Goal: Task Accomplishment & Management: Manage account settings

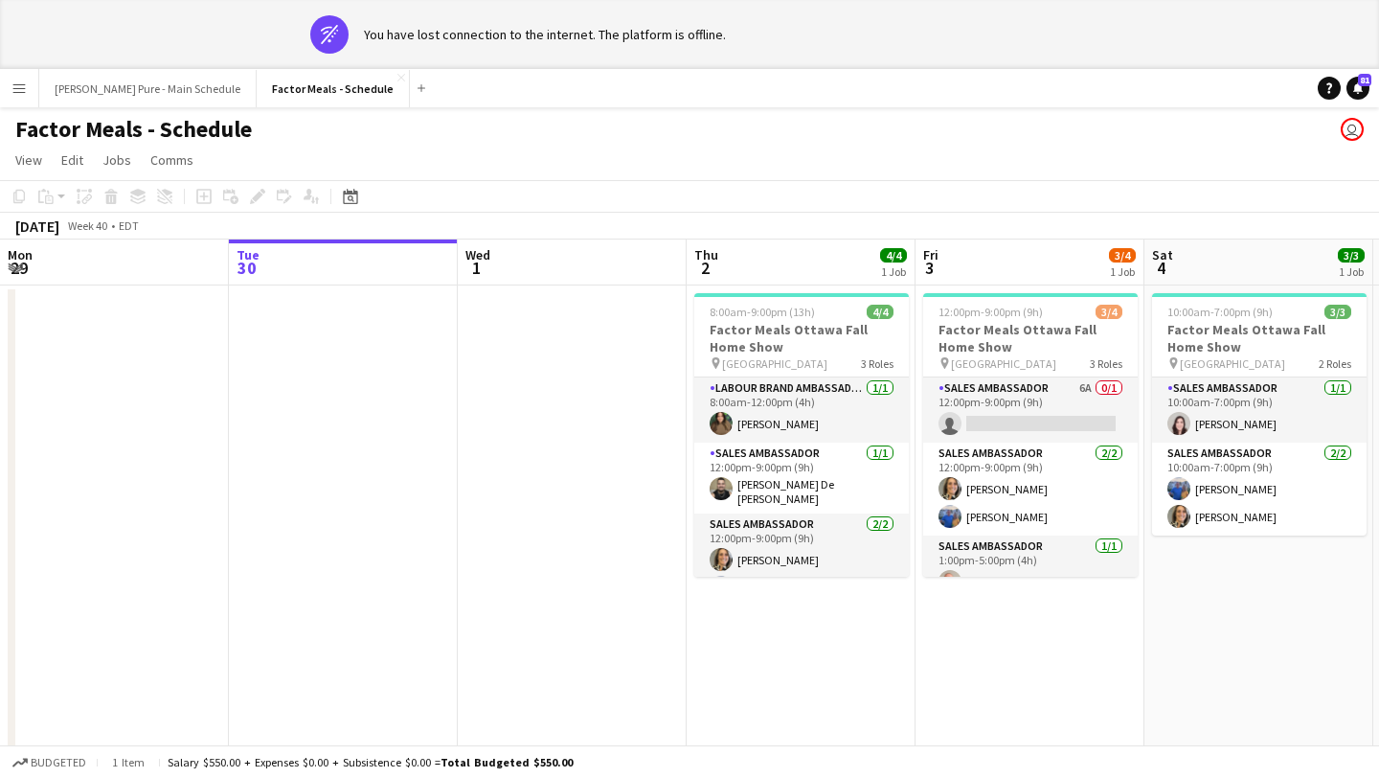
scroll to position [0, 438]
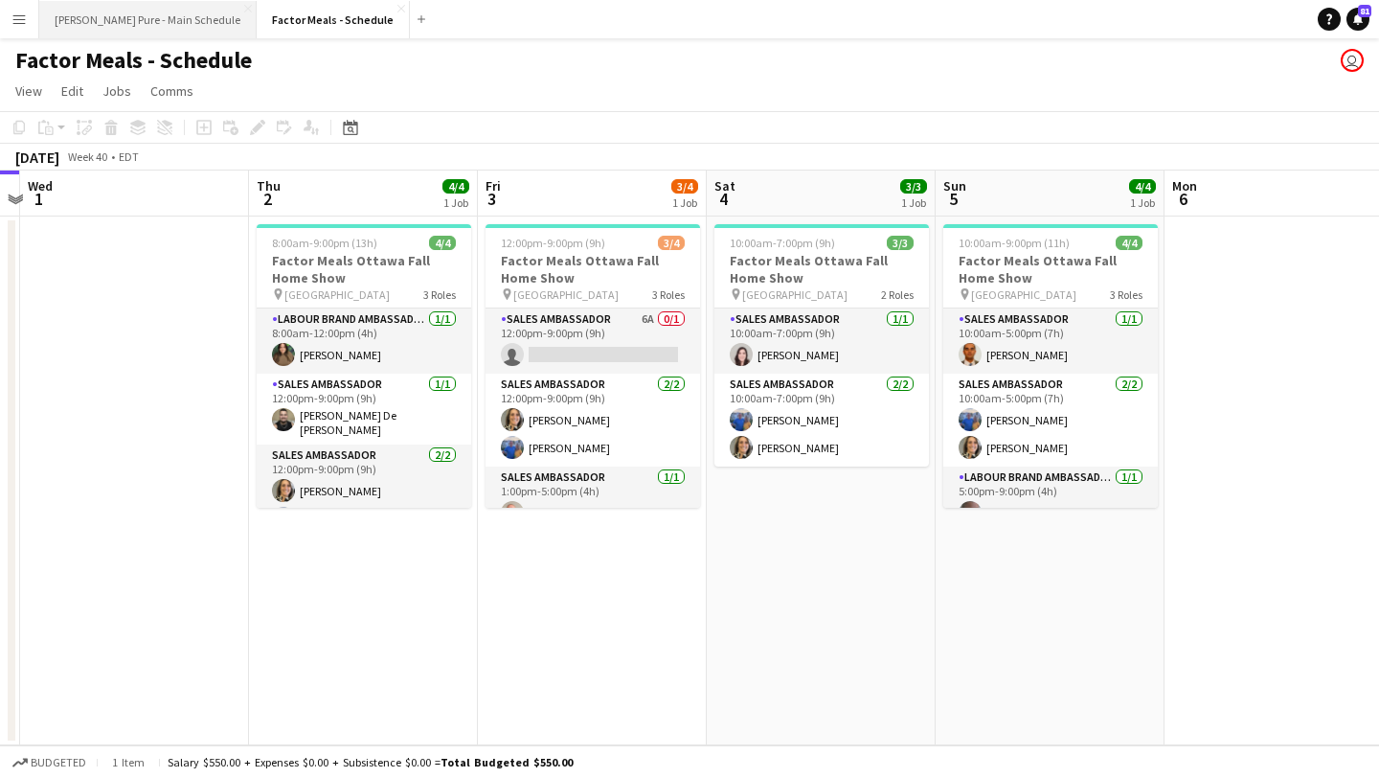
click at [78, 11] on button "Simon Pure - Main Schedule Close" at bounding box center [147, 19] width 217 height 37
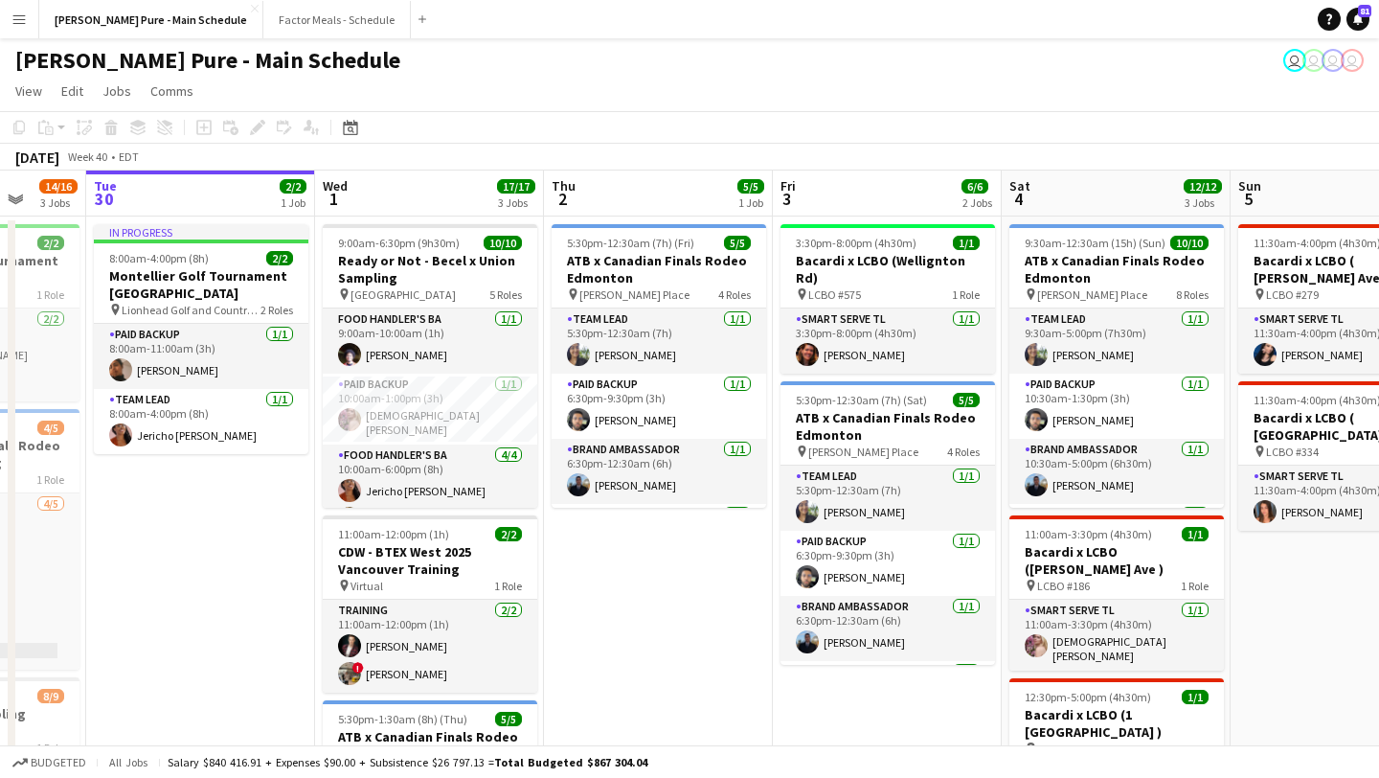
click at [24, 17] on app-icon "Menu" at bounding box center [18, 18] width 15 height 15
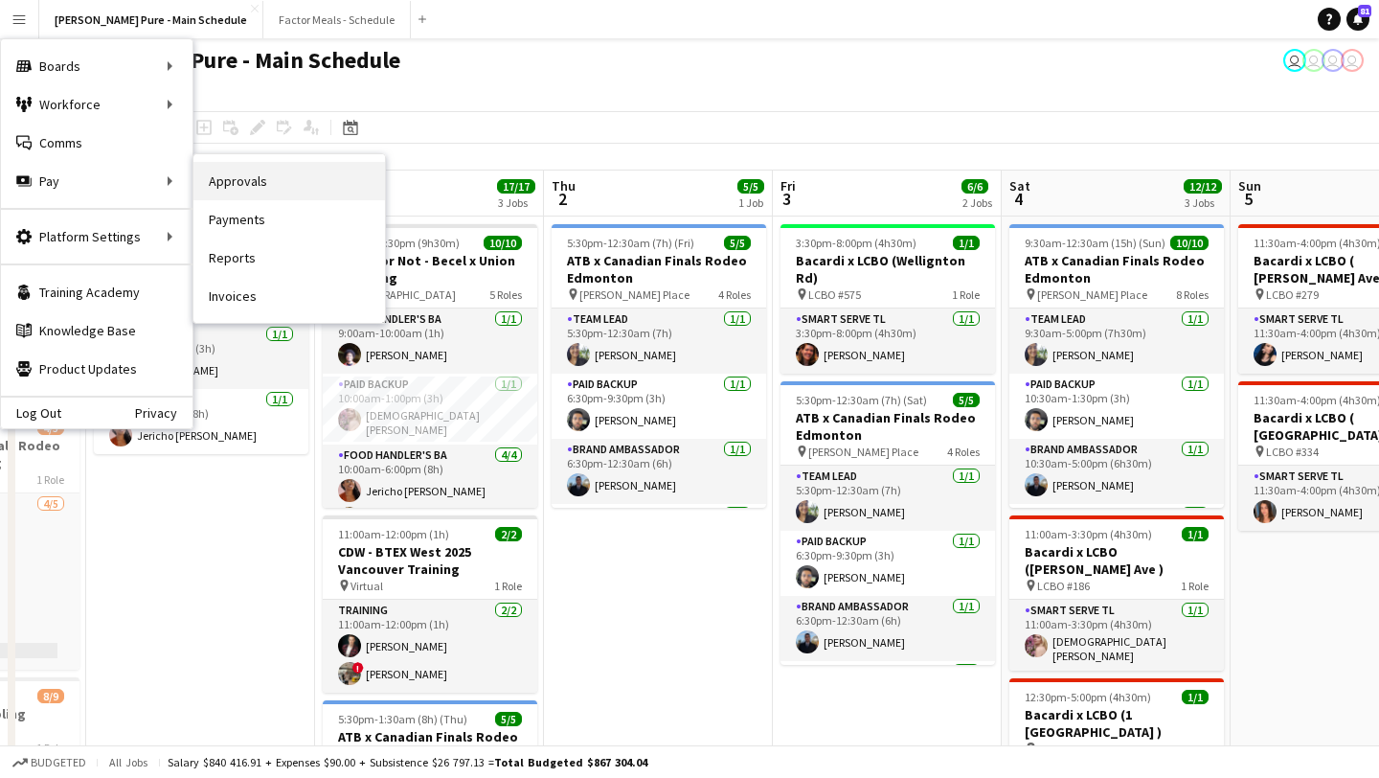
click at [250, 179] on link "Approvals" at bounding box center [290, 181] width 192 height 38
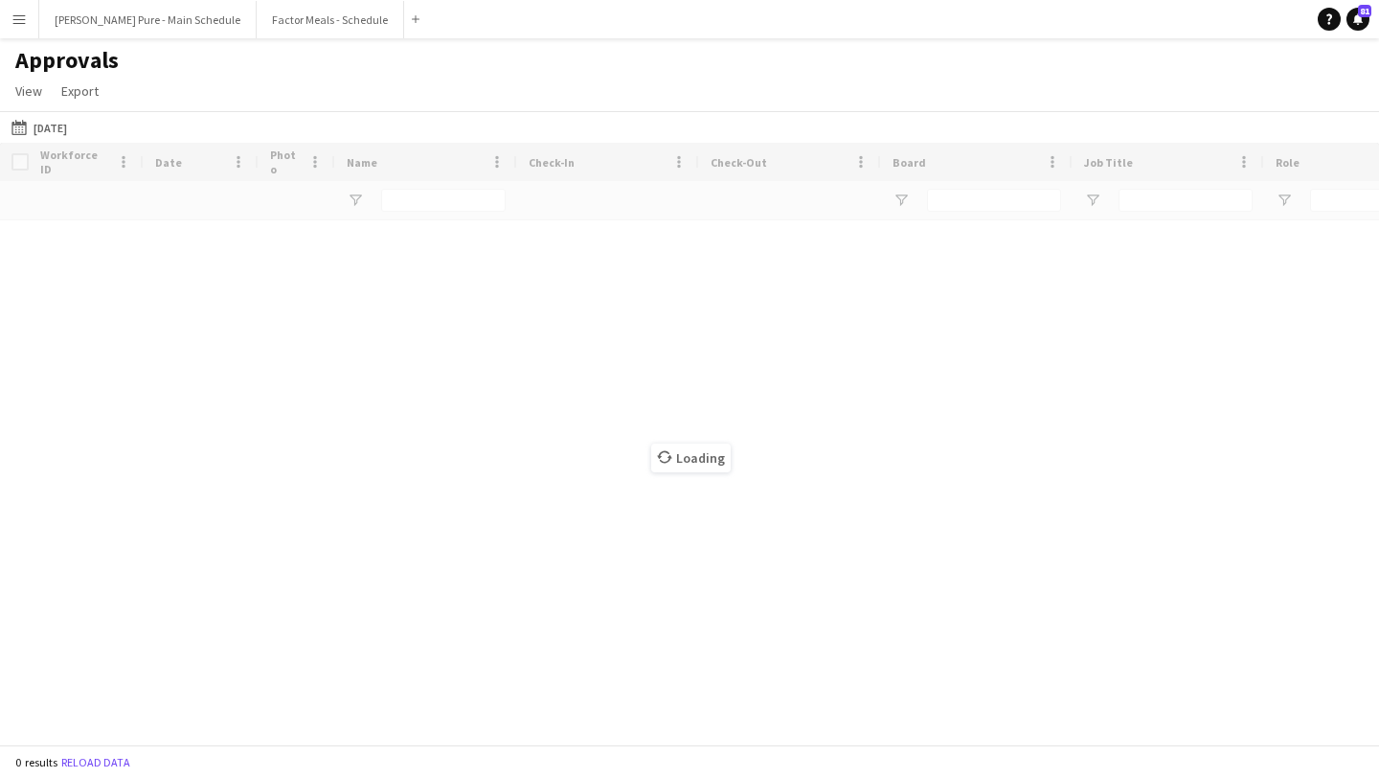
type input "**********"
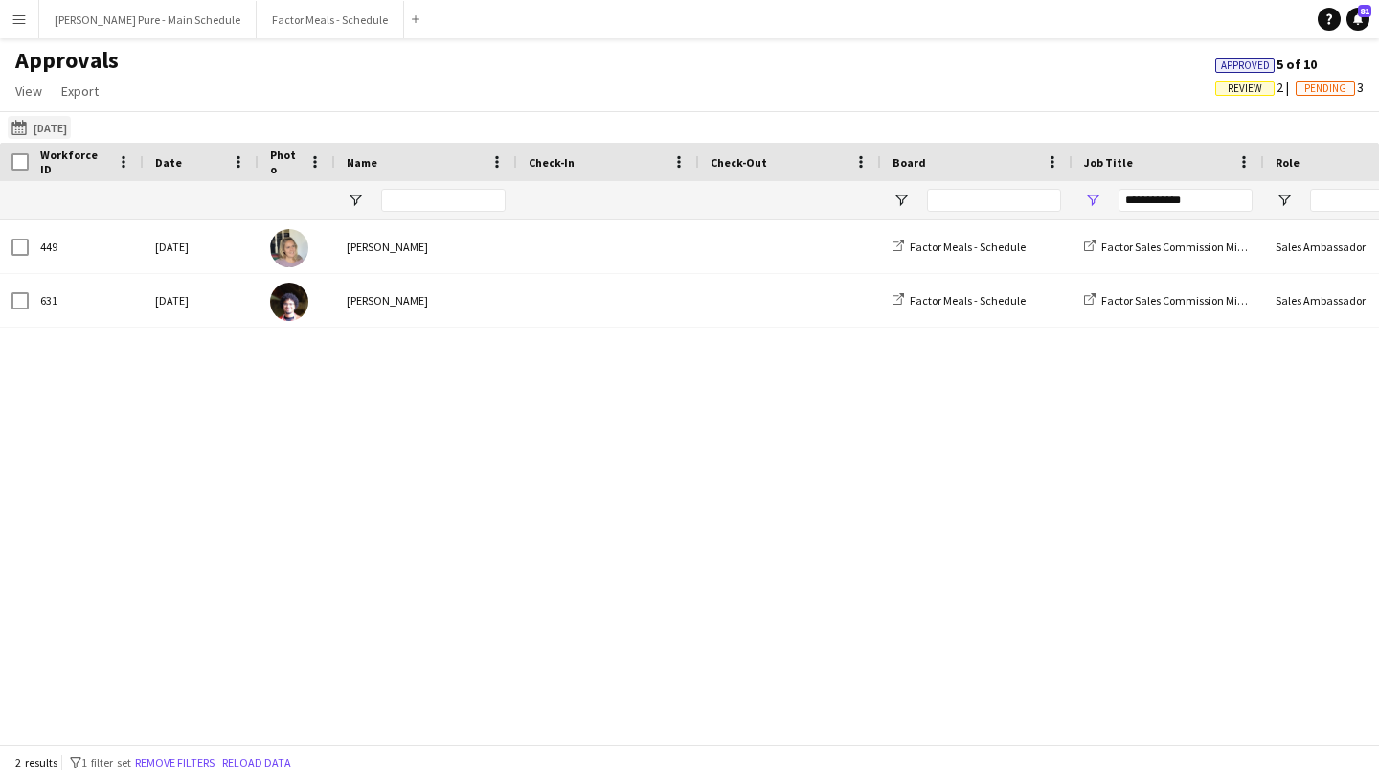
click at [60, 136] on button "25-09-2025 25-09-2025" at bounding box center [39, 127] width 63 height 23
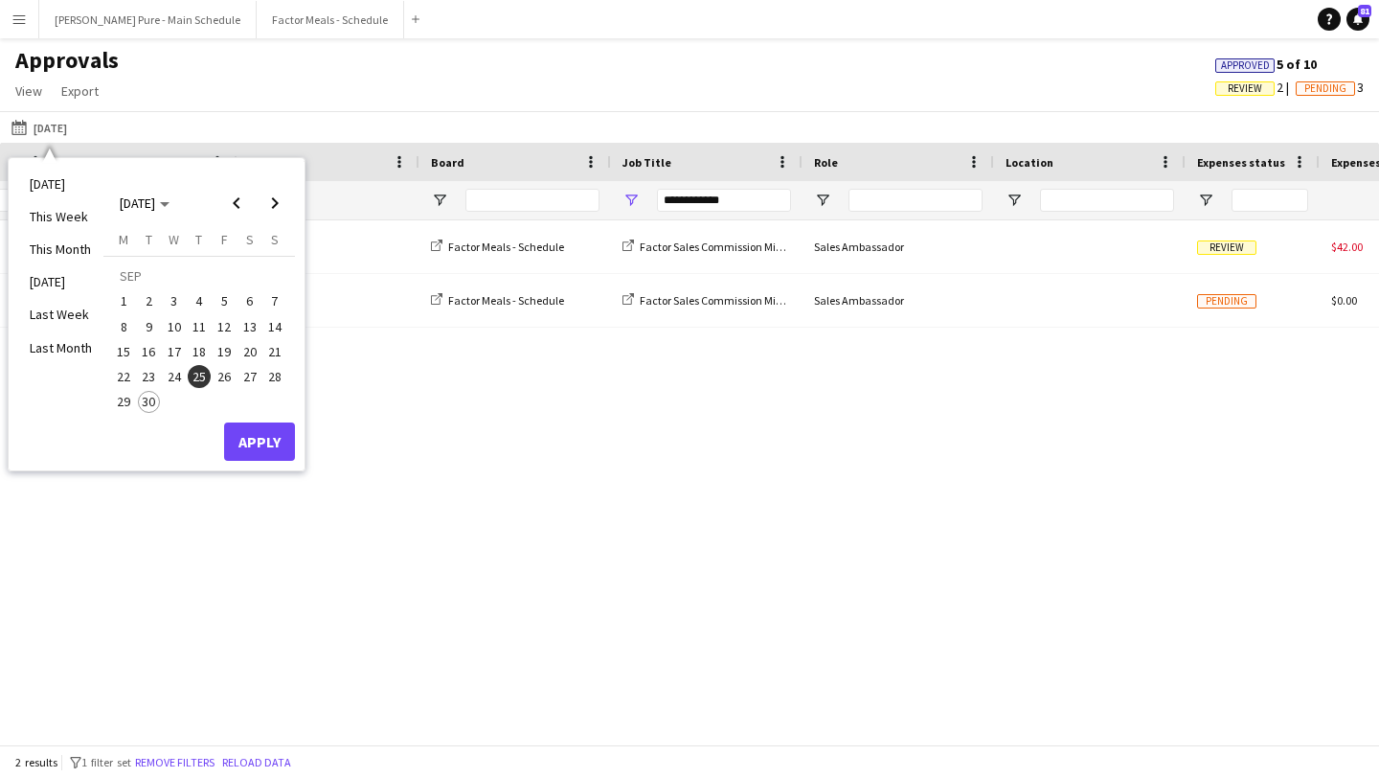
click at [222, 373] on span "26" at bounding box center [224, 376] width 23 height 23
click at [276, 428] on button "Apply" at bounding box center [259, 441] width 71 height 38
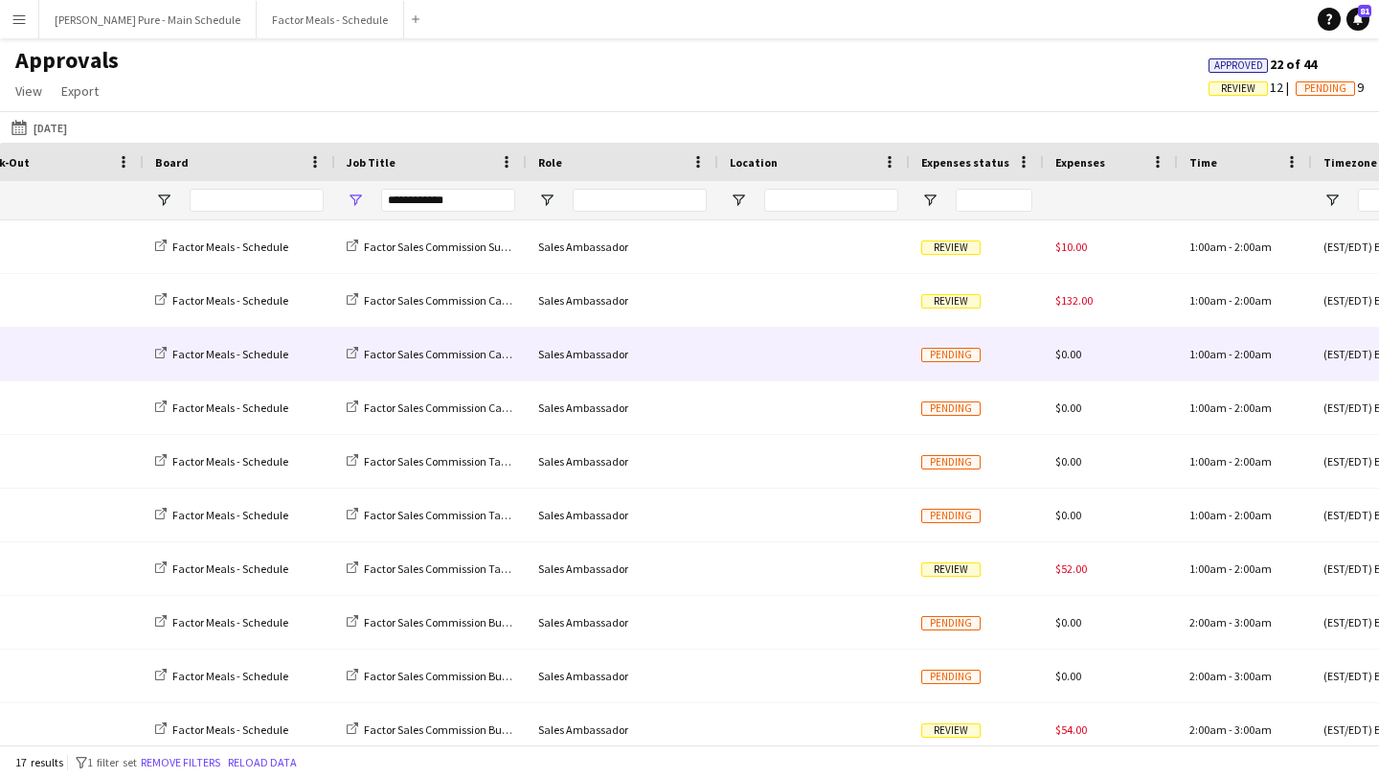
scroll to position [0, 739]
click at [239, 352] on span "Factor Meals - Schedule" at bounding box center [231, 354] width 116 height 14
click at [767, 345] on div at bounding box center [815, 354] width 192 height 53
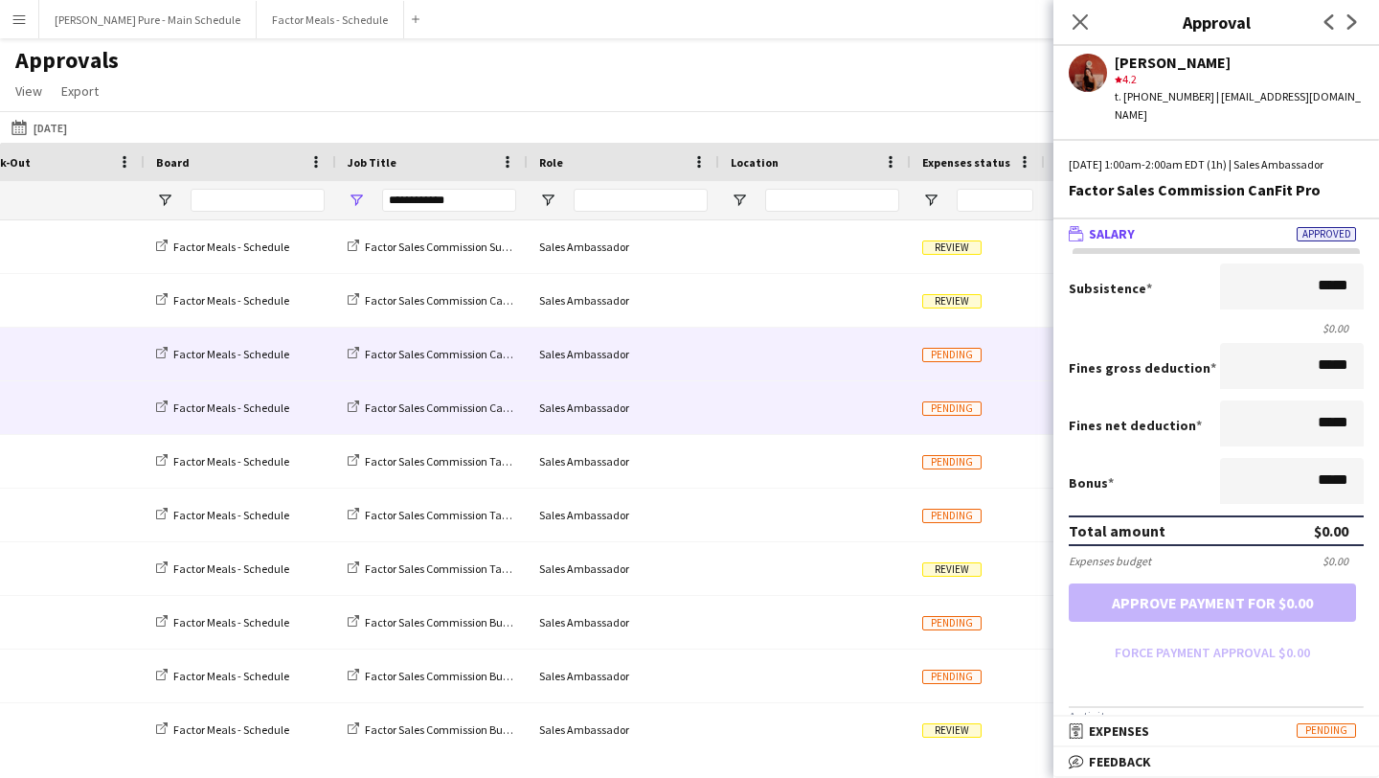
click at [804, 404] on div at bounding box center [815, 407] width 192 height 53
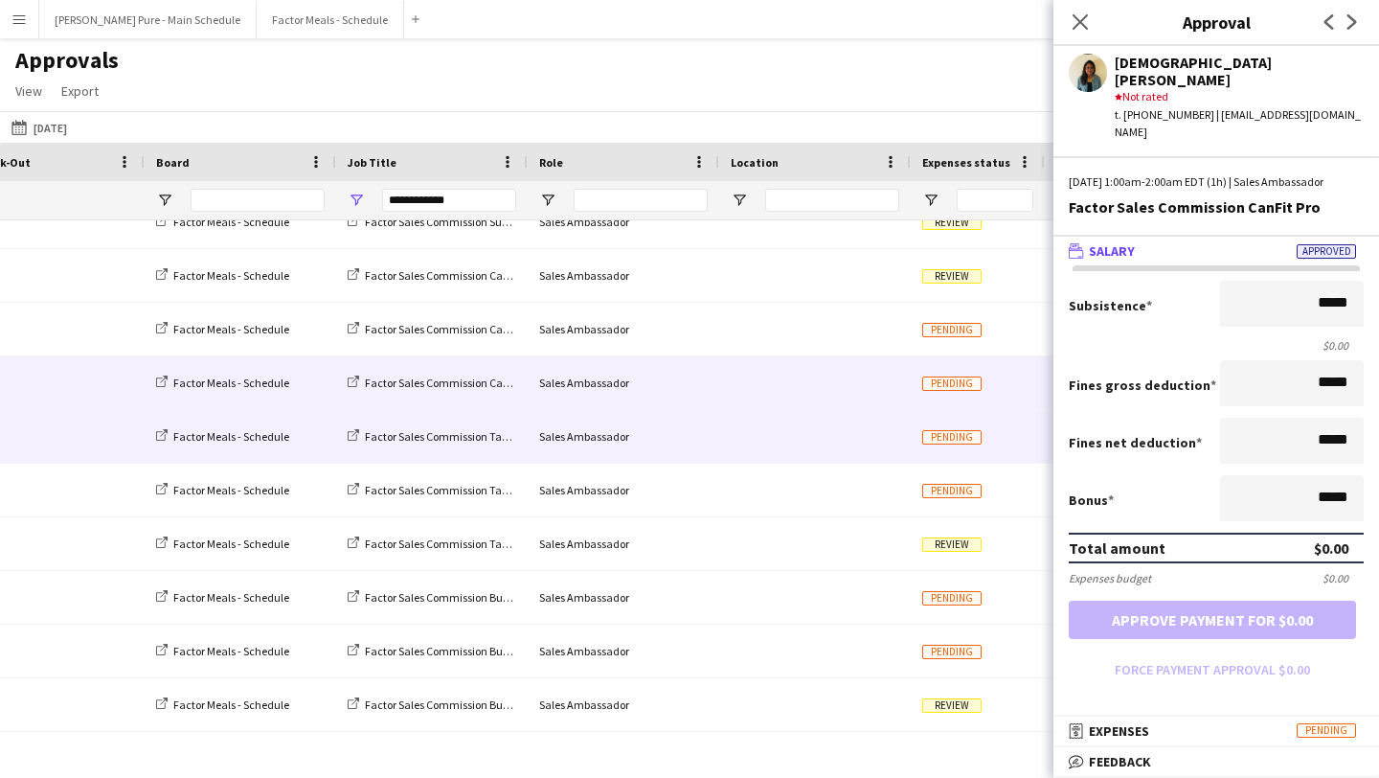
click at [819, 431] on div at bounding box center [815, 436] width 192 height 53
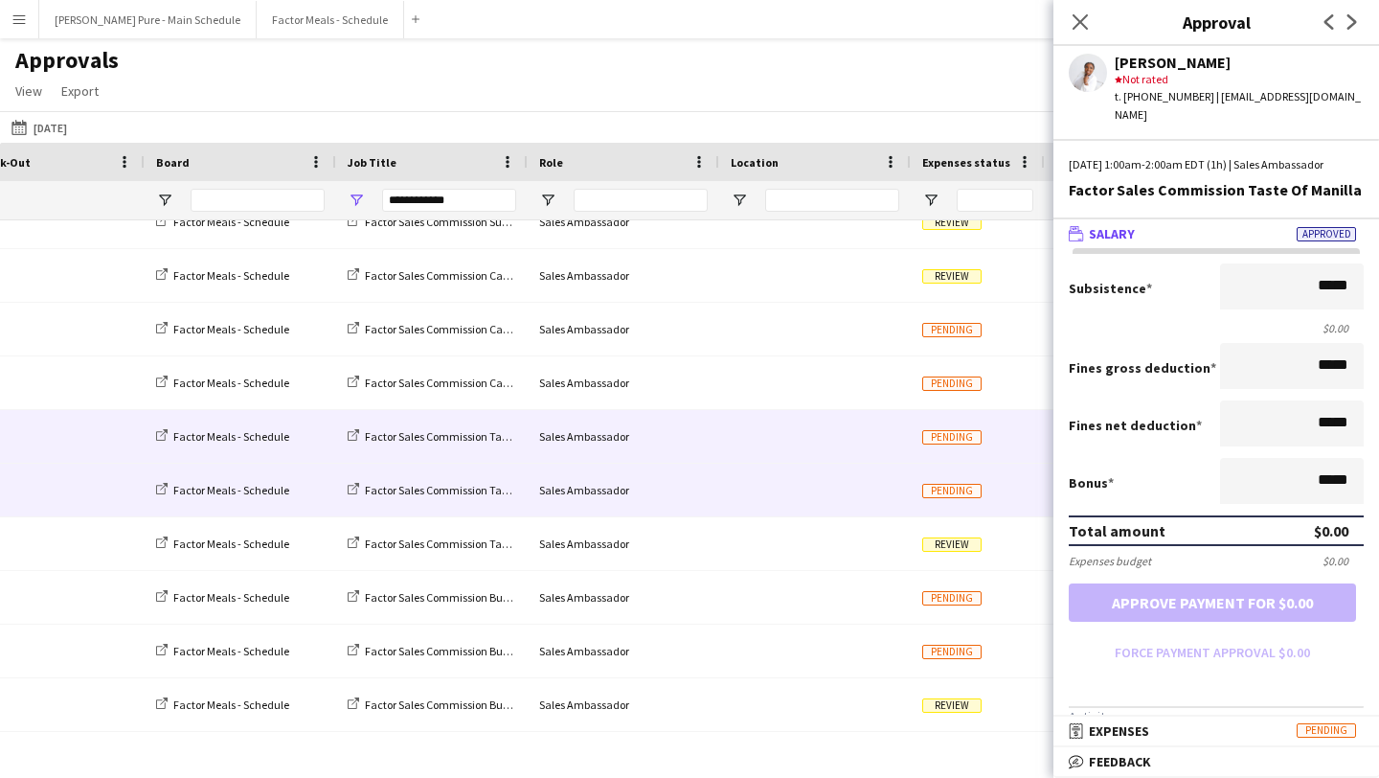
click at [803, 489] on div at bounding box center [815, 490] width 192 height 53
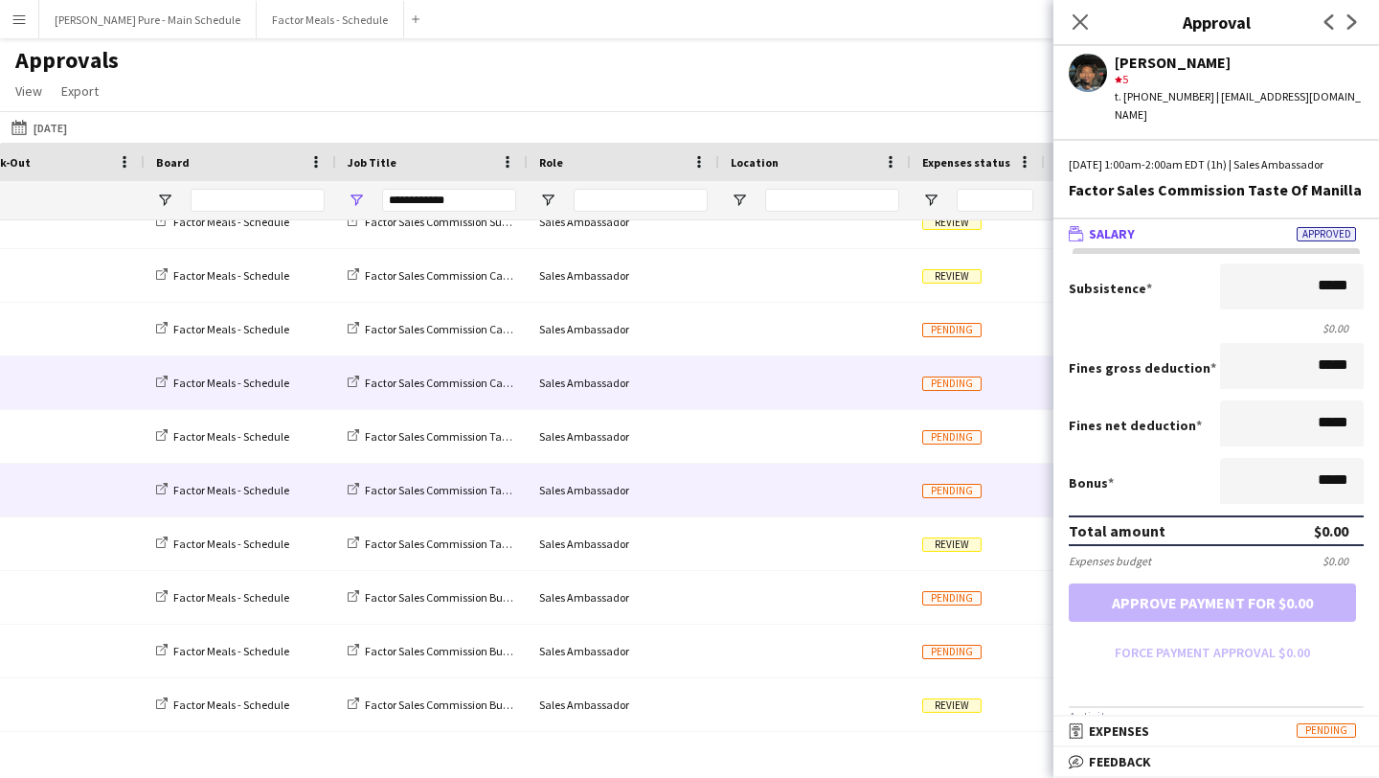
click at [767, 387] on div at bounding box center [815, 382] width 192 height 53
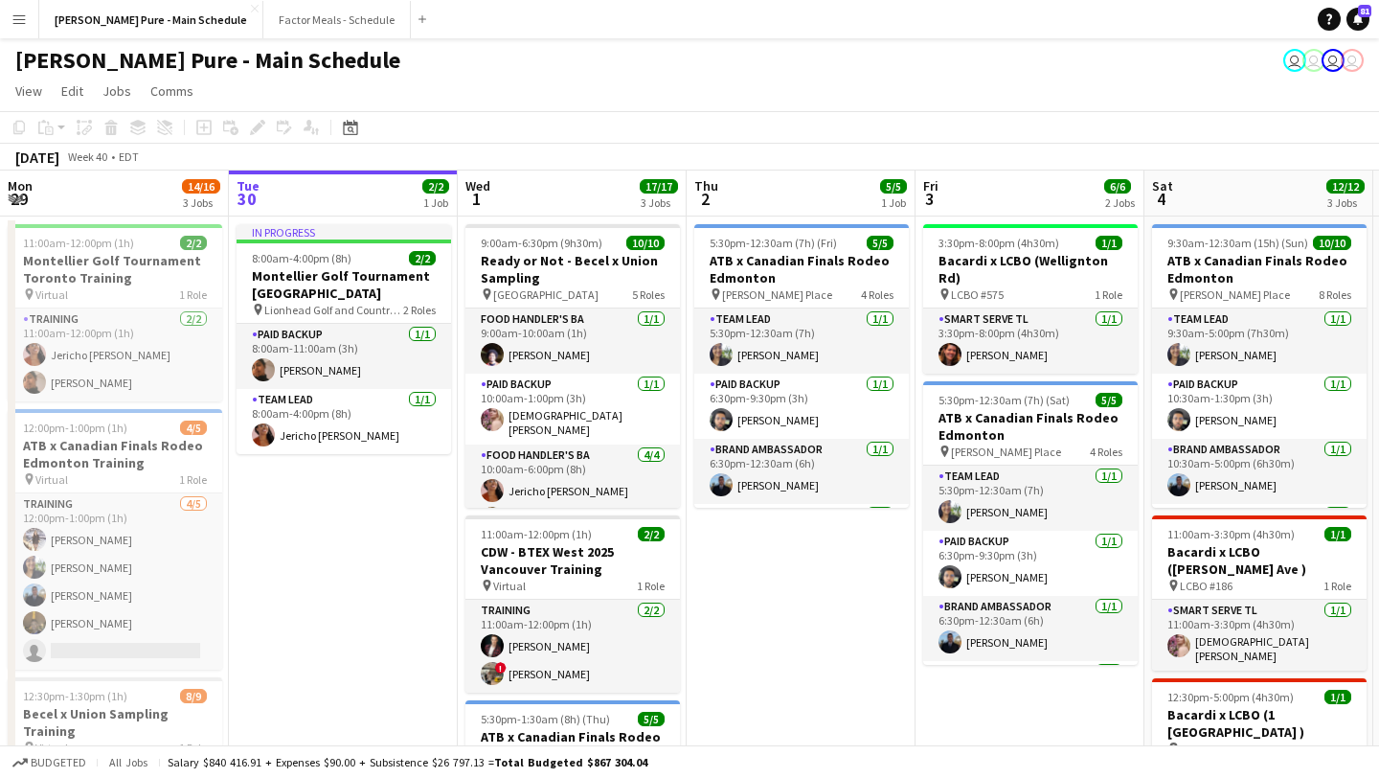
click at [21, 23] on app-icon "Menu" at bounding box center [18, 18] width 15 height 15
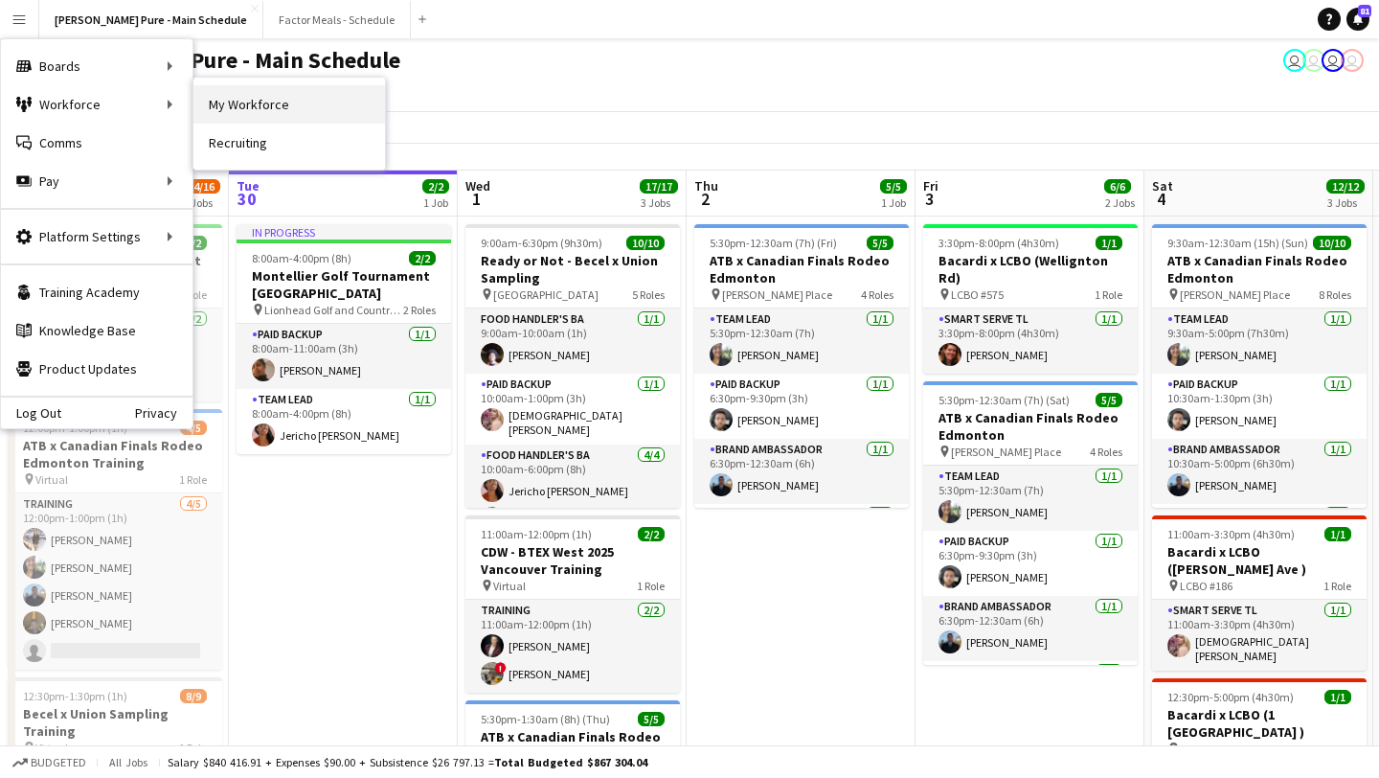
click at [273, 110] on link "My Workforce" at bounding box center [290, 104] width 192 height 38
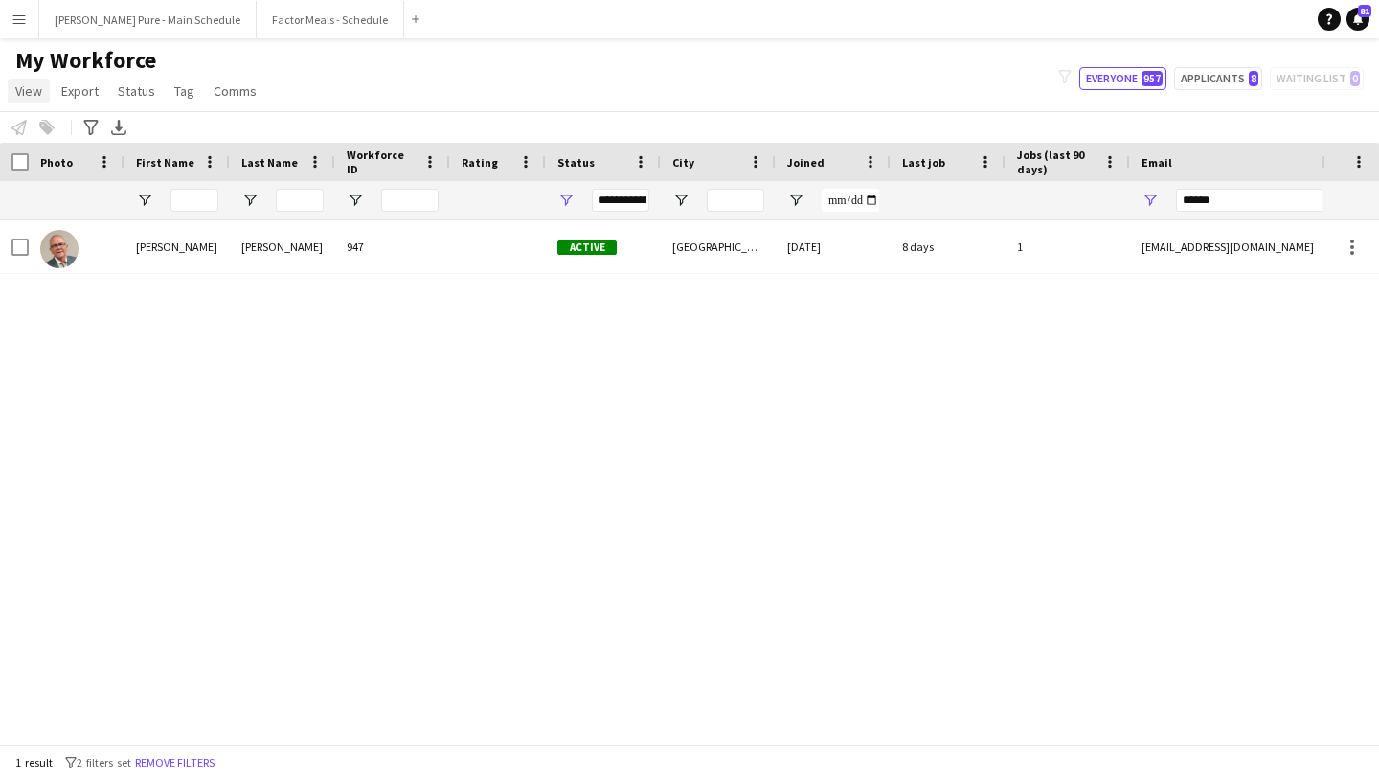
click at [20, 91] on span "View" at bounding box center [28, 90] width 27 height 17
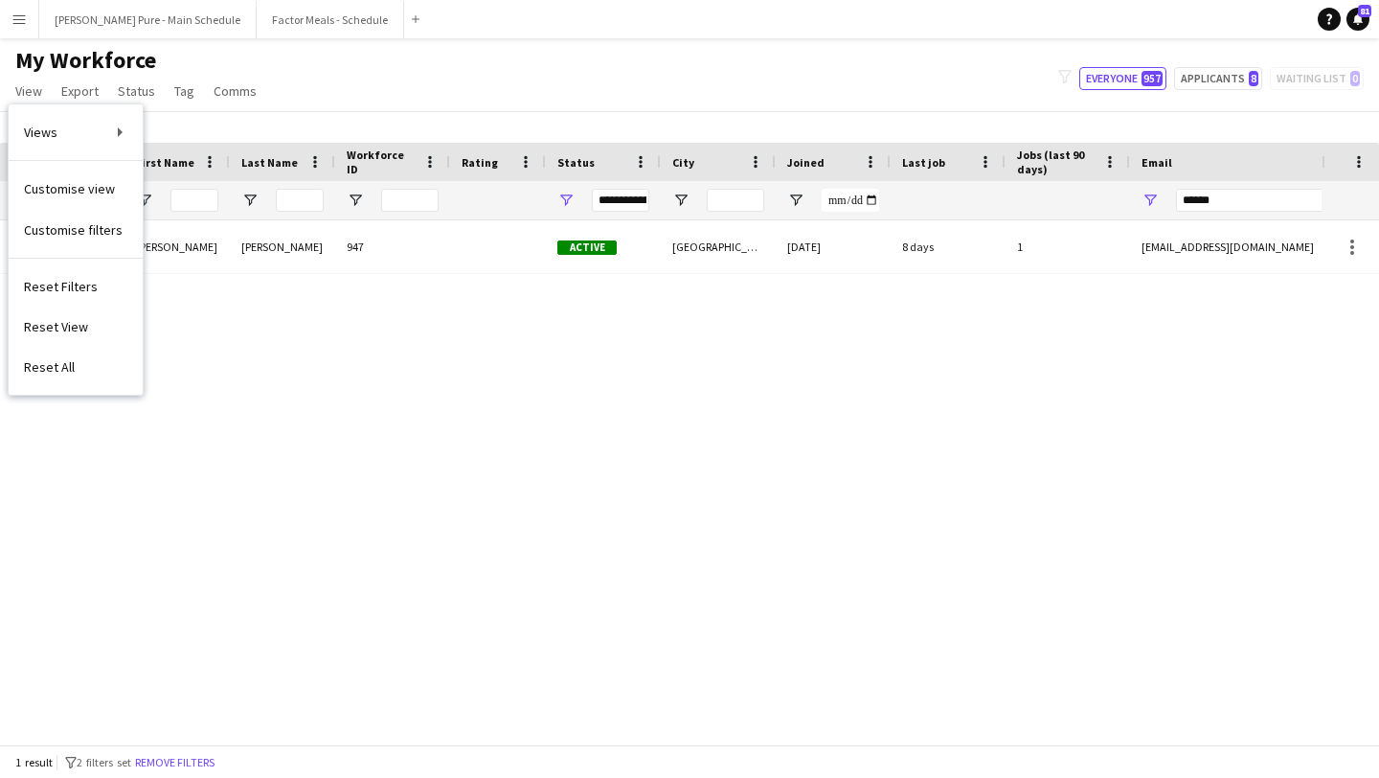
click at [85, 373] on link "Reset All" at bounding box center [76, 367] width 134 height 40
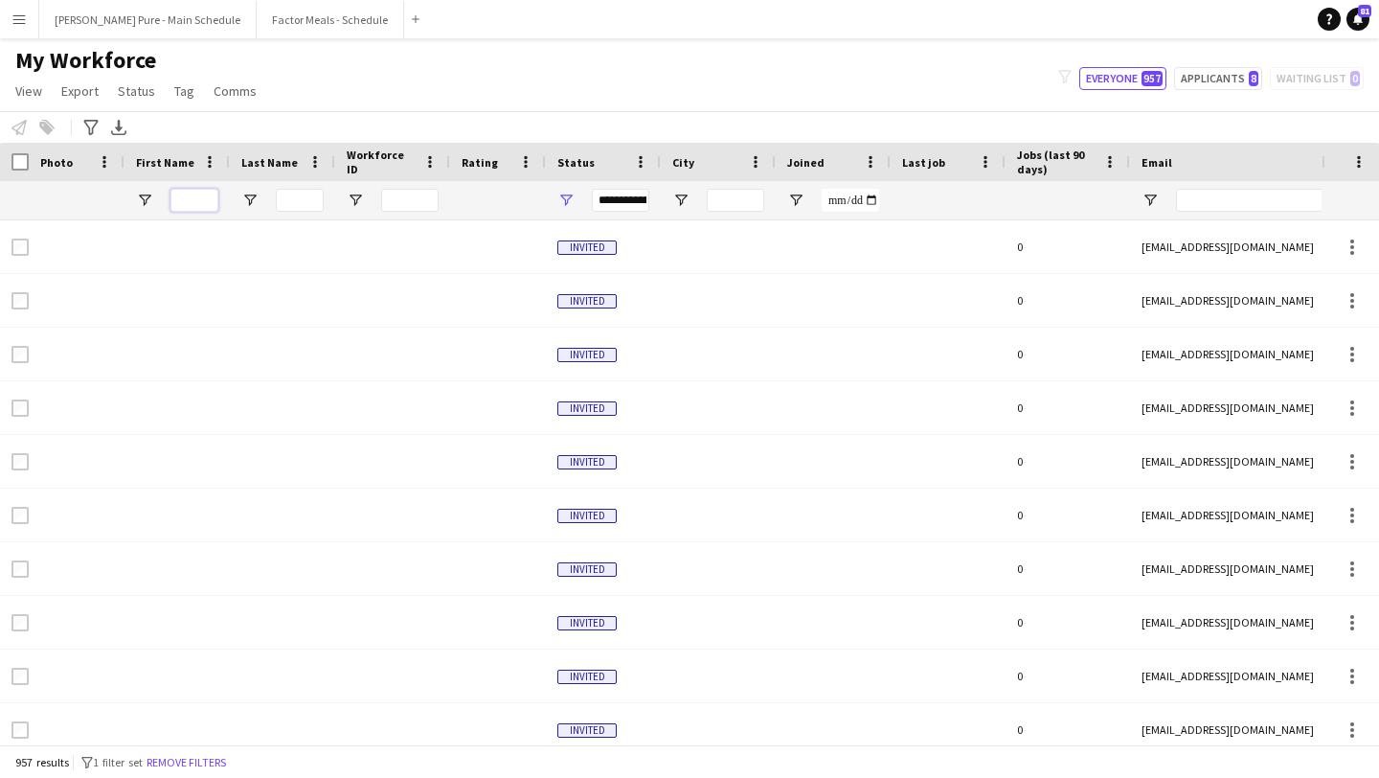
click at [185, 196] on input "First Name Filter Input" at bounding box center [195, 200] width 48 height 23
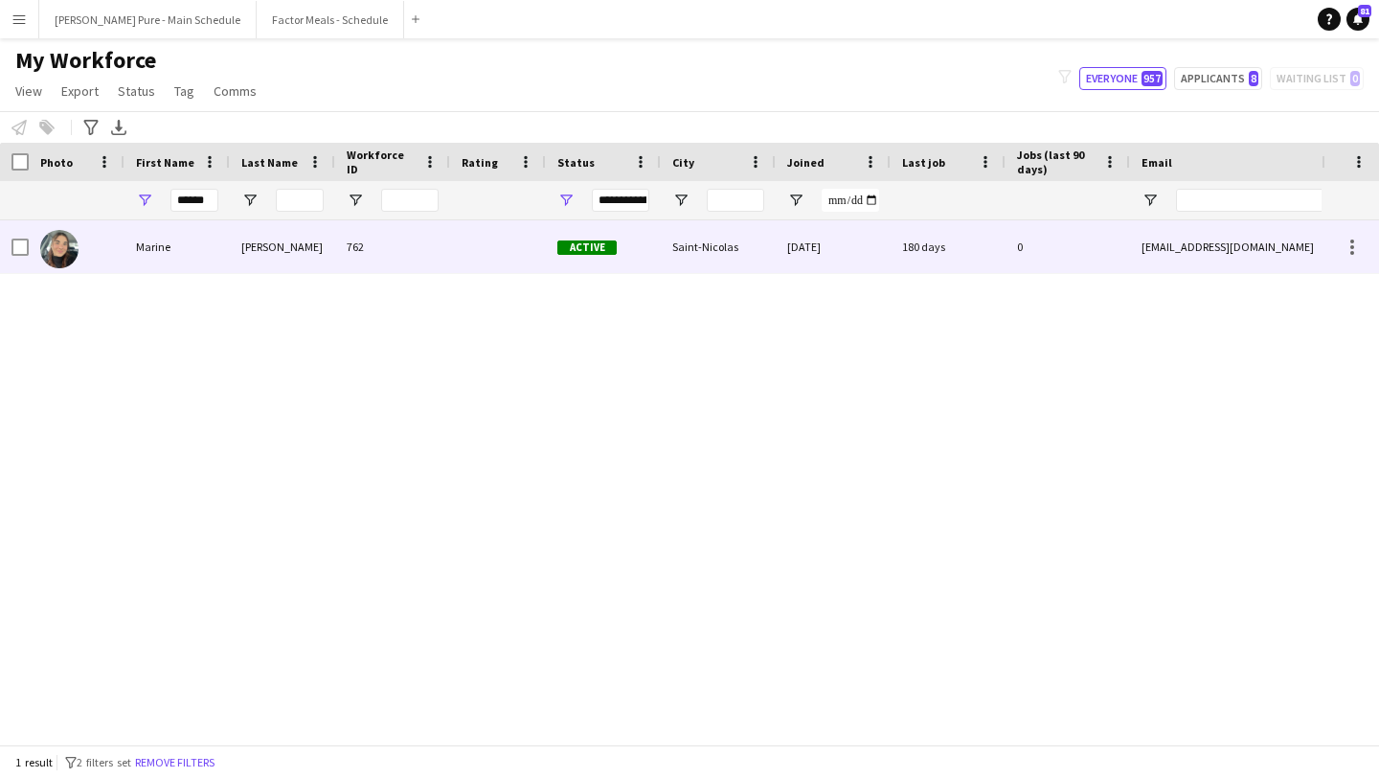
click at [62, 245] on img at bounding box center [59, 249] width 38 height 38
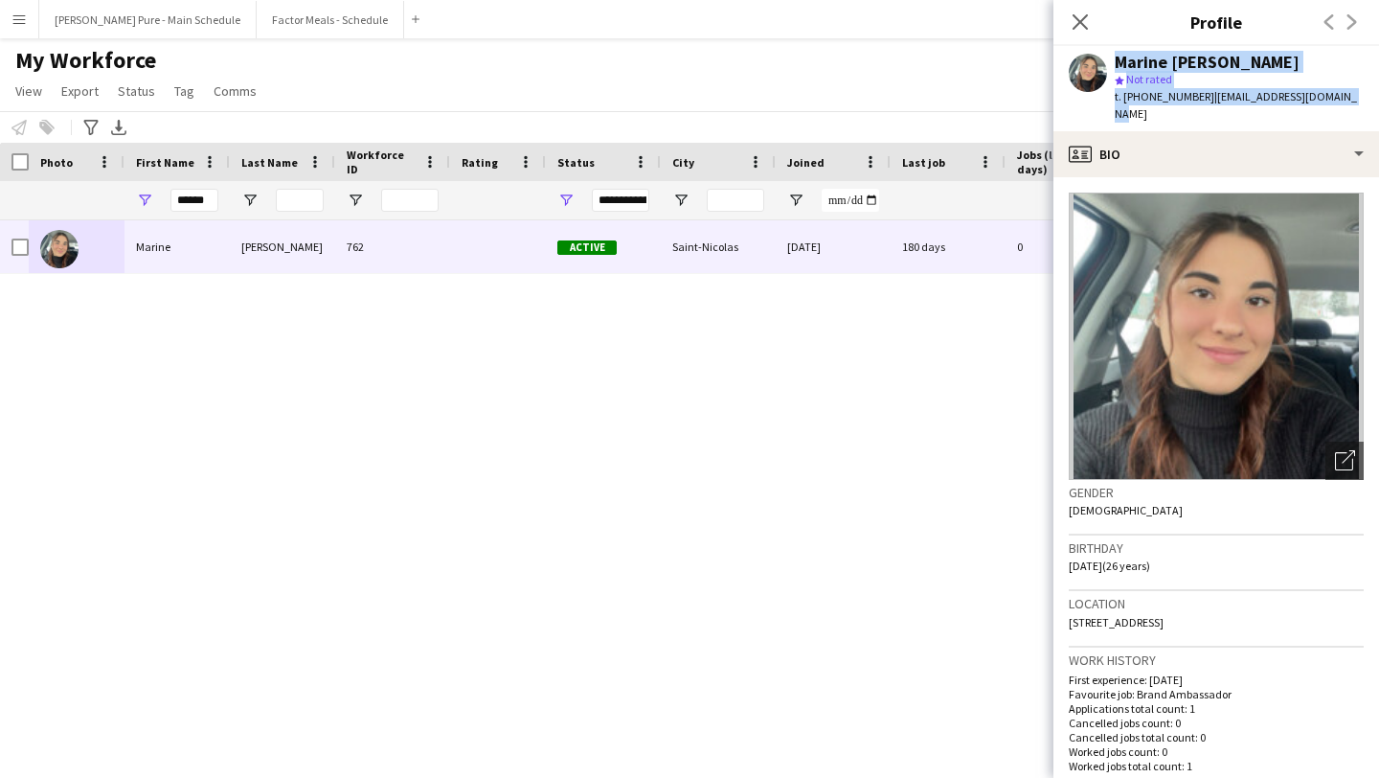
drag, startPoint x: 1343, startPoint y: 93, endPoint x: 1100, endPoint y: 62, distance: 245.2
click at [1100, 62] on div "Marine Riant Alves star Not rated t. +13673836614 | m.riantalves@outlook.com" at bounding box center [1217, 88] width 326 height 85
copy div "Marine Riant Alves star Not rated t. +13673836614 | m.riantalves@outlook.com"
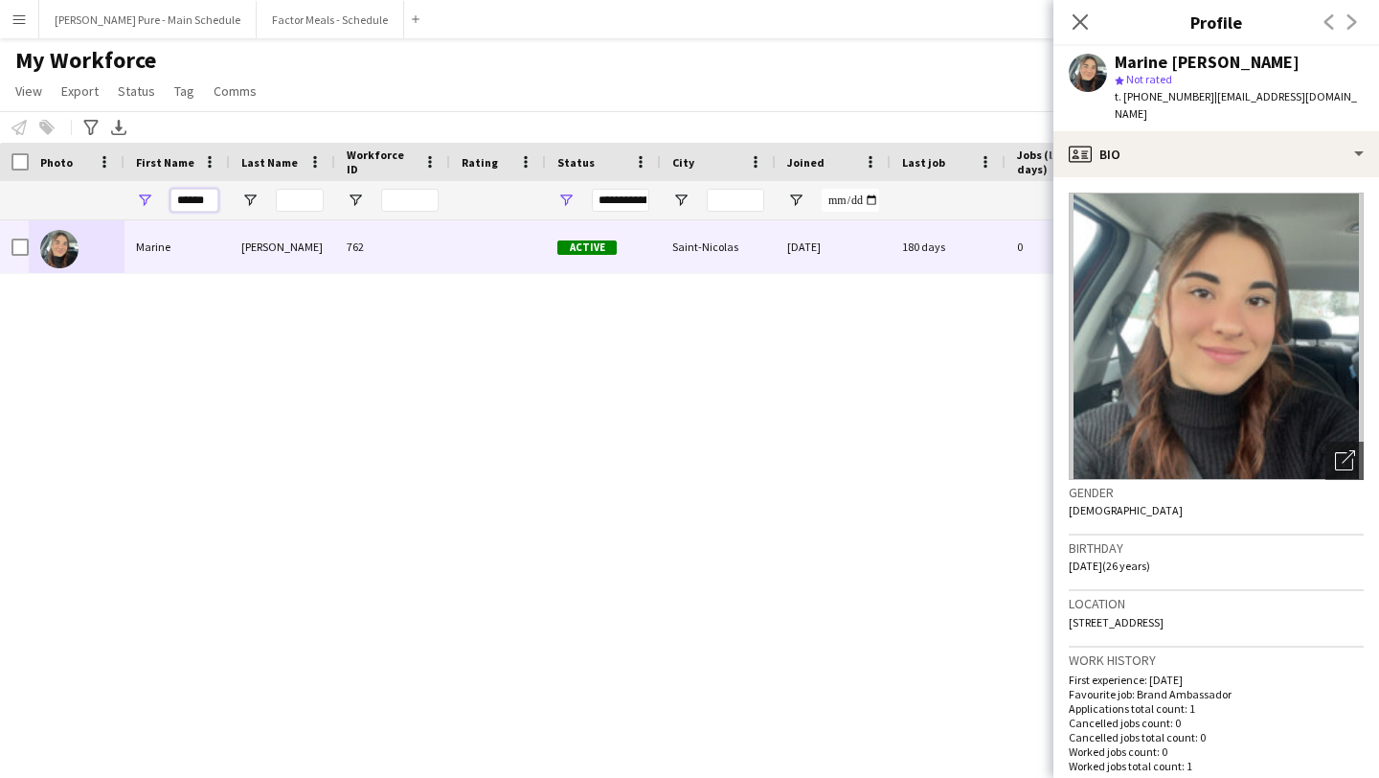
drag, startPoint x: 174, startPoint y: 199, endPoint x: 278, endPoint y: 203, distance: 103.5
click at [278, 203] on div "******" at bounding box center [1038, 200] width 2077 height 38
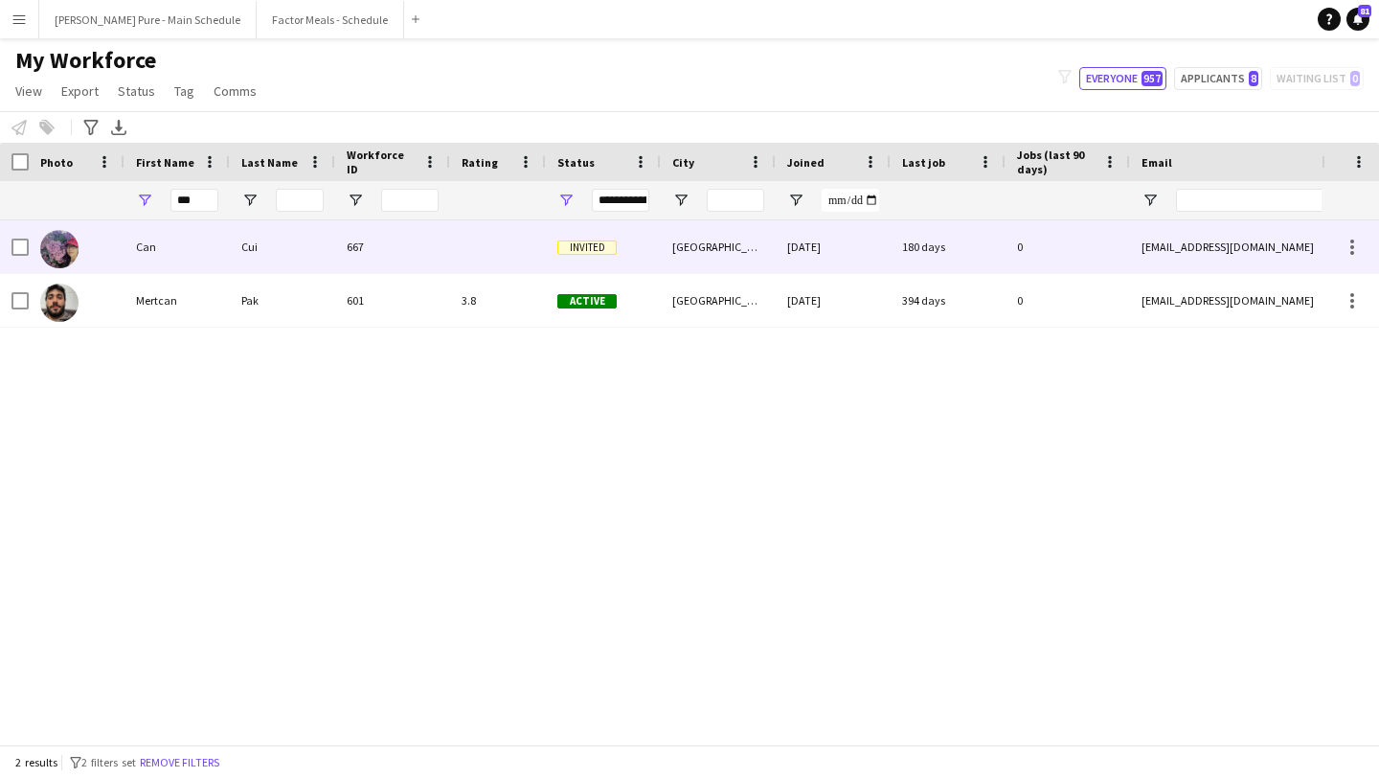
click at [60, 251] on img at bounding box center [59, 249] width 38 height 38
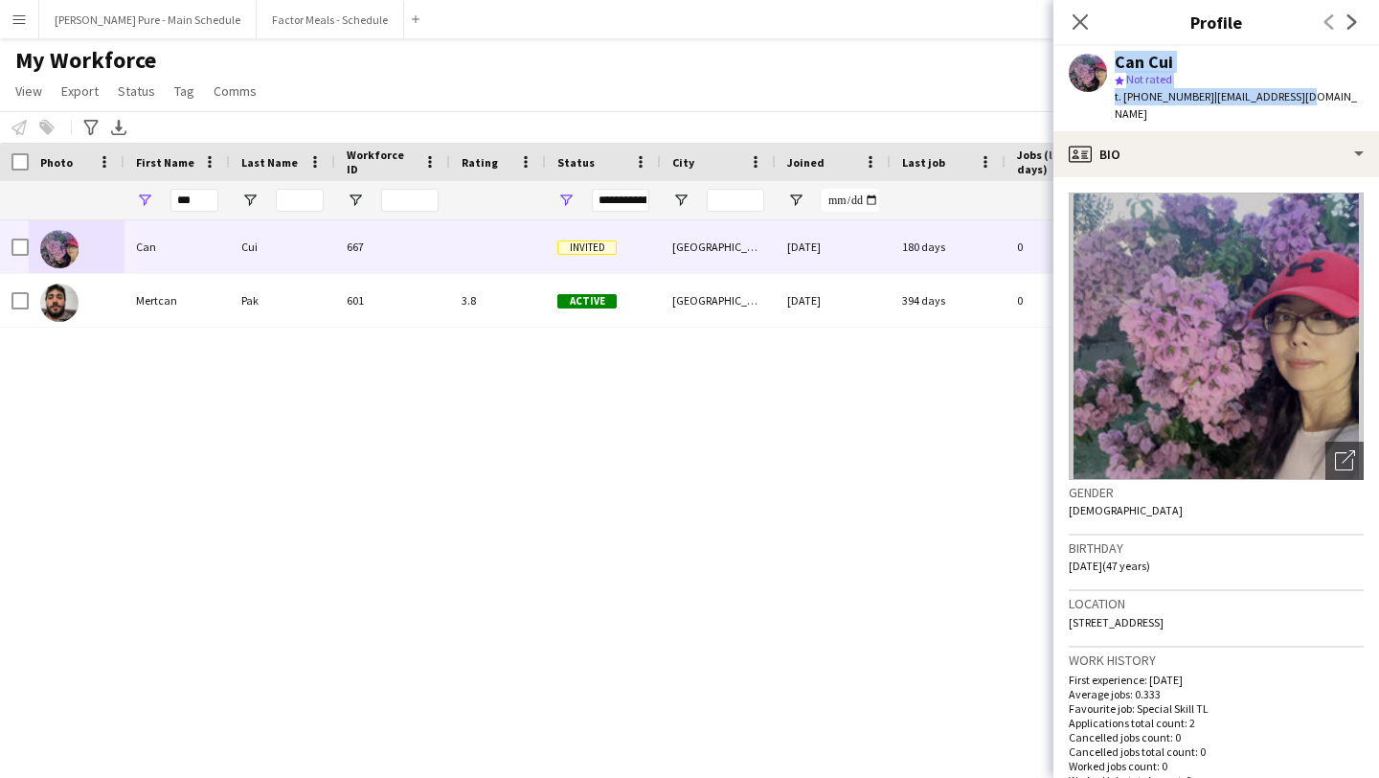
drag, startPoint x: 1313, startPoint y: 97, endPoint x: 1098, endPoint y: 72, distance: 217.0
click at [1098, 72] on app-profile-header "Can Cui star Not rated t. +14185612268 | 438863749@qq.com" at bounding box center [1217, 88] width 326 height 85
copy div "Can Cui star Not rated t. +14185612268 | 438863749@qq.com"
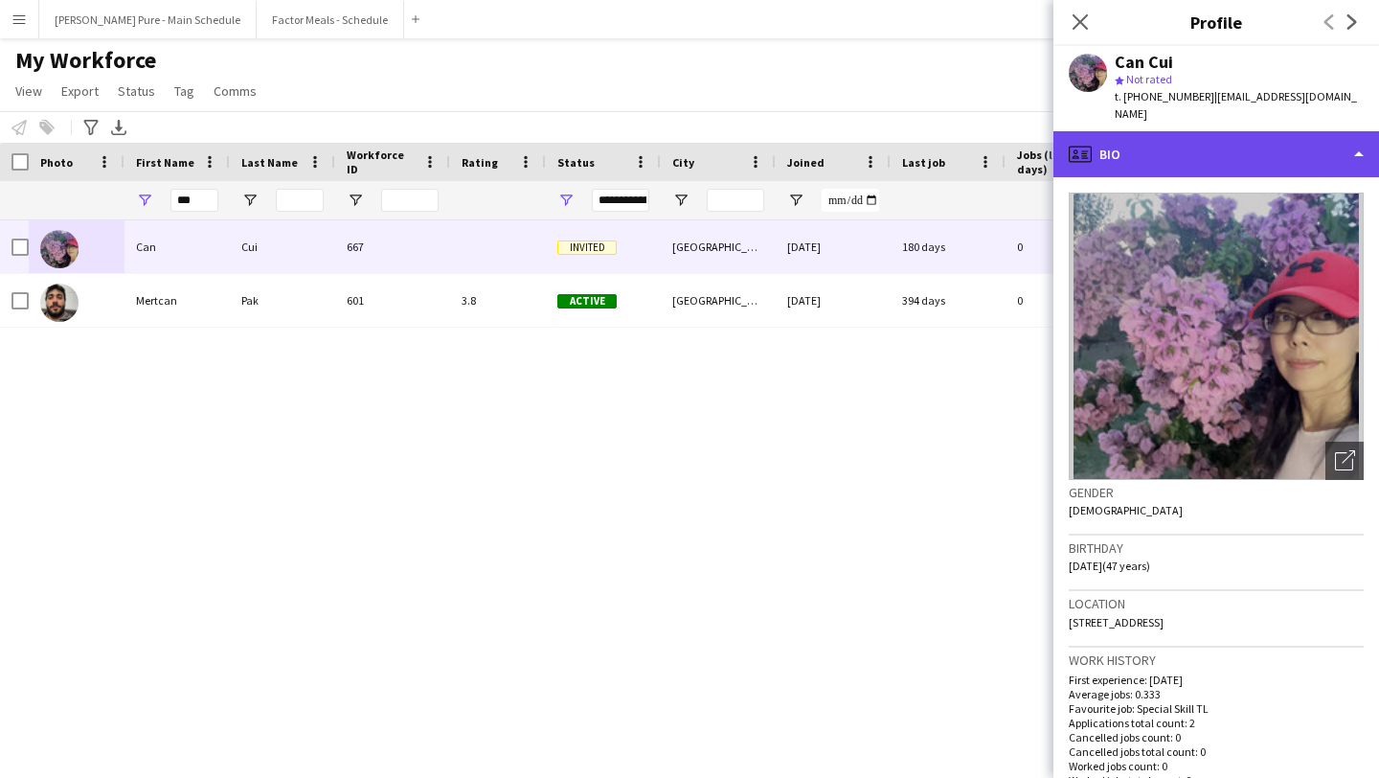
click at [1215, 136] on div "profile Bio" at bounding box center [1217, 154] width 326 height 46
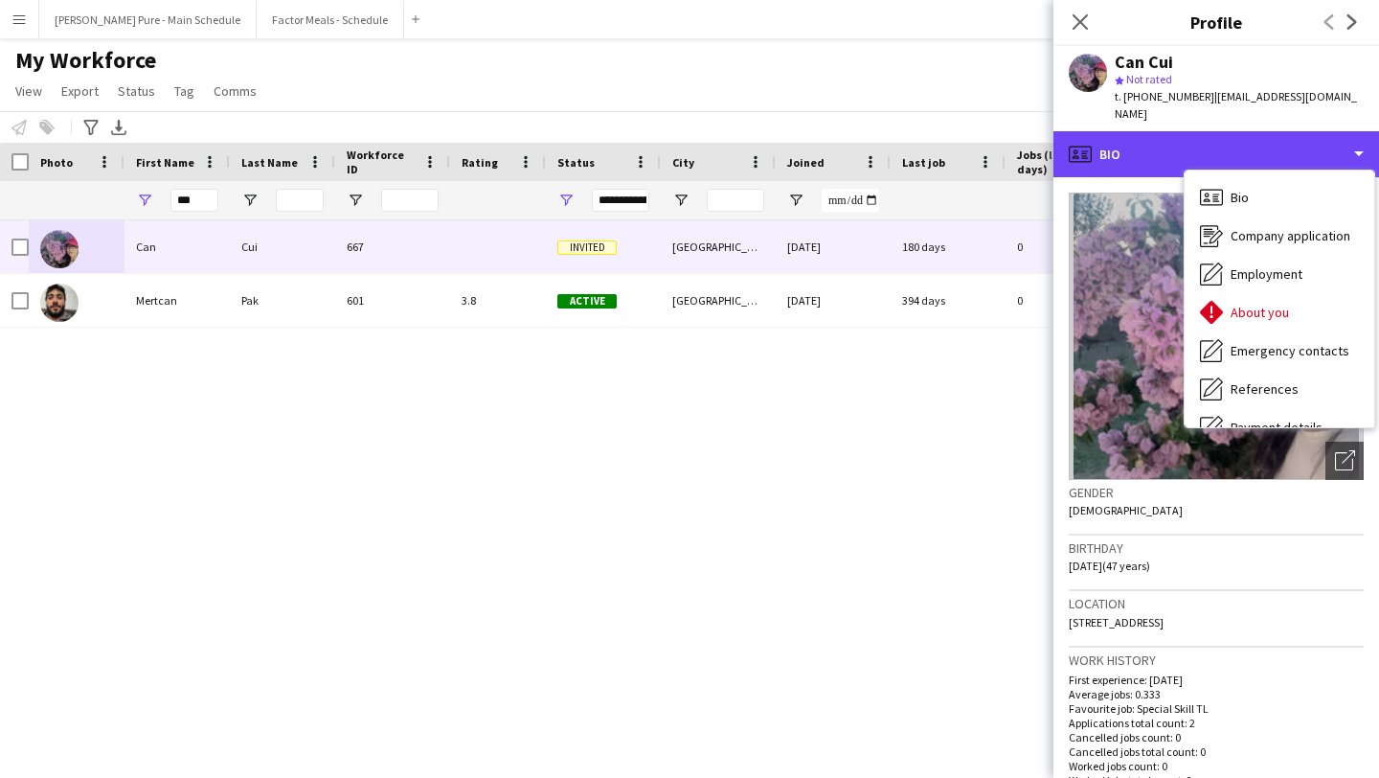
scroll to position [142, 0]
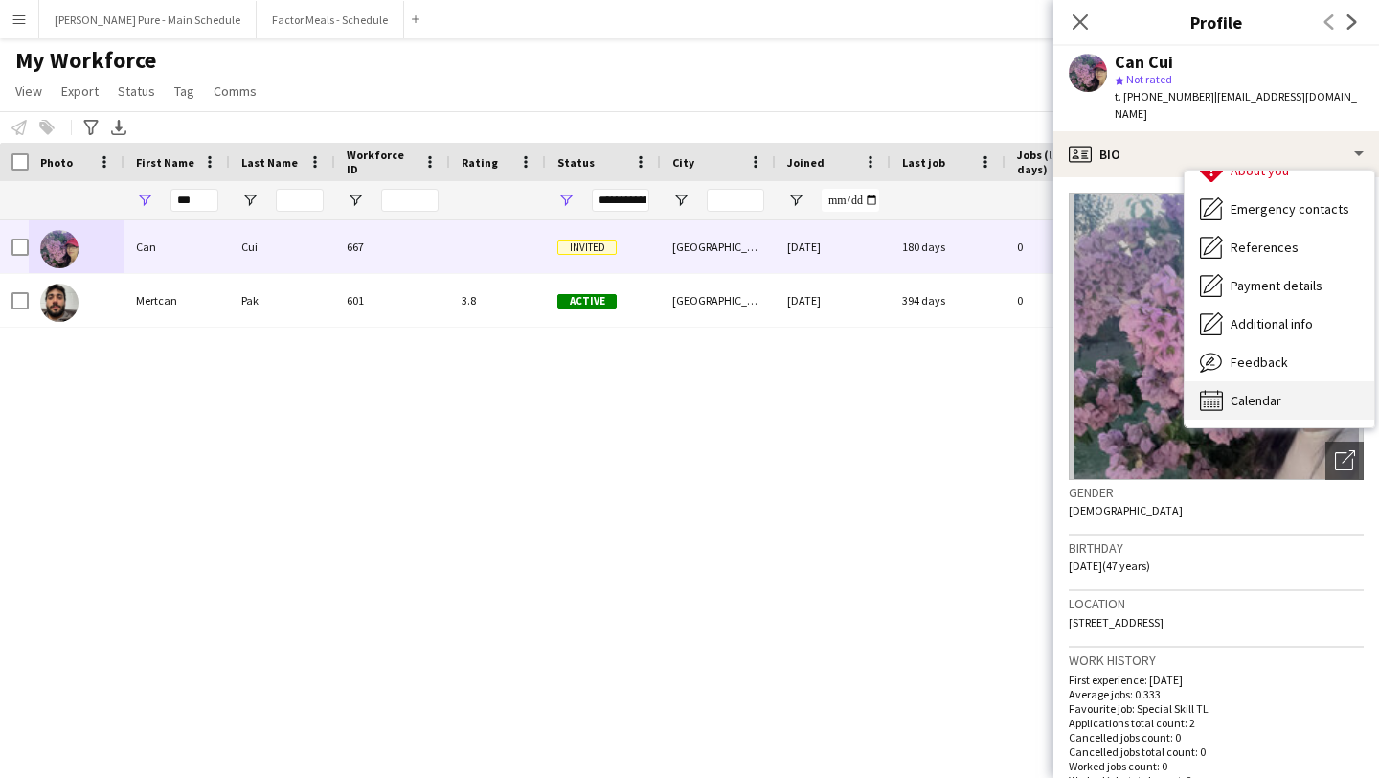
click at [1287, 383] on div "Calendar Calendar" at bounding box center [1280, 400] width 190 height 38
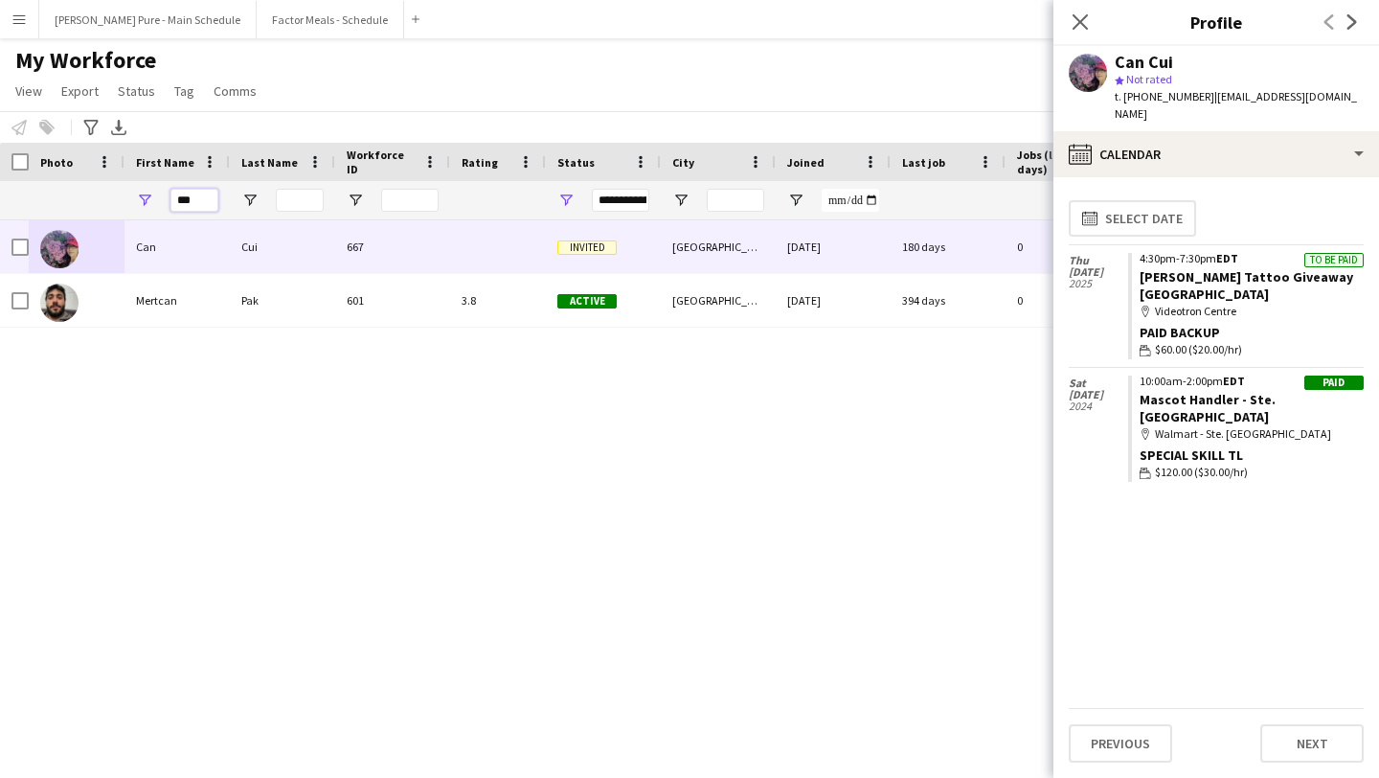
drag, startPoint x: 201, startPoint y: 199, endPoint x: 103, endPoint y: 200, distance: 97.7
click at [103, 200] on div "***" at bounding box center [1038, 200] width 2077 height 38
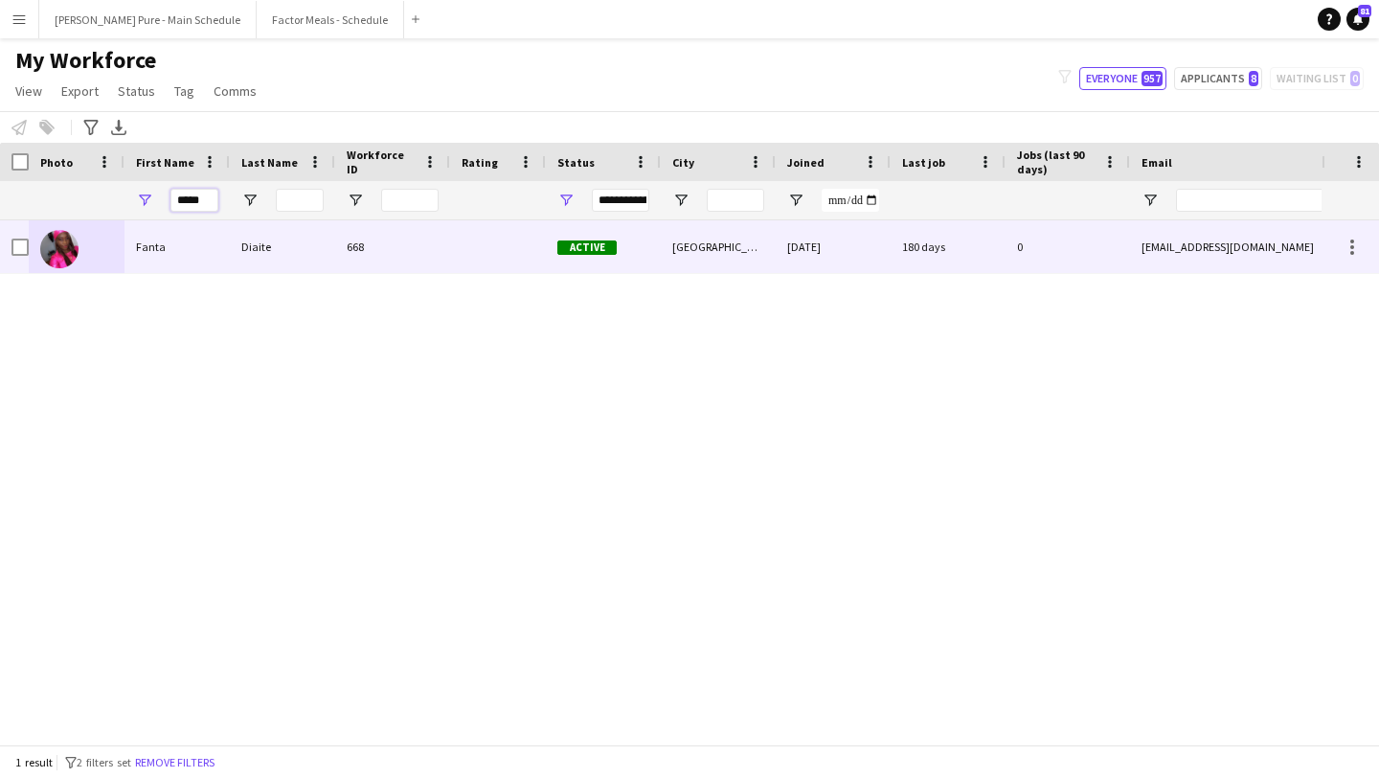
type input "*****"
click at [76, 246] on img at bounding box center [59, 249] width 38 height 38
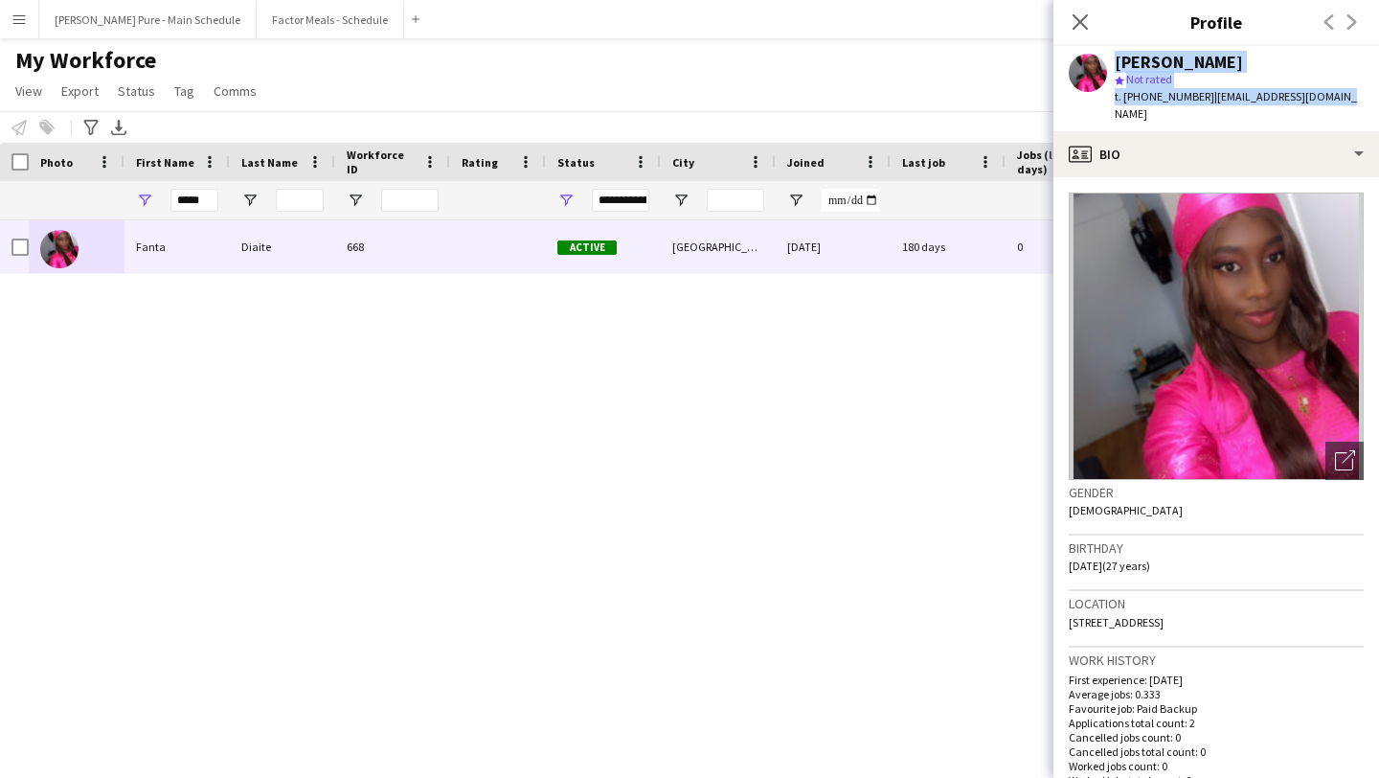
drag, startPoint x: 1322, startPoint y: 93, endPoint x: 1106, endPoint y: 61, distance: 217.8
click at [1106, 61] on div "Fanta Diaite star Not rated t. +15149229808 | fantadiaite@outlook.fr" at bounding box center [1217, 88] width 326 height 85
copy div "Fanta Diaite star Not rated t. +15149229808 | fantadiaite@outlook.fr"
click at [1106, 61] on div at bounding box center [1088, 73] width 38 height 38
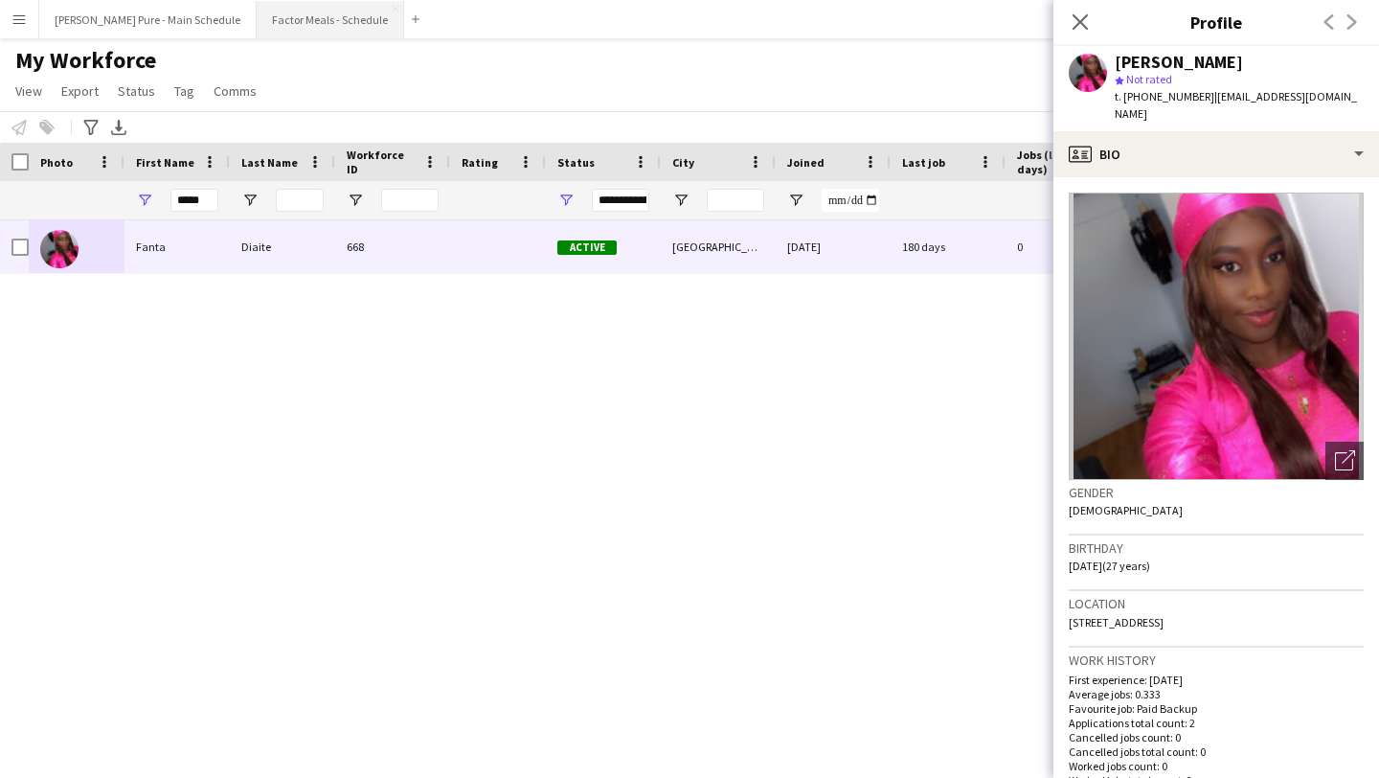
click at [278, 20] on button "Factor Meals - Schedule Close" at bounding box center [331, 19] width 148 height 37
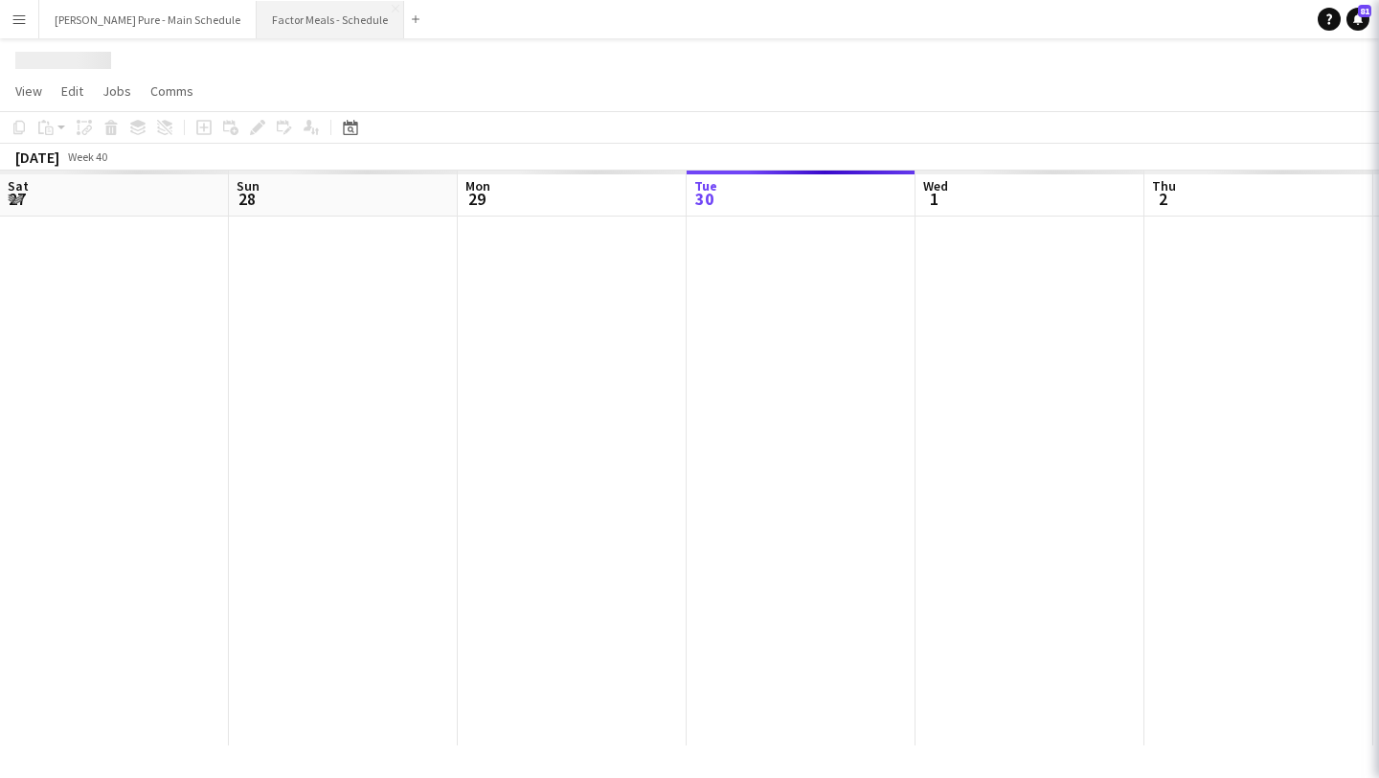
scroll to position [0, 458]
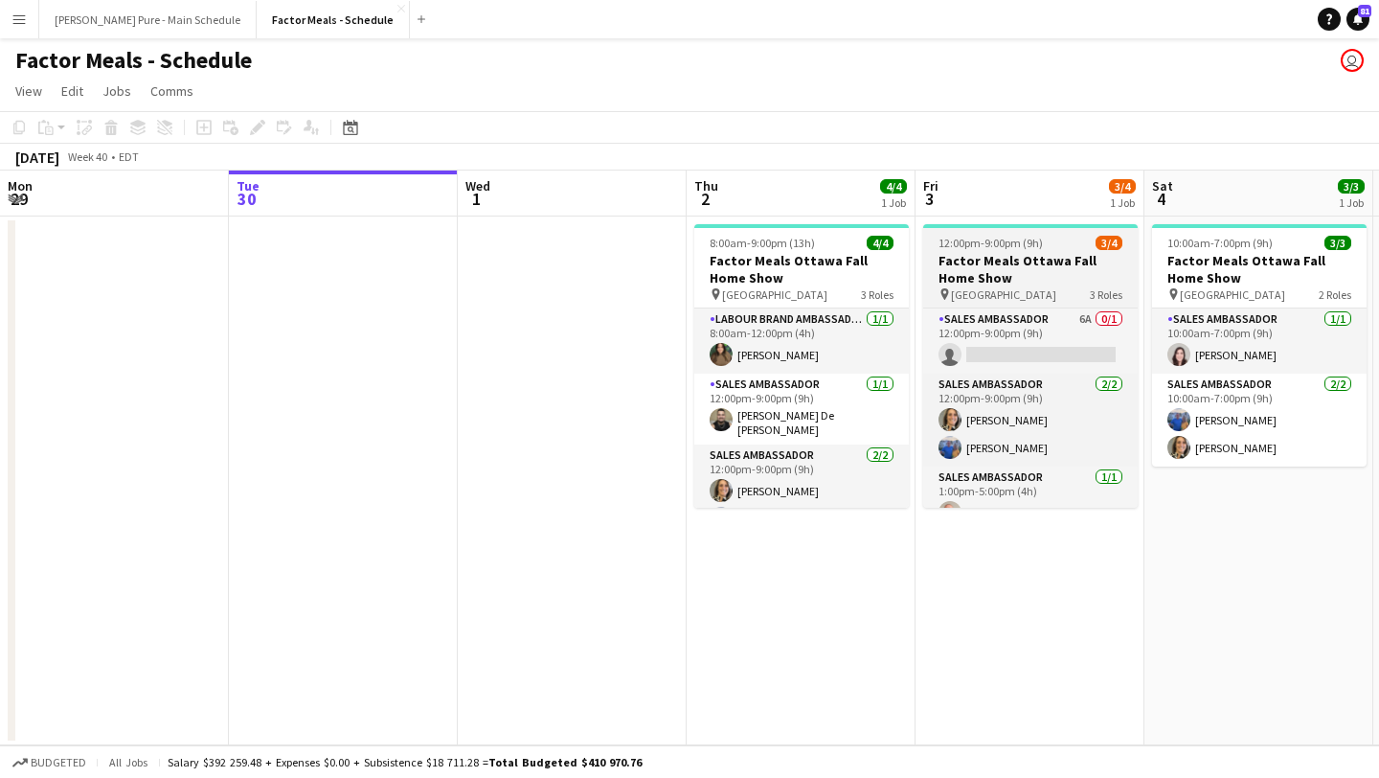
click at [986, 255] on h3 "Factor Meals Ottawa Fall Home Show" at bounding box center [1030, 269] width 215 height 34
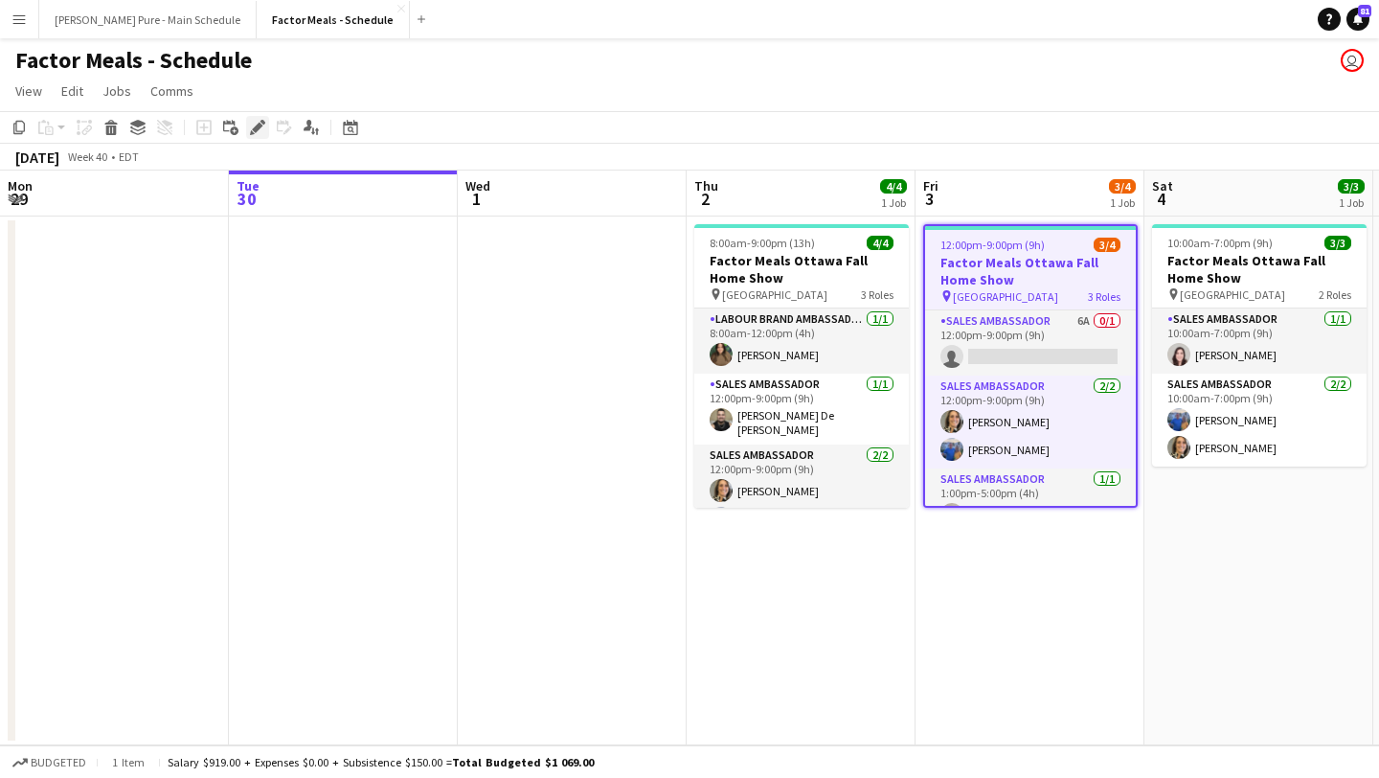
click at [255, 125] on icon "Edit" at bounding box center [257, 127] width 15 height 15
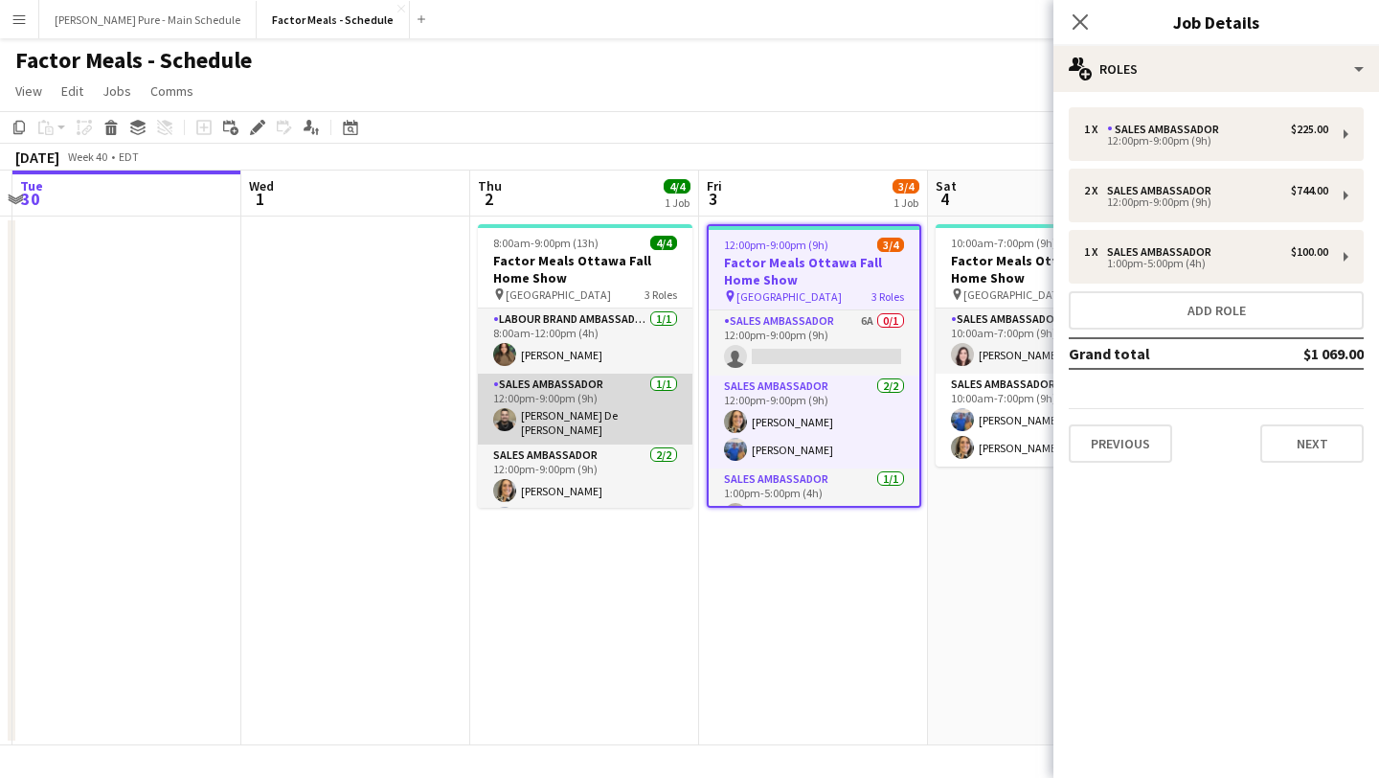
scroll to position [0, 680]
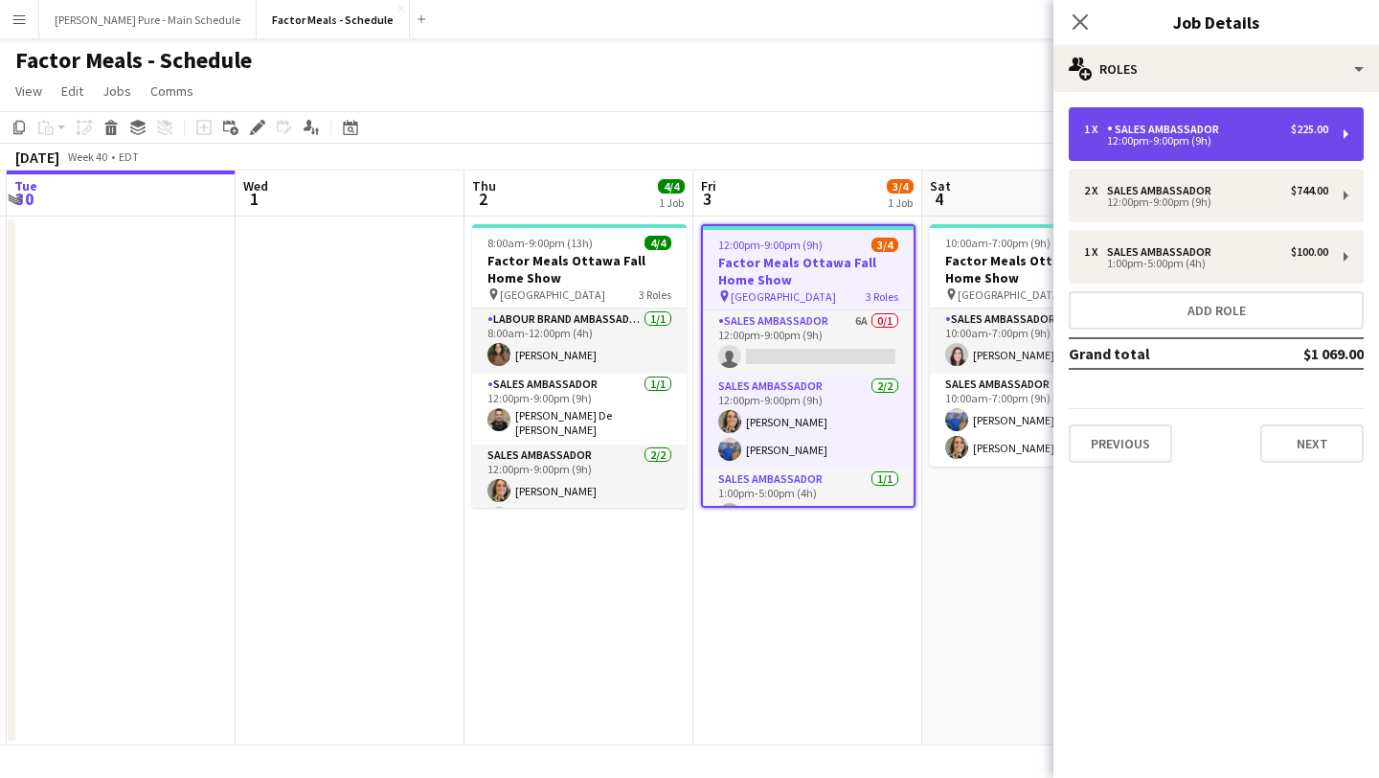
click at [1318, 128] on div "$225.00" at bounding box center [1309, 129] width 37 height 13
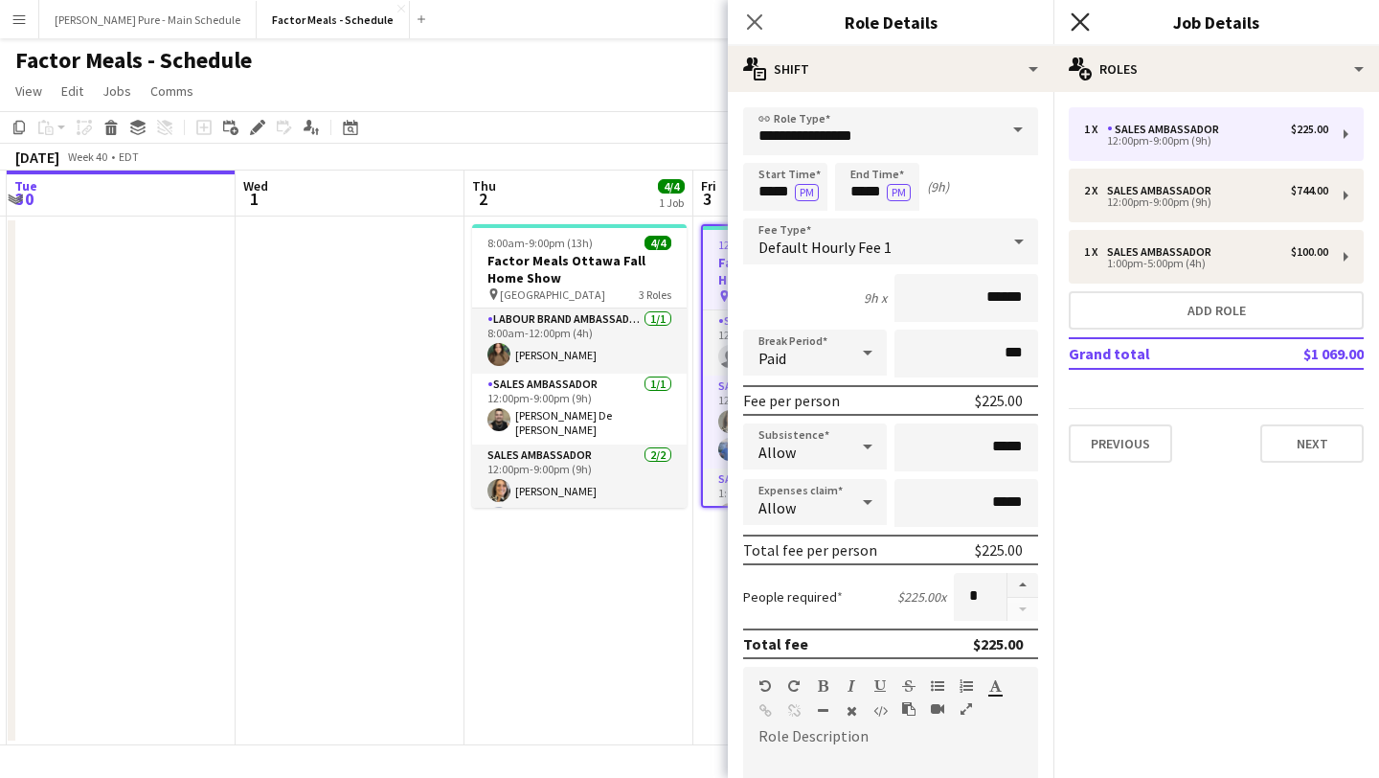
click at [1079, 16] on icon "Close pop-in" at bounding box center [1080, 21] width 18 height 18
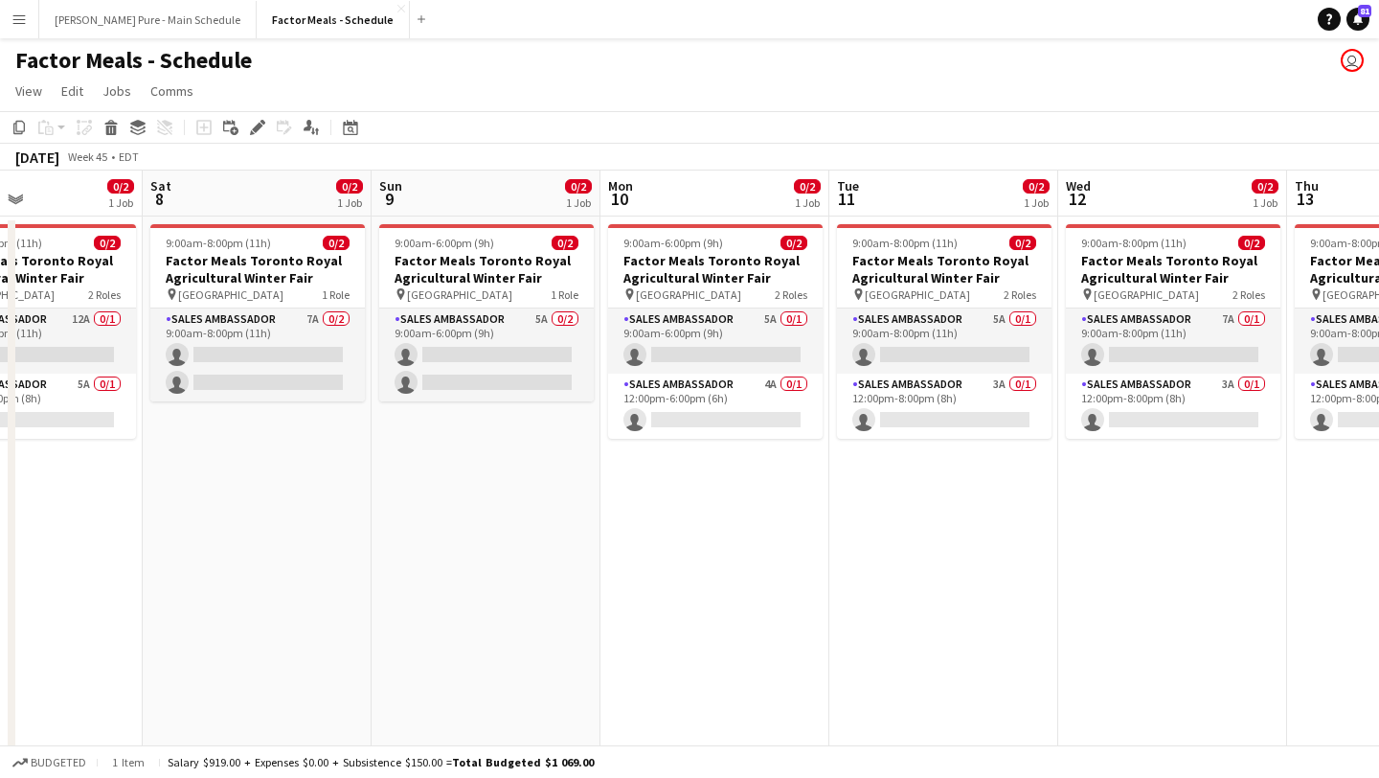
scroll to position [0, 548]
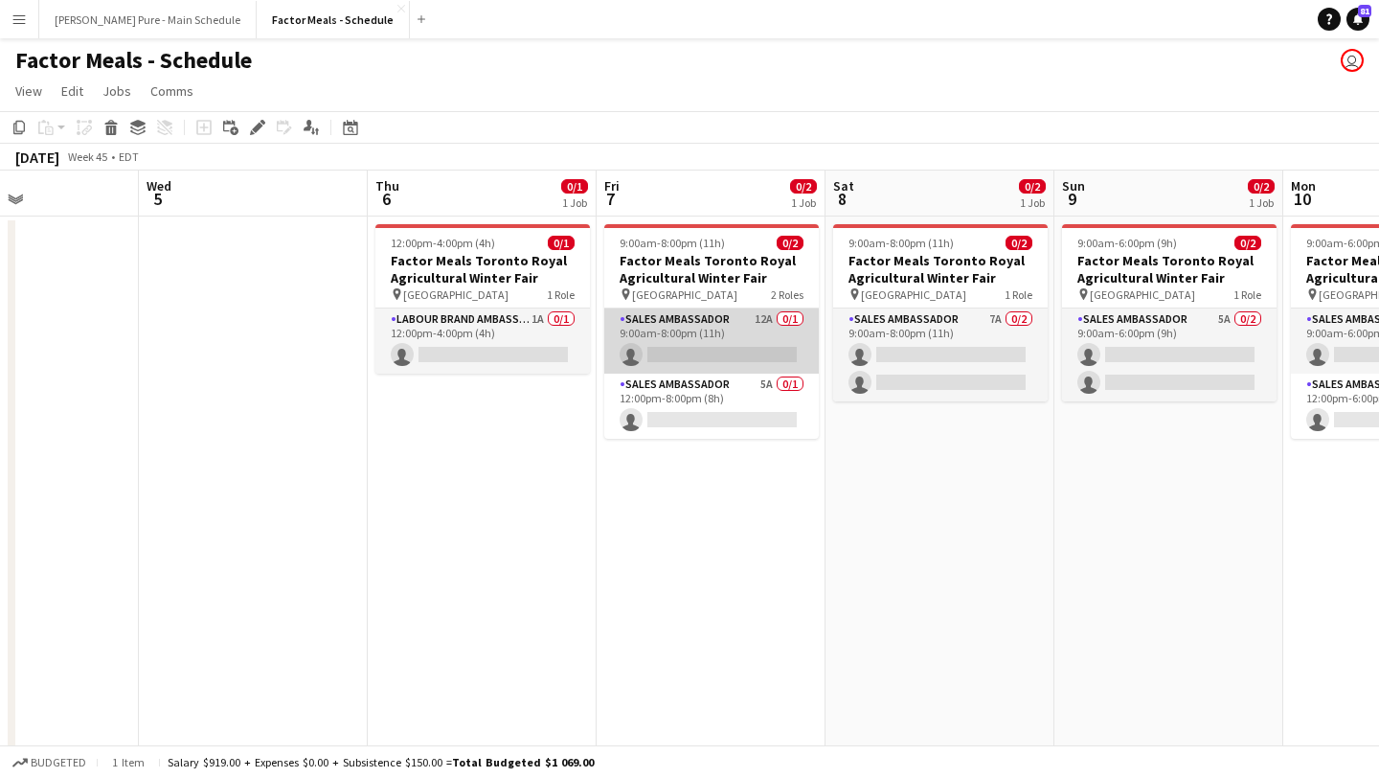
click at [724, 346] on app-card-role "Sales Ambassador 12A 0/1 9:00am-8:00pm (11h) single-neutral-actions" at bounding box center [711, 340] width 215 height 65
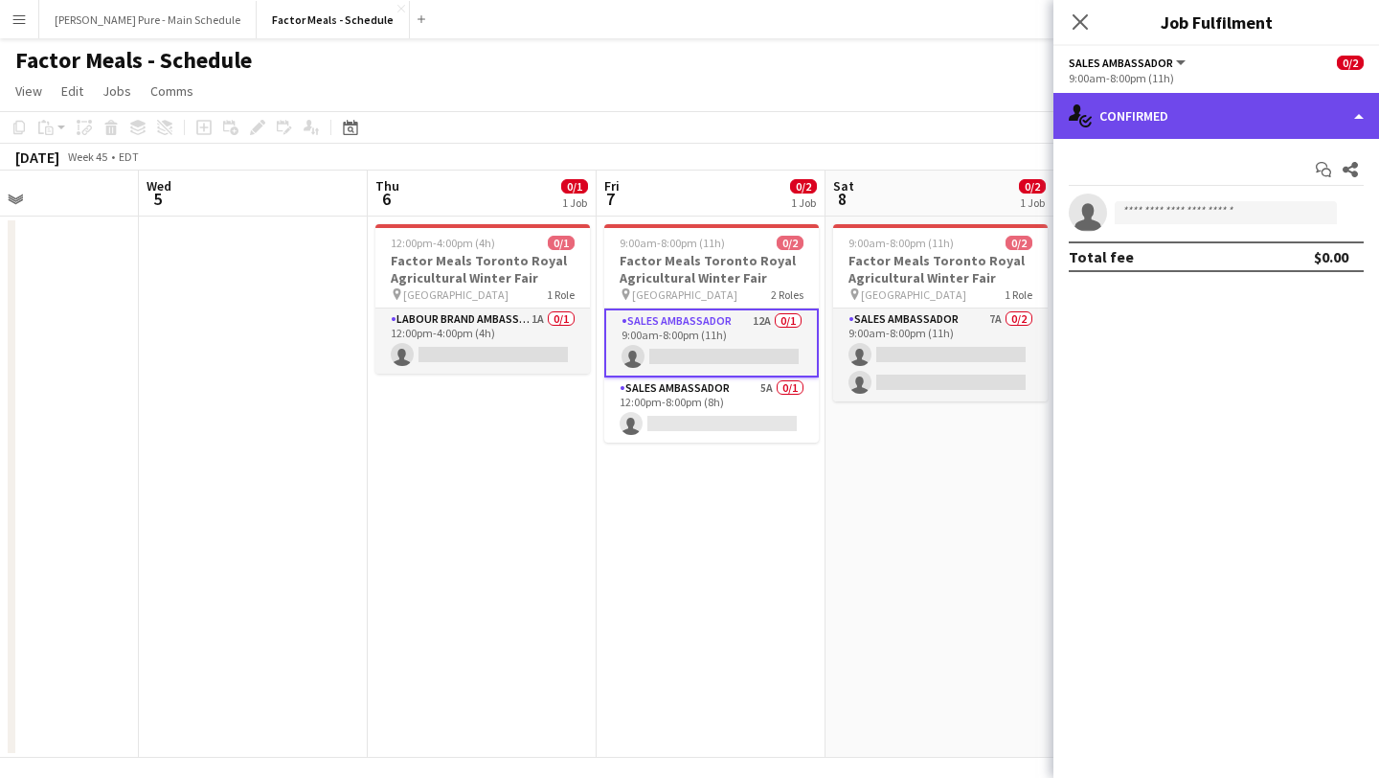
click at [1332, 129] on div "single-neutral-actions-check-2 Confirmed" at bounding box center [1217, 116] width 326 height 46
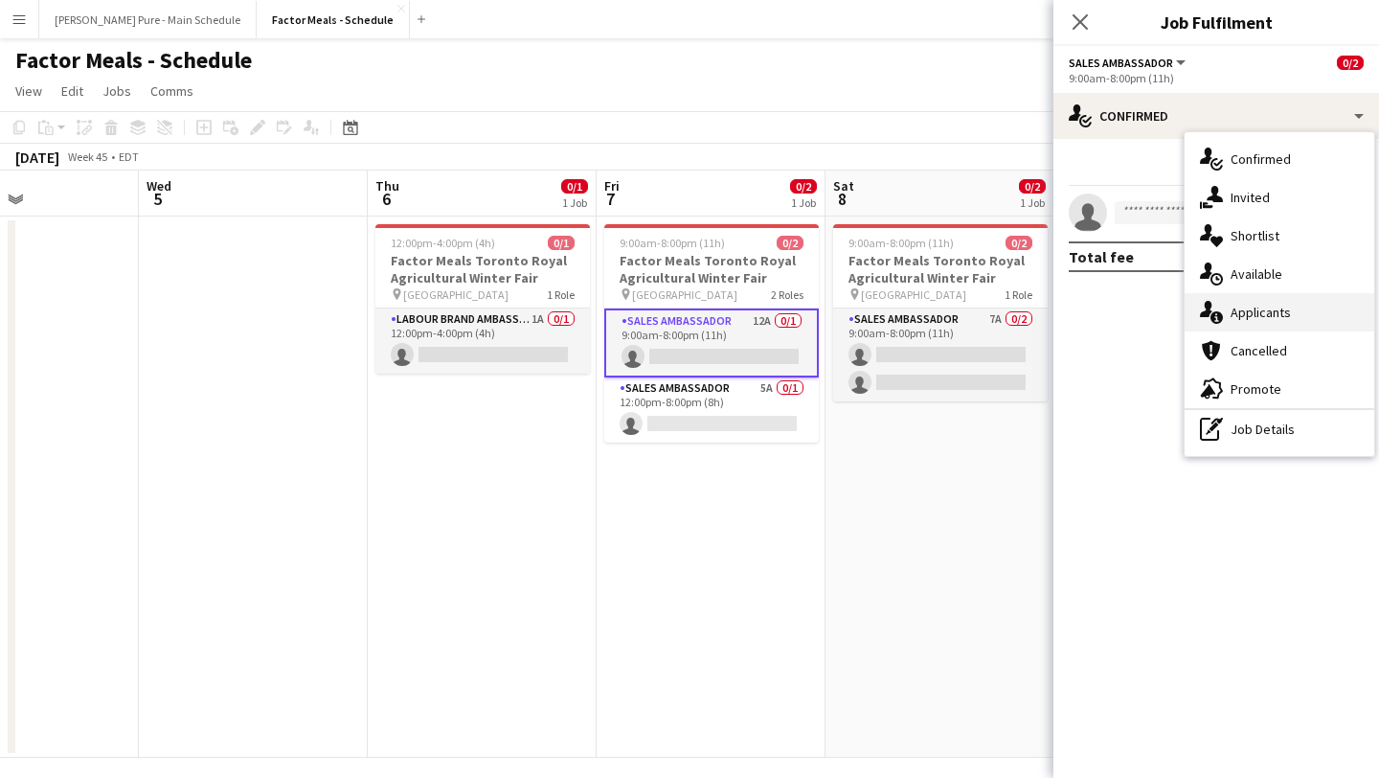
click at [1323, 313] on div "single-neutral-actions-information Applicants" at bounding box center [1280, 312] width 190 height 38
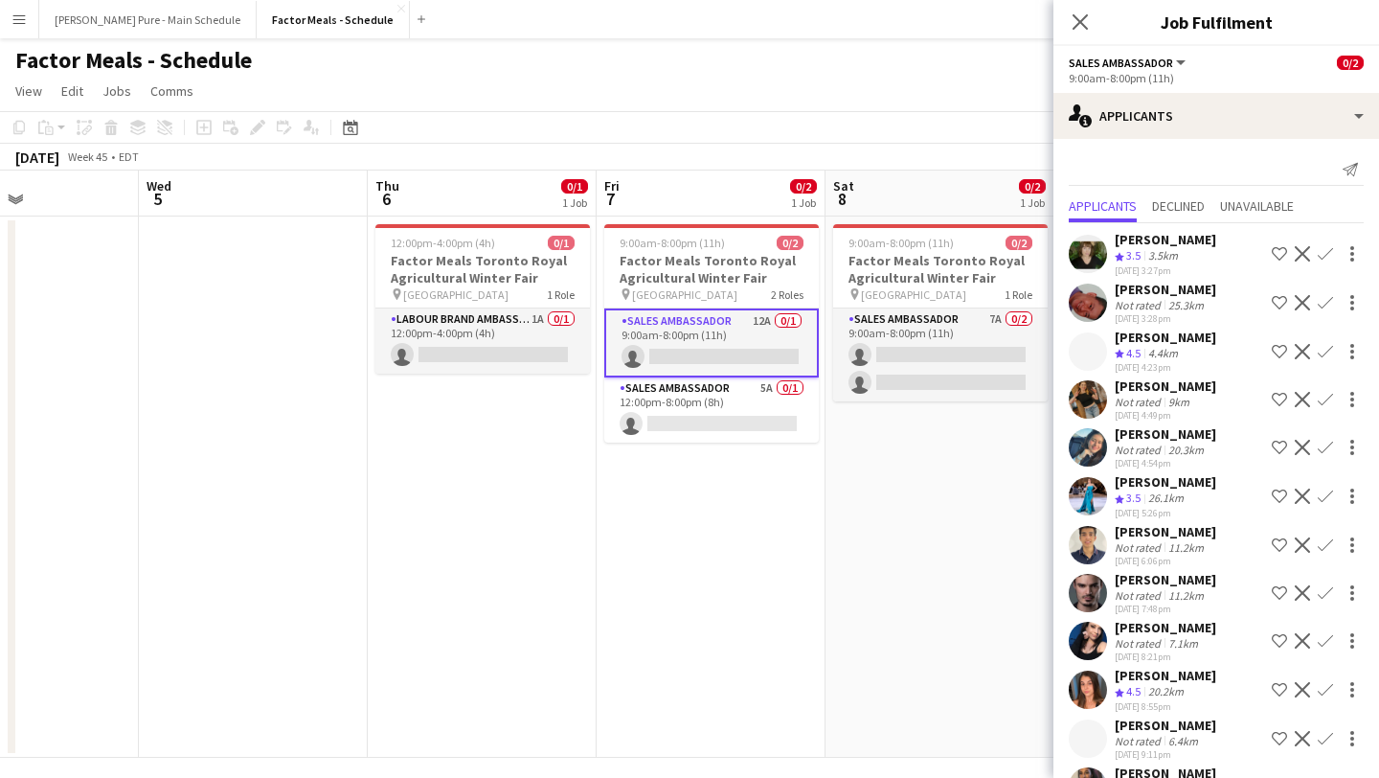
scroll to position [47, 0]
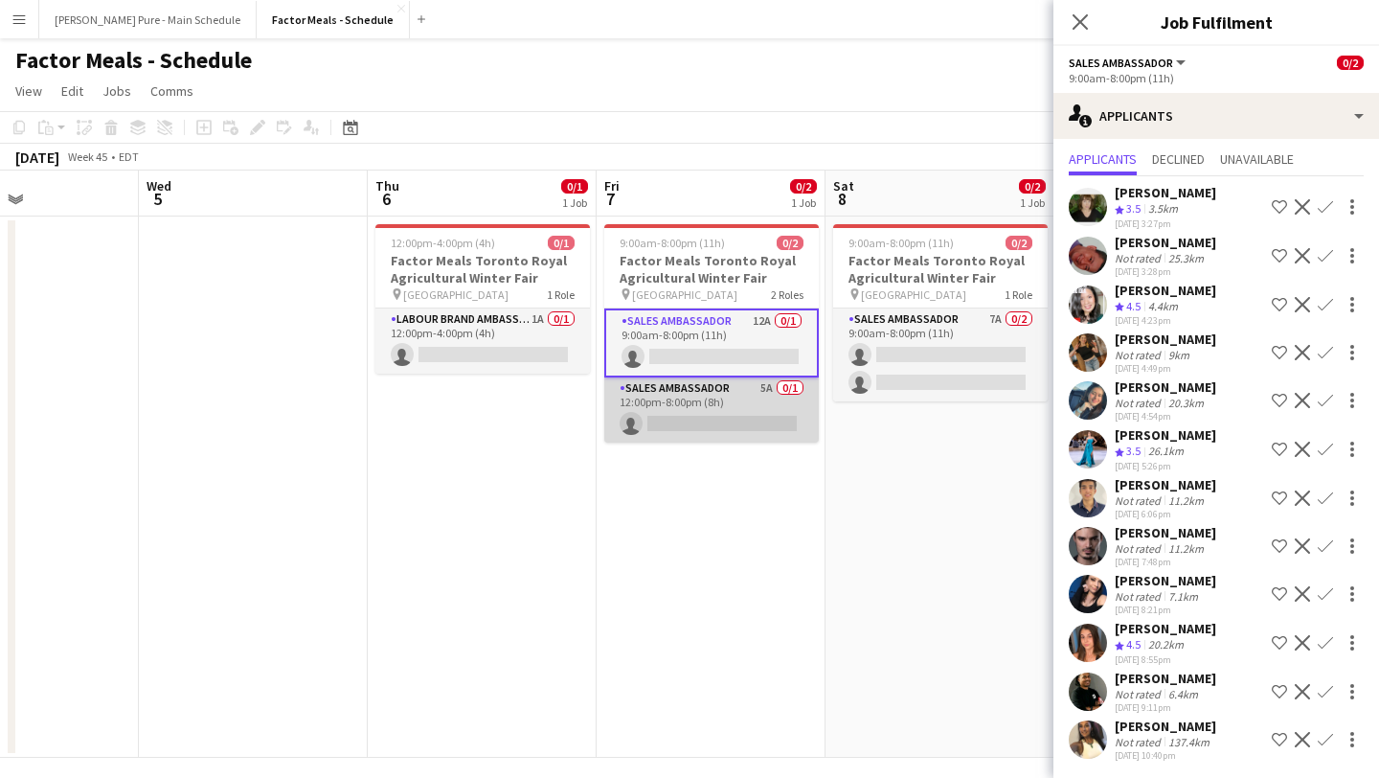
click at [758, 424] on app-card-role "Sales Ambassador 5A 0/1 12:00pm-8:00pm (8h) single-neutral-actions" at bounding box center [711, 409] width 215 height 65
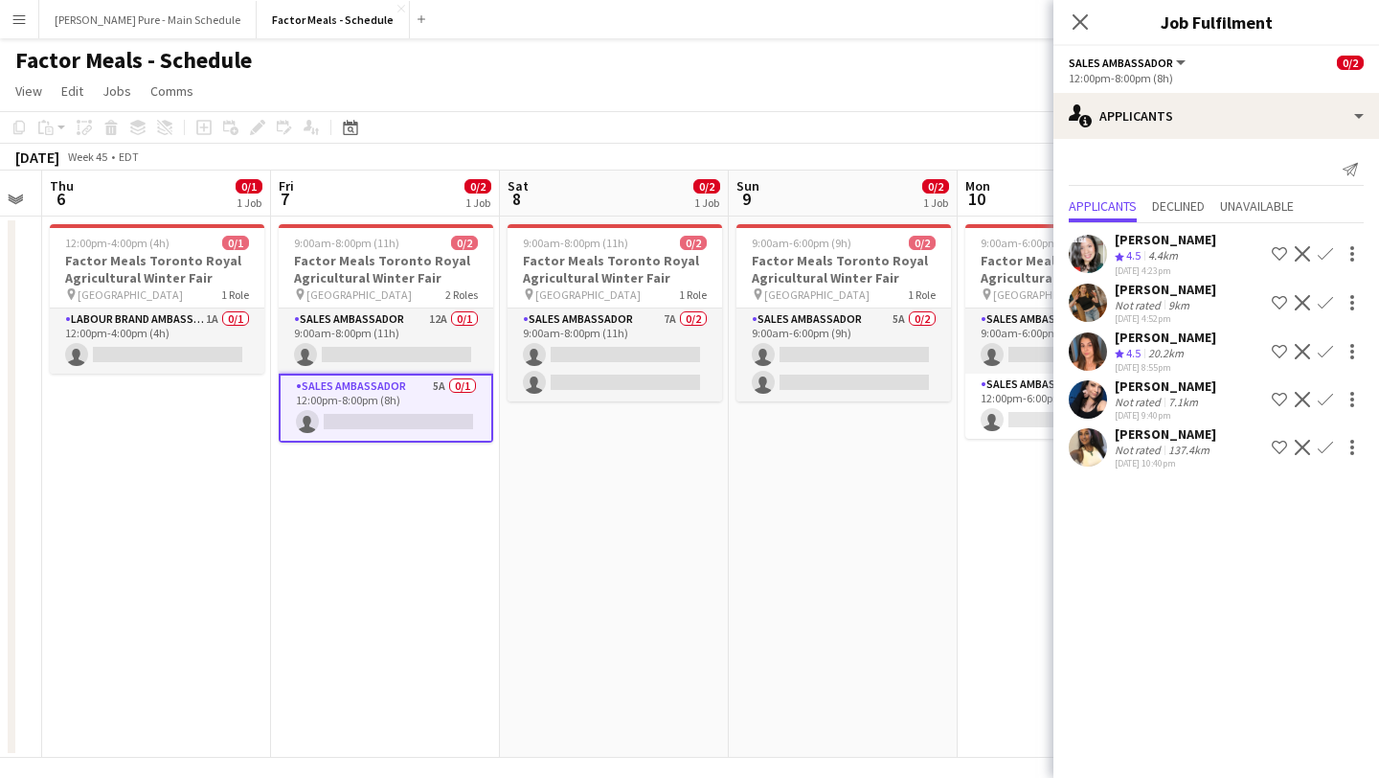
scroll to position [0, 889]
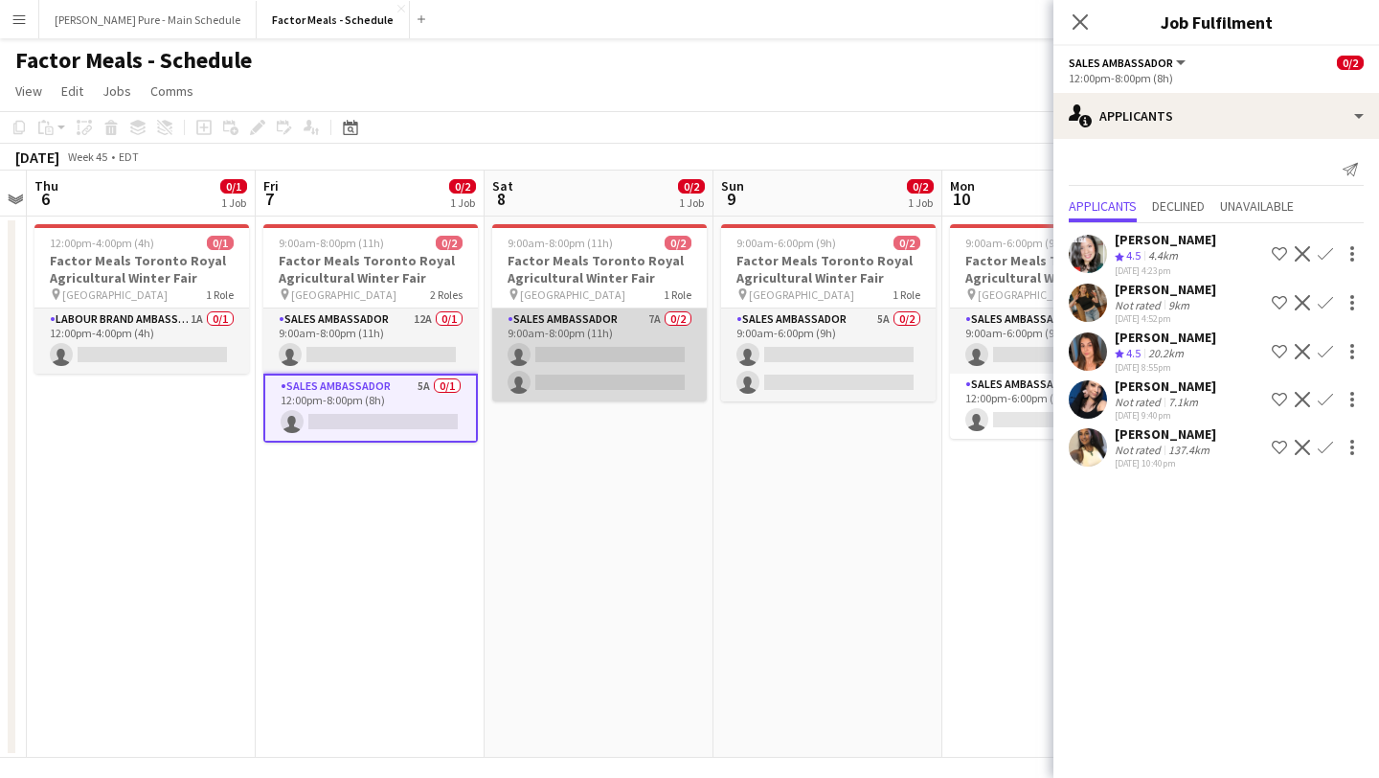
click at [588, 347] on app-card-role "Sales Ambassador 7A 0/2 9:00am-8:00pm (11h) single-neutral-actions single-neutr…" at bounding box center [599, 354] width 215 height 93
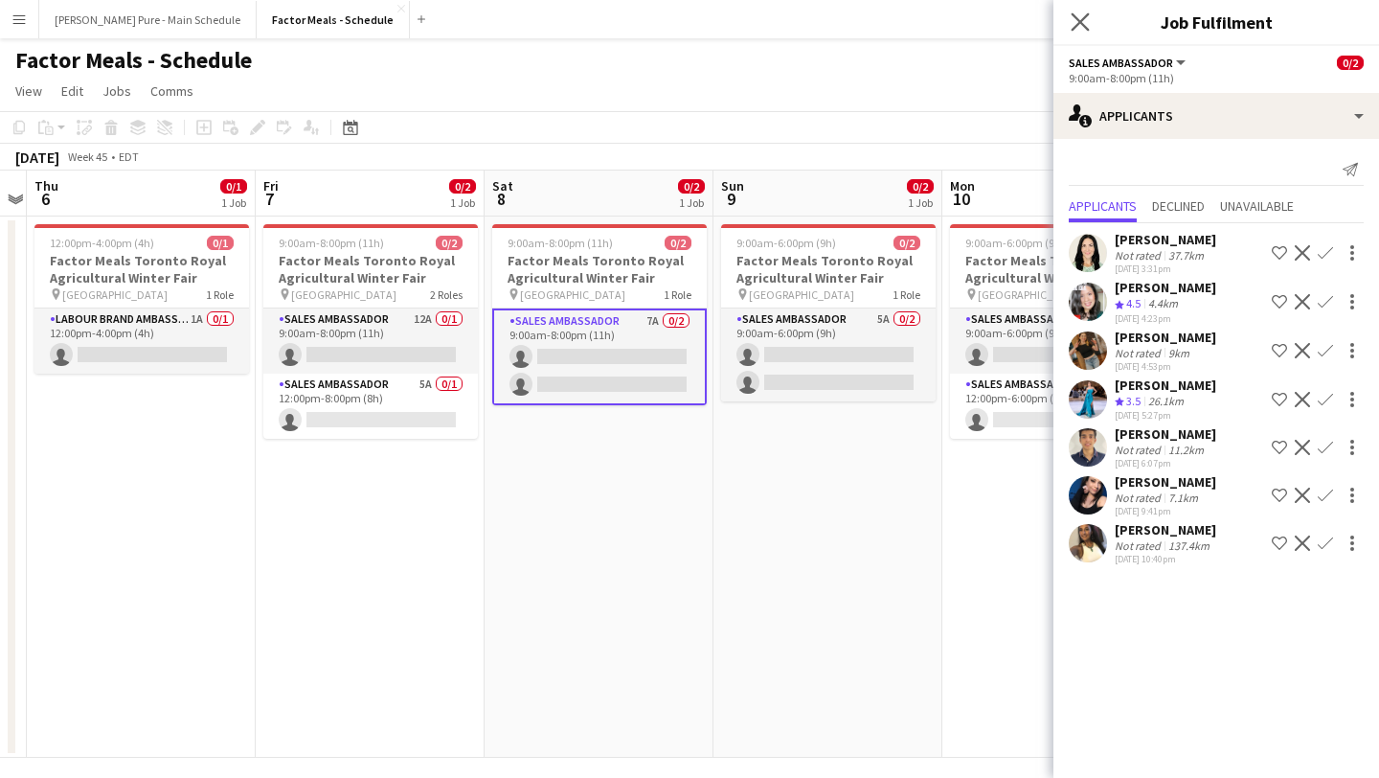
click at [1078, 33] on app-icon "Close pop-in" at bounding box center [1081, 23] width 28 height 28
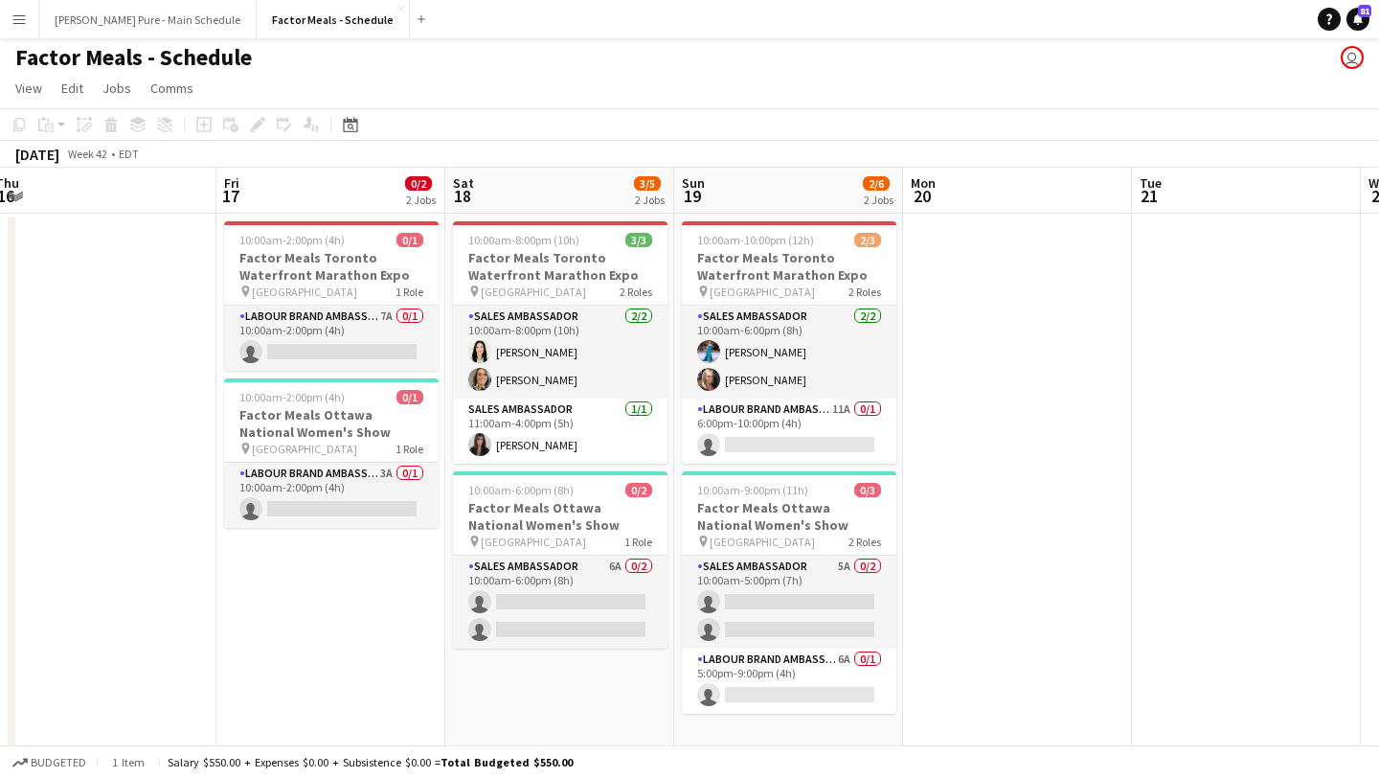
scroll to position [0, 927]
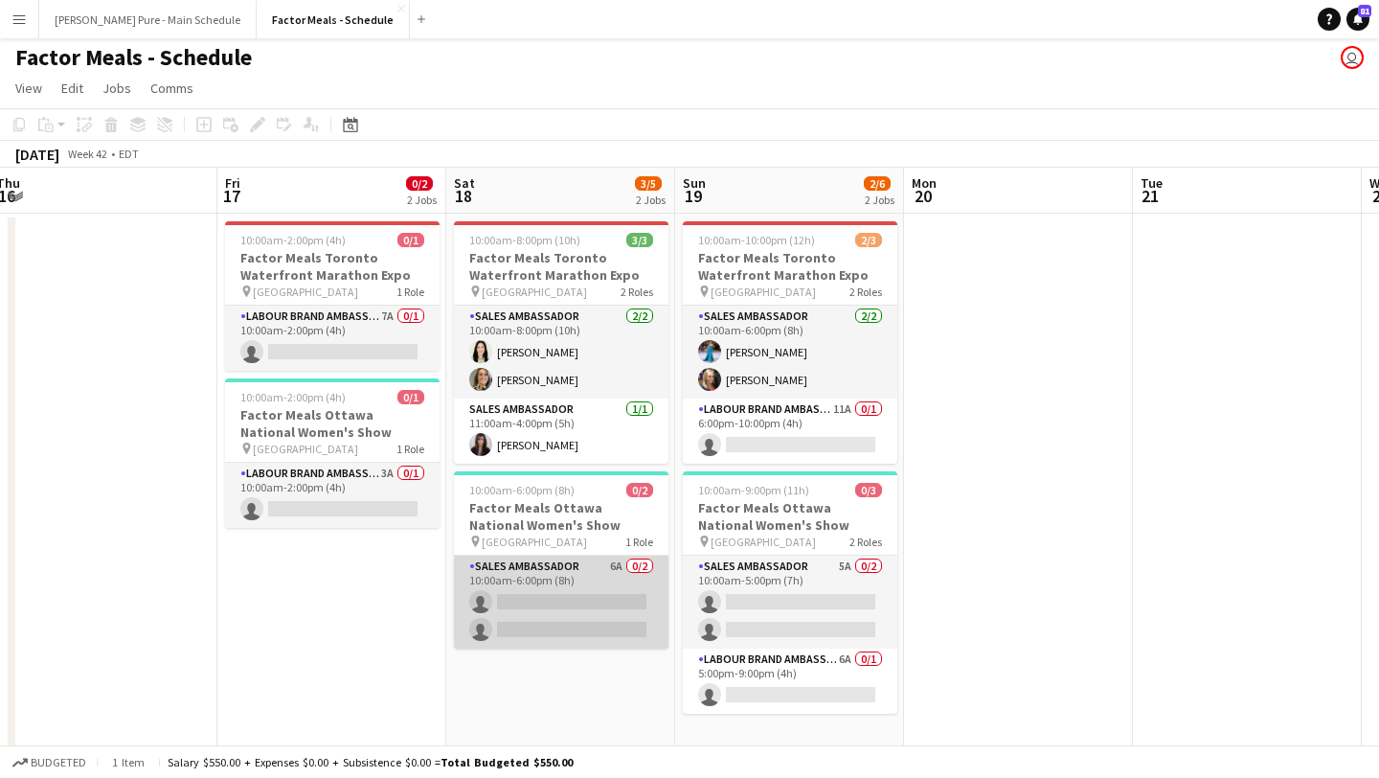
click at [602, 614] on app-card-role "Sales Ambassador 6A 0/2 10:00am-6:00pm (8h) single-neutral-actions single-neutr…" at bounding box center [561, 602] width 215 height 93
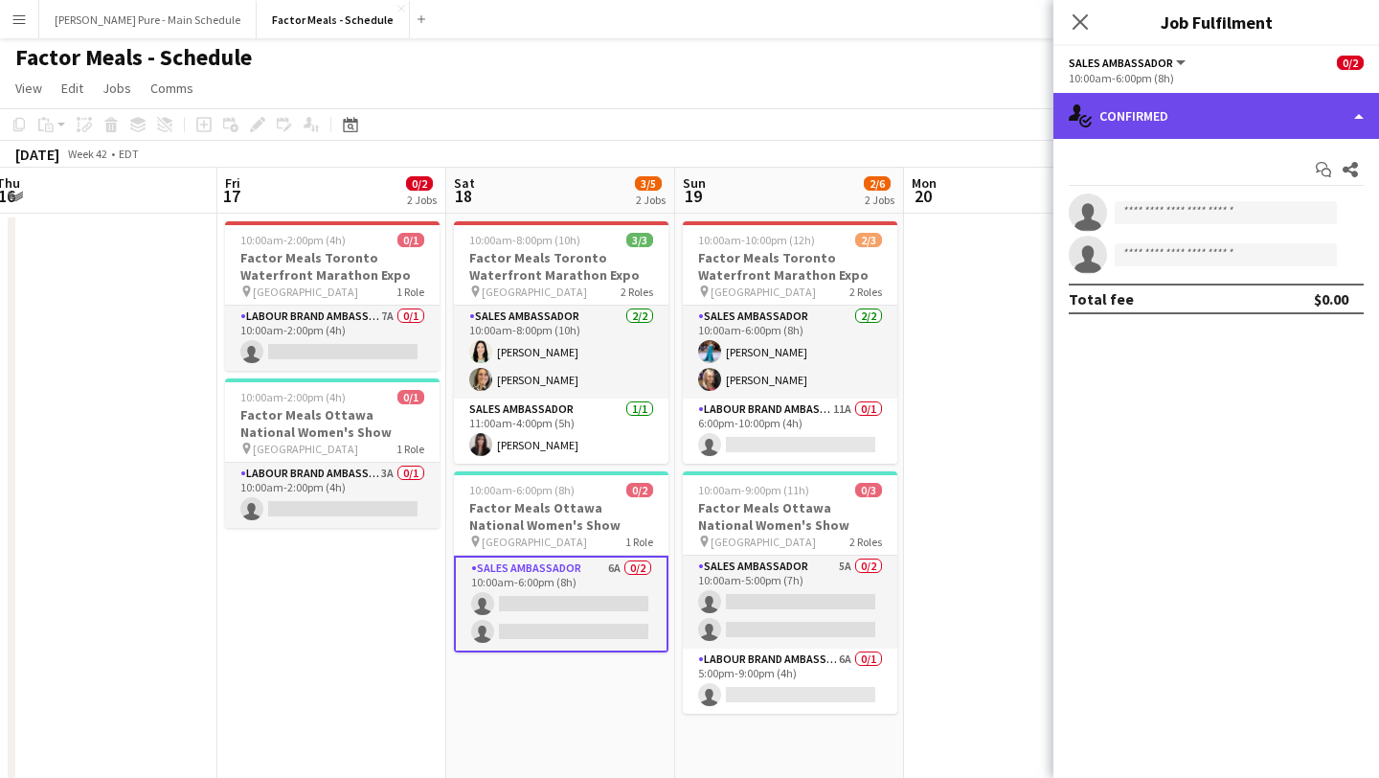
click at [1328, 106] on div "single-neutral-actions-check-2 Confirmed" at bounding box center [1217, 116] width 326 height 46
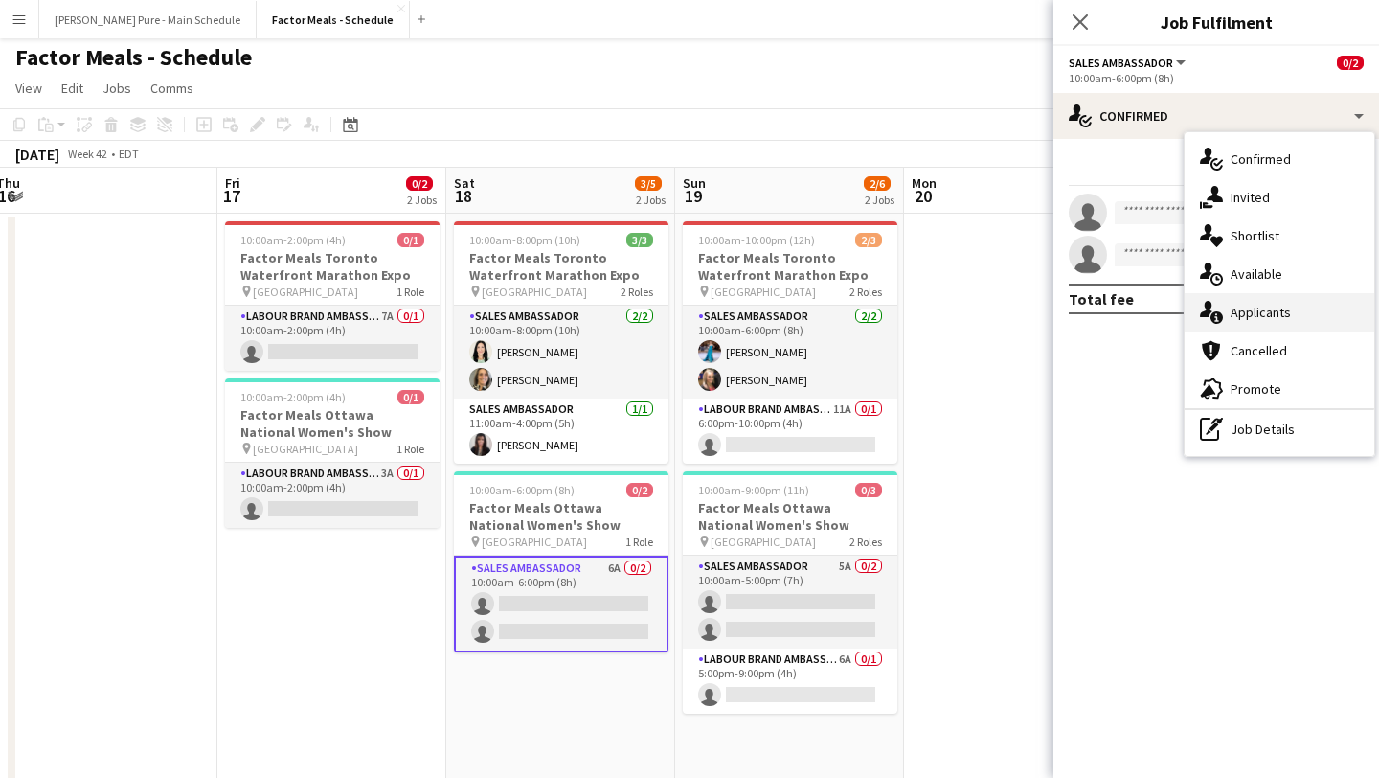
click at [1312, 317] on div "single-neutral-actions-information Applicants" at bounding box center [1280, 312] width 190 height 38
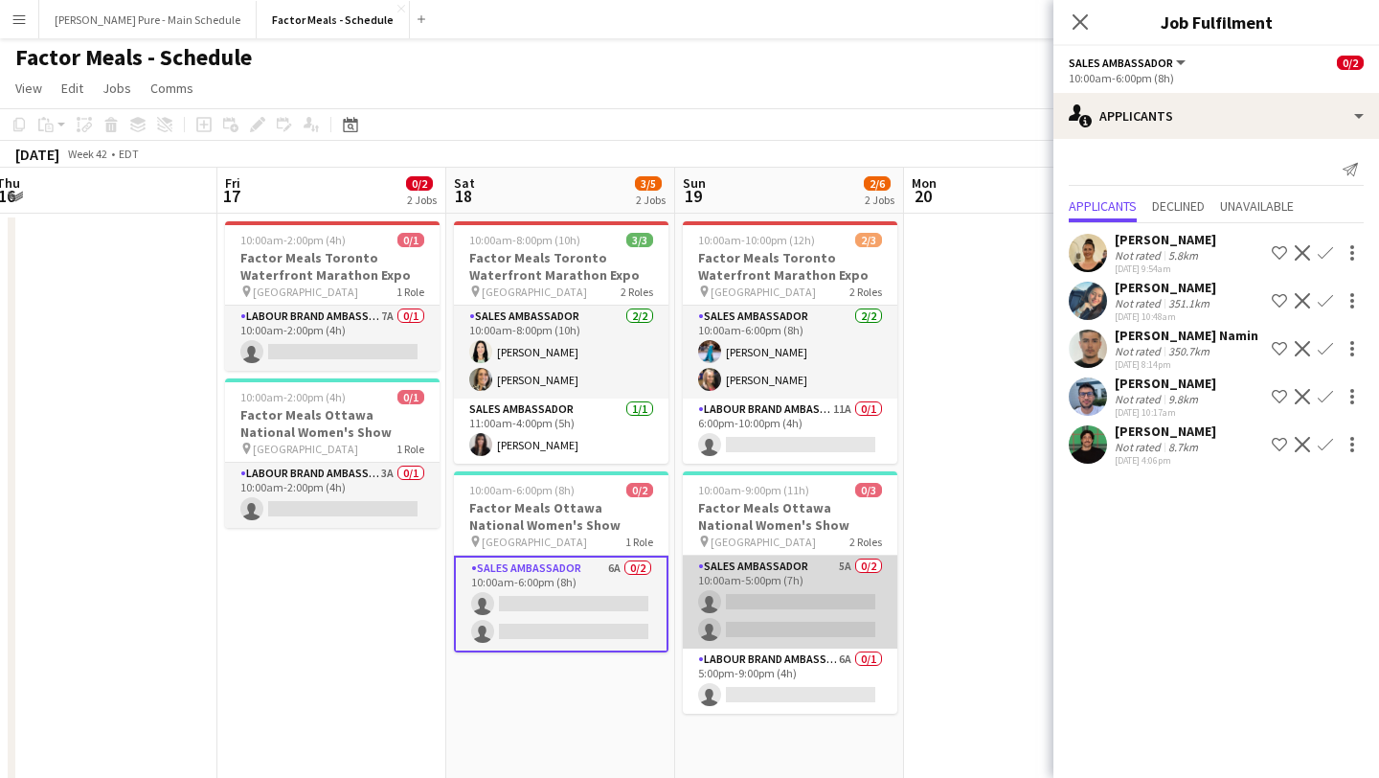
click at [797, 622] on app-card-role "Sales Ambassador 5A 0/2 10:00am-5:00pm (7h) single-neutral-actions single-neutr…" at bounding box center [790, 602] width 215 height 93
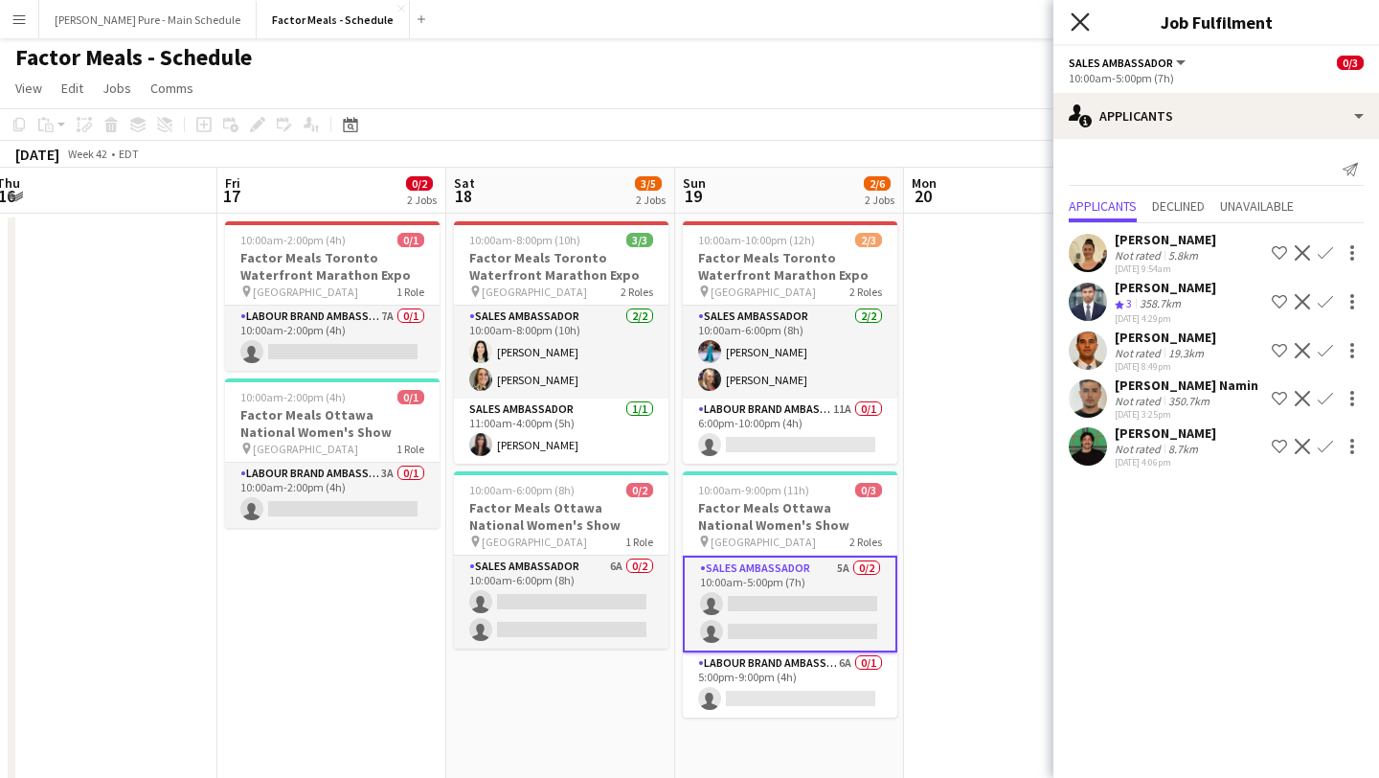
click at [1086, 21] on icon "Close pop-in" at bounding box center [1080, 21] width 18 height 18
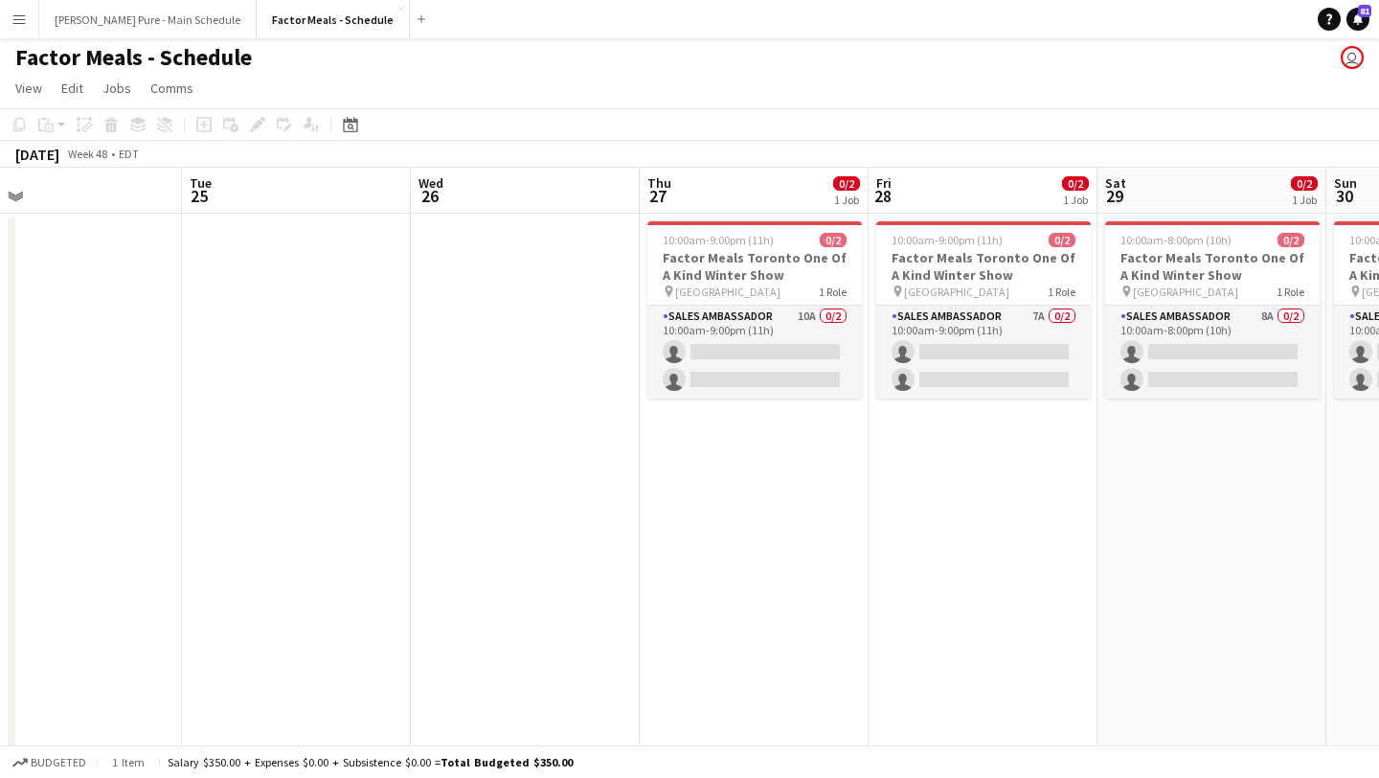
scroll to position [0, 479]
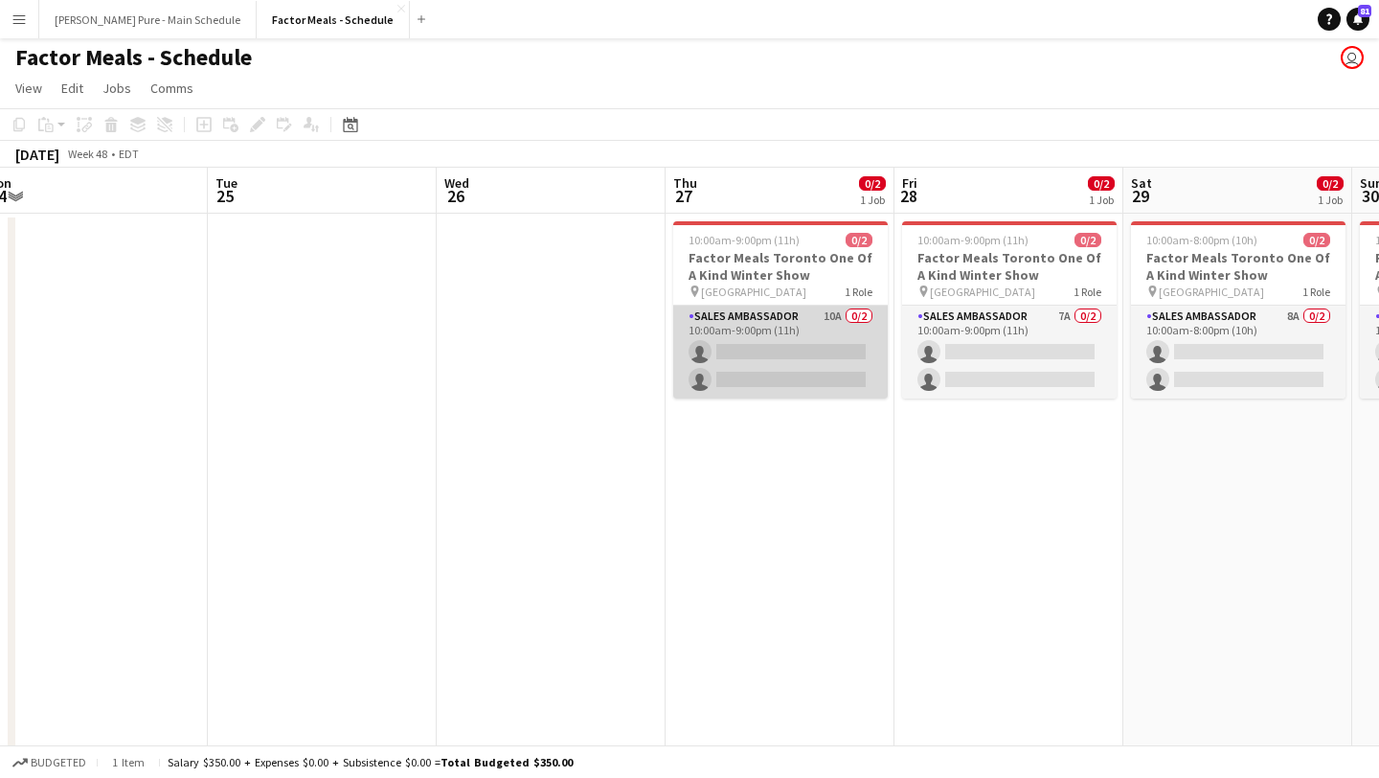
click at [757, 348] on app-card-role "Sales Ambassador 10A 0/2 10:00am-9:00pm (11h) single-neutral-actions single-neu…" at bounding box center [780, 352] width 215 height 93
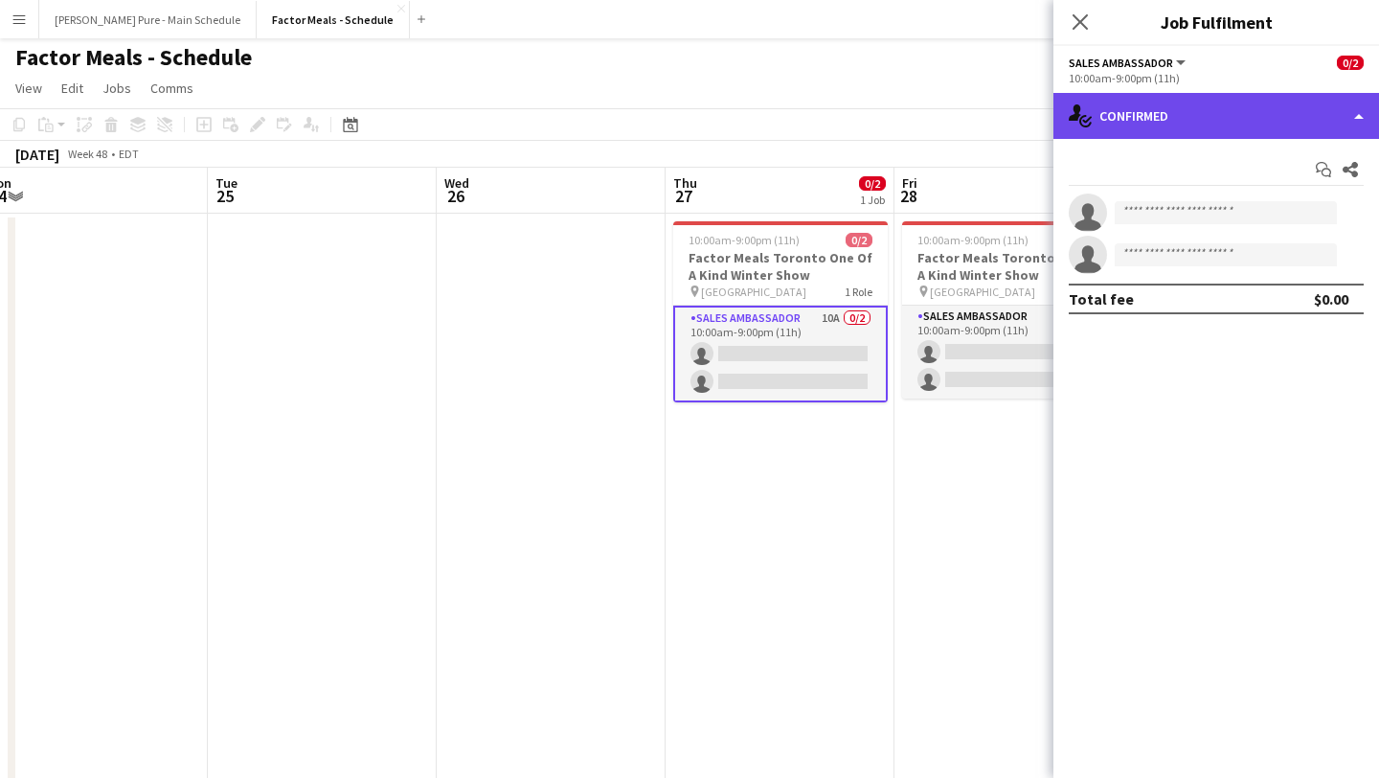
click at [1292, 130] on div "single-neutral-actions-check-2 Confirmed" at bounding box center [1217, 116] width 326 height 46
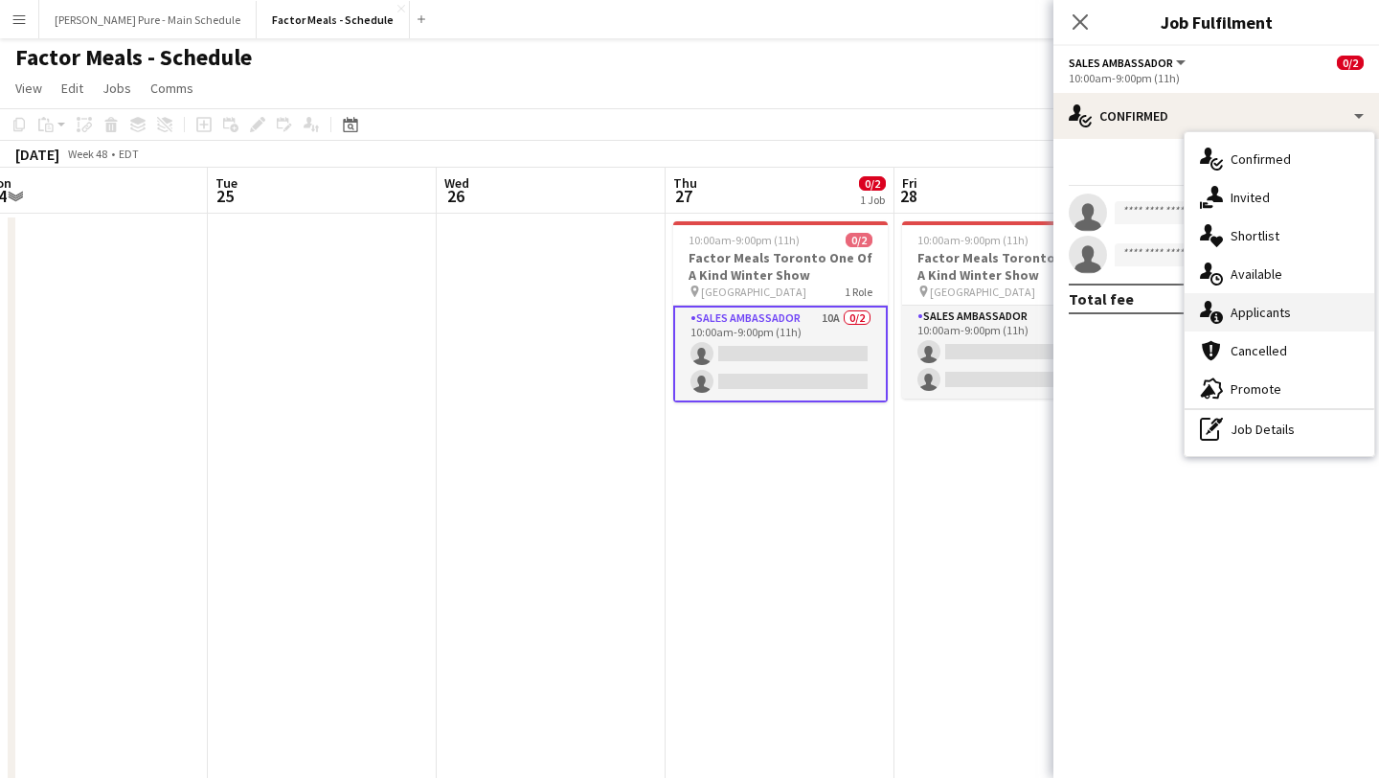
click at [1306, 315] on div "single-neutral-actions-information Applicants" at bounding box center [1280, 312] width 190 height 38
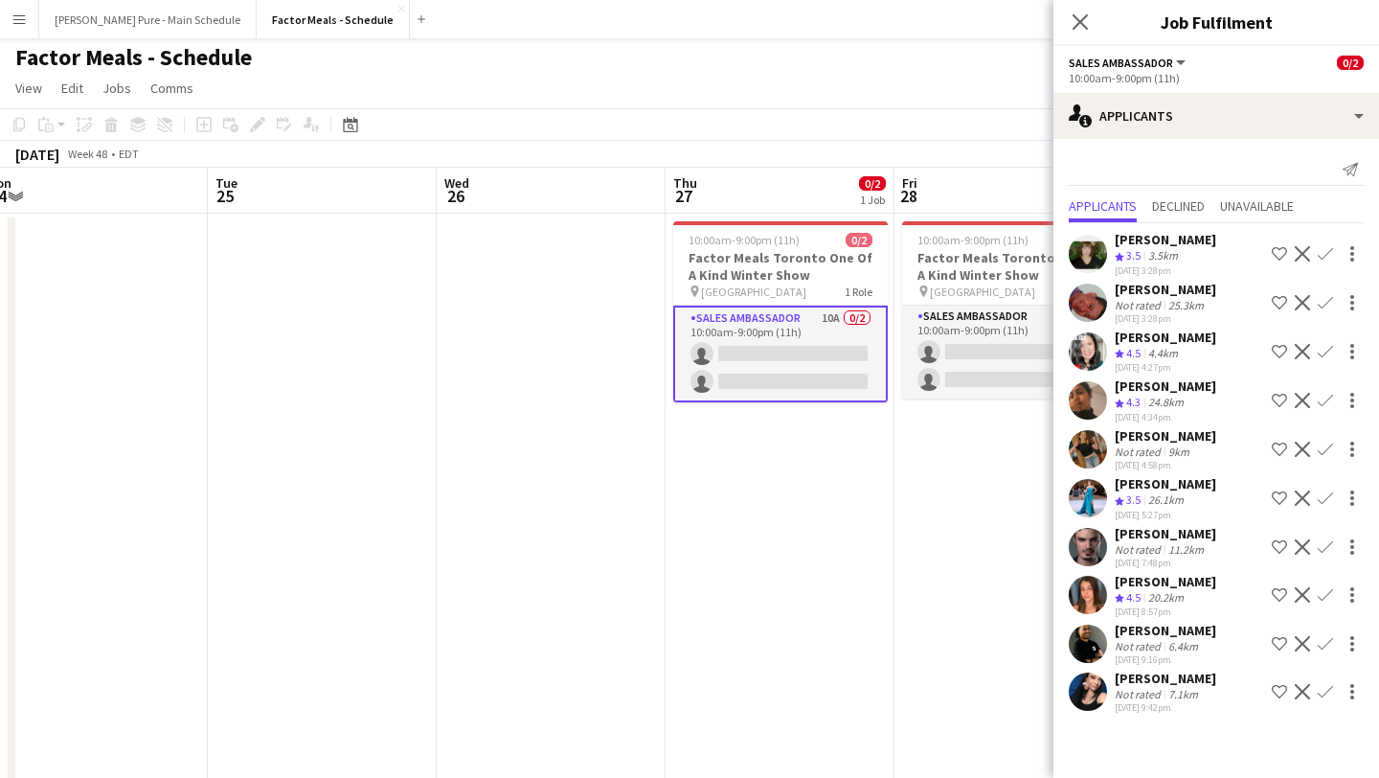
scroll to position [0, 744]
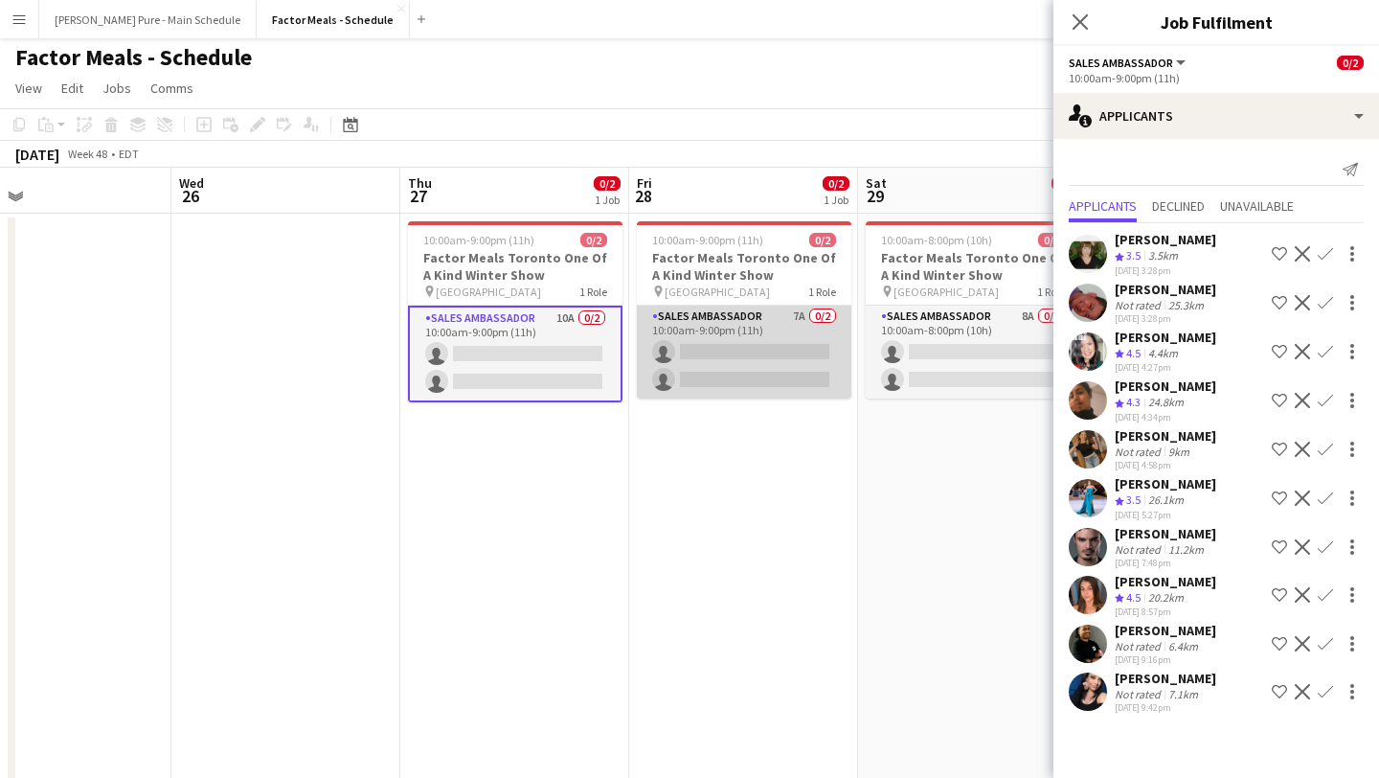
click at [716, 358] on app-card-role "Sales Ambassador 7A 0/2 10:00am-9:00pm (11h) single-neutral-actions single-neut…" at bounding box center [744, 352] width 215 height 93
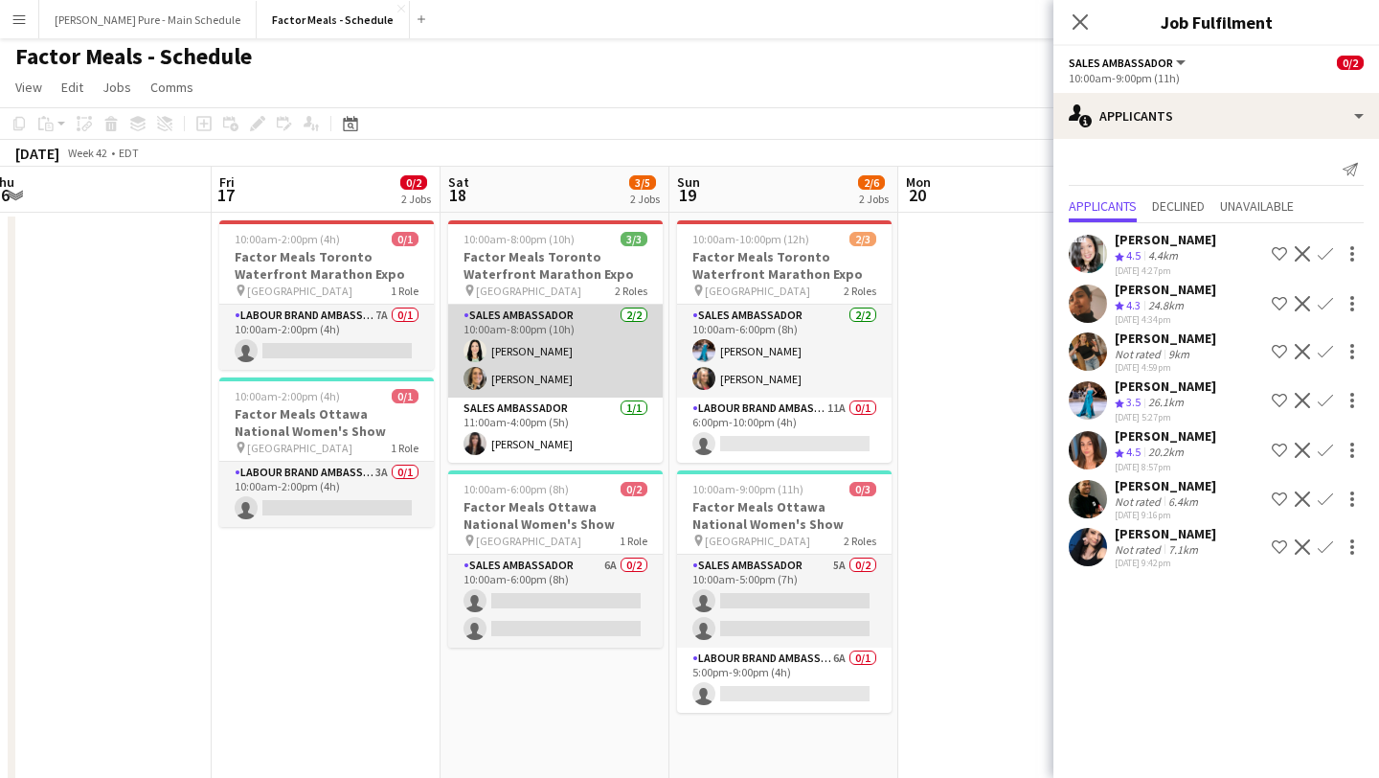
scroll to position [0, 556]
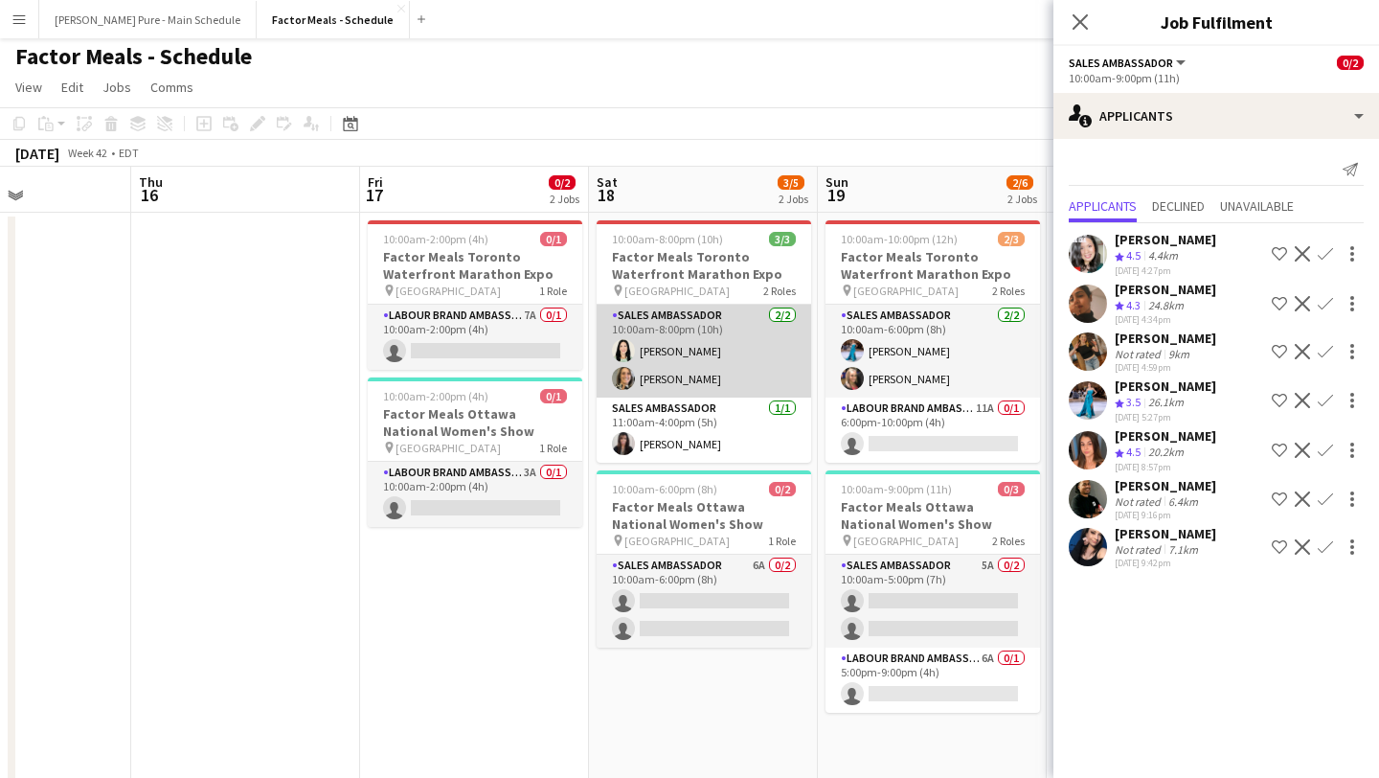
click at [672, 347] on app-card-role "Sales Ambassador 2/2 10:00am-8:00pm (10h) Kimberly Hudema Laurie Preddy" at bounding box center [704, 351] width 215 height 93
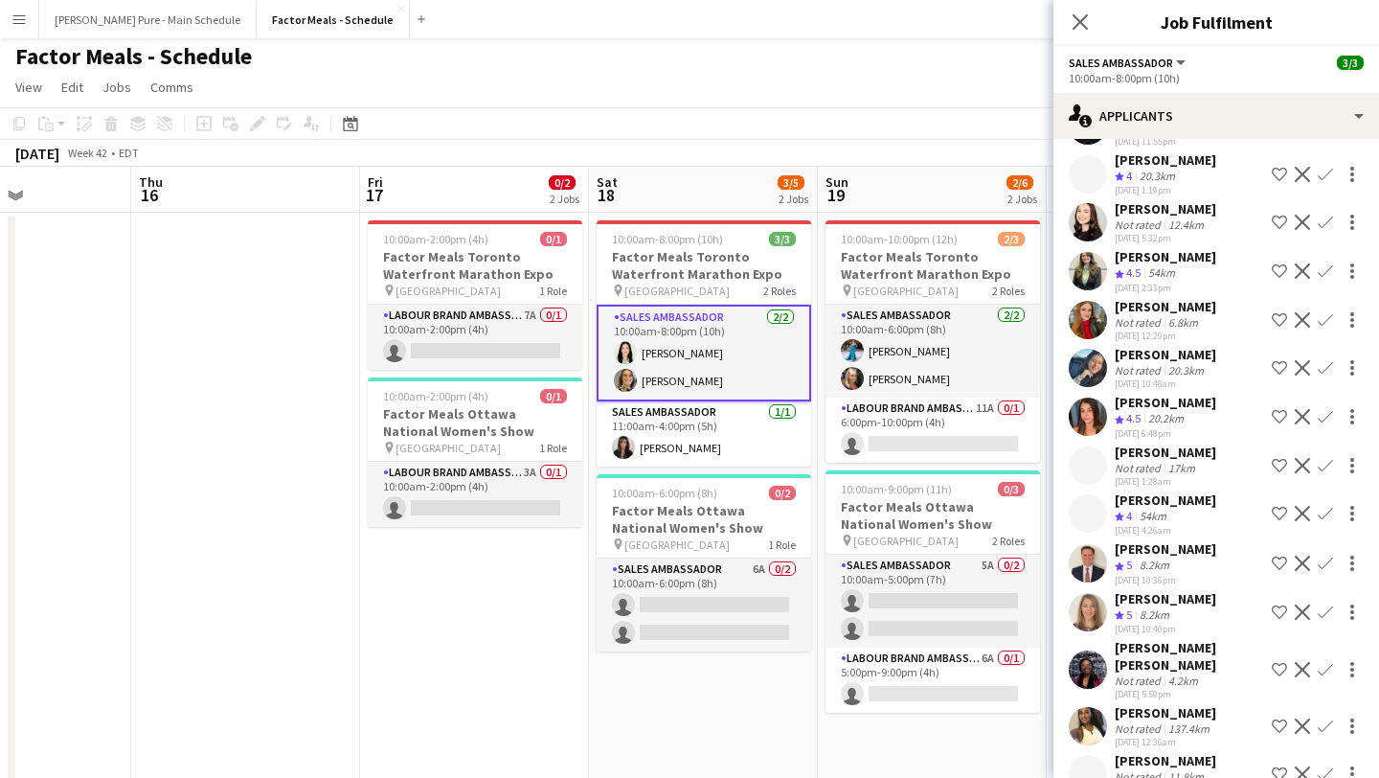
scroll to position [211, 0]
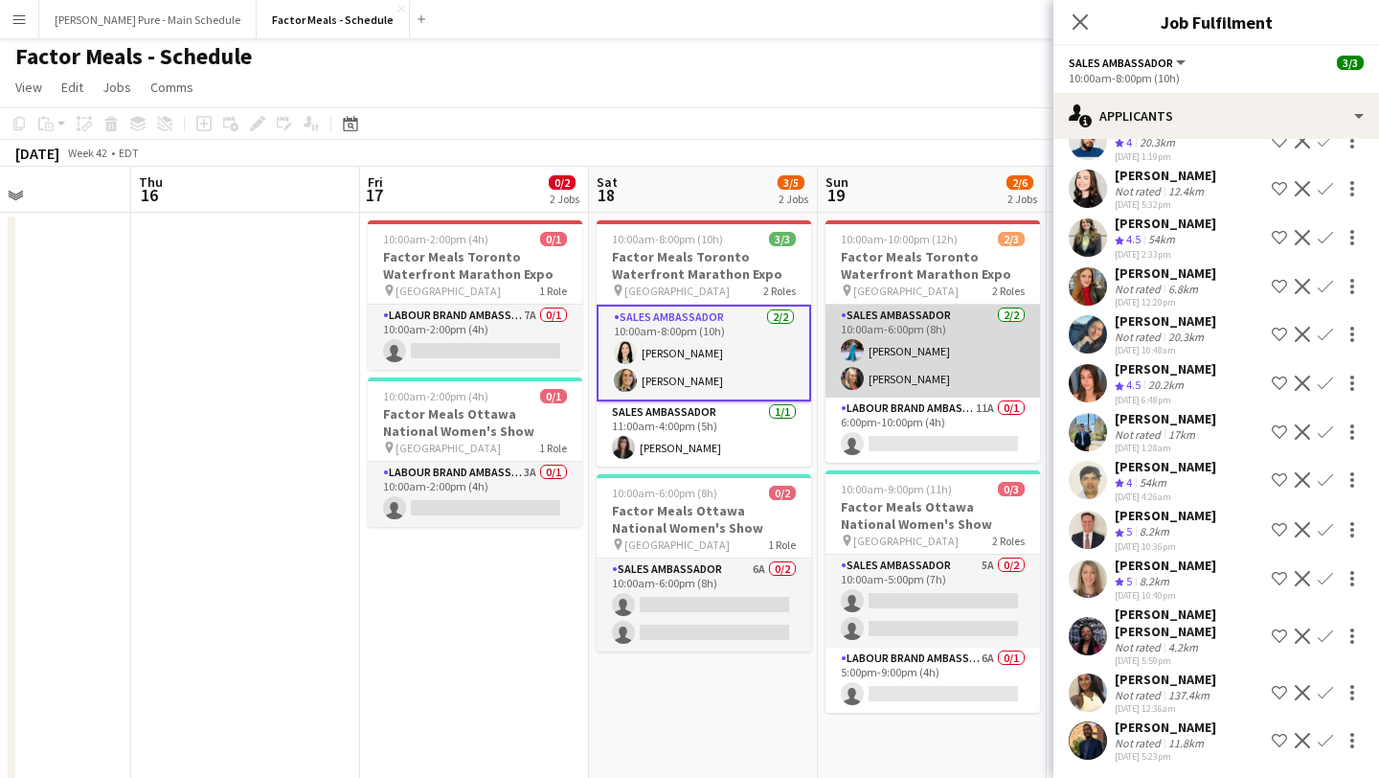
click at [933, 357] on app-card-role "Sales Ambassador 2/2 10:00am-6:00pm (8h) Tania Sharma Tiffany Lister" at bounding box center [933, 351] width 215 height 93
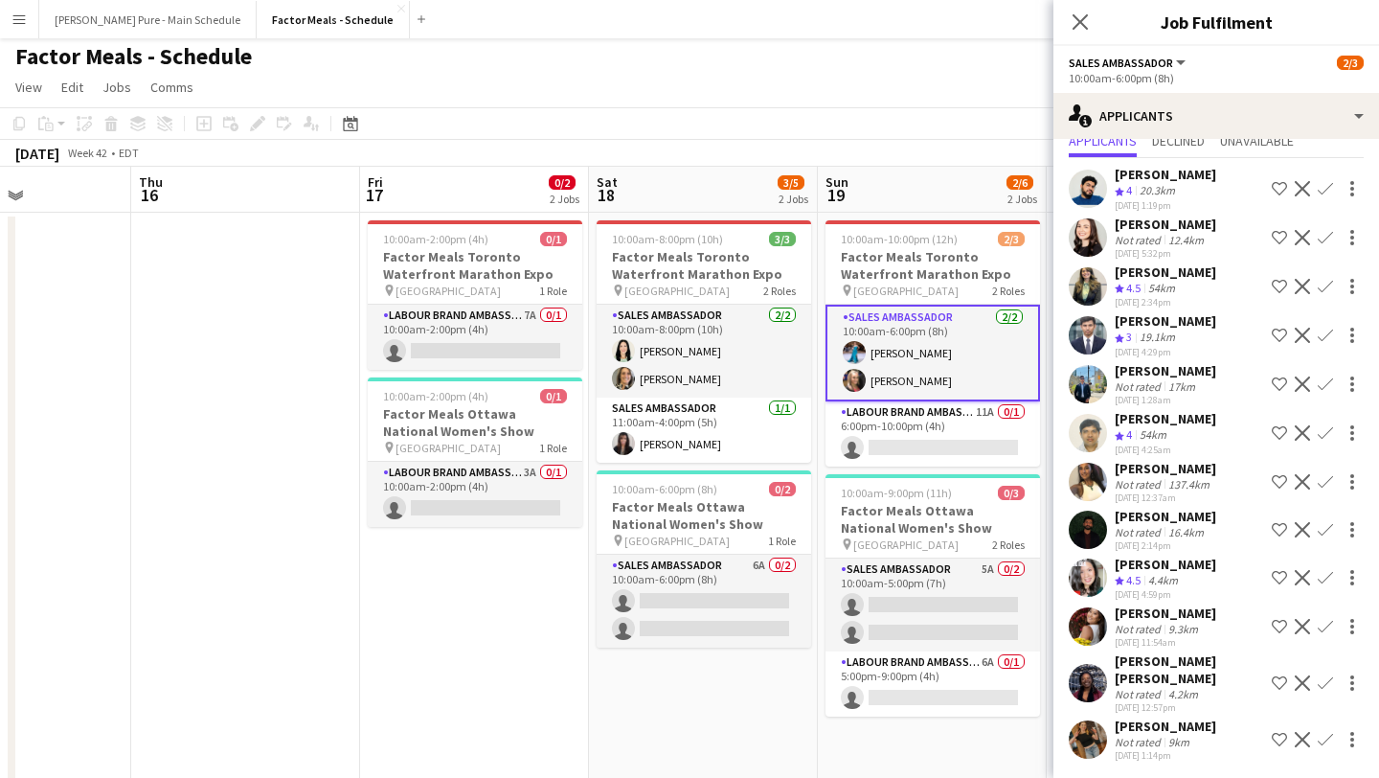
scroll to position [0, 0]
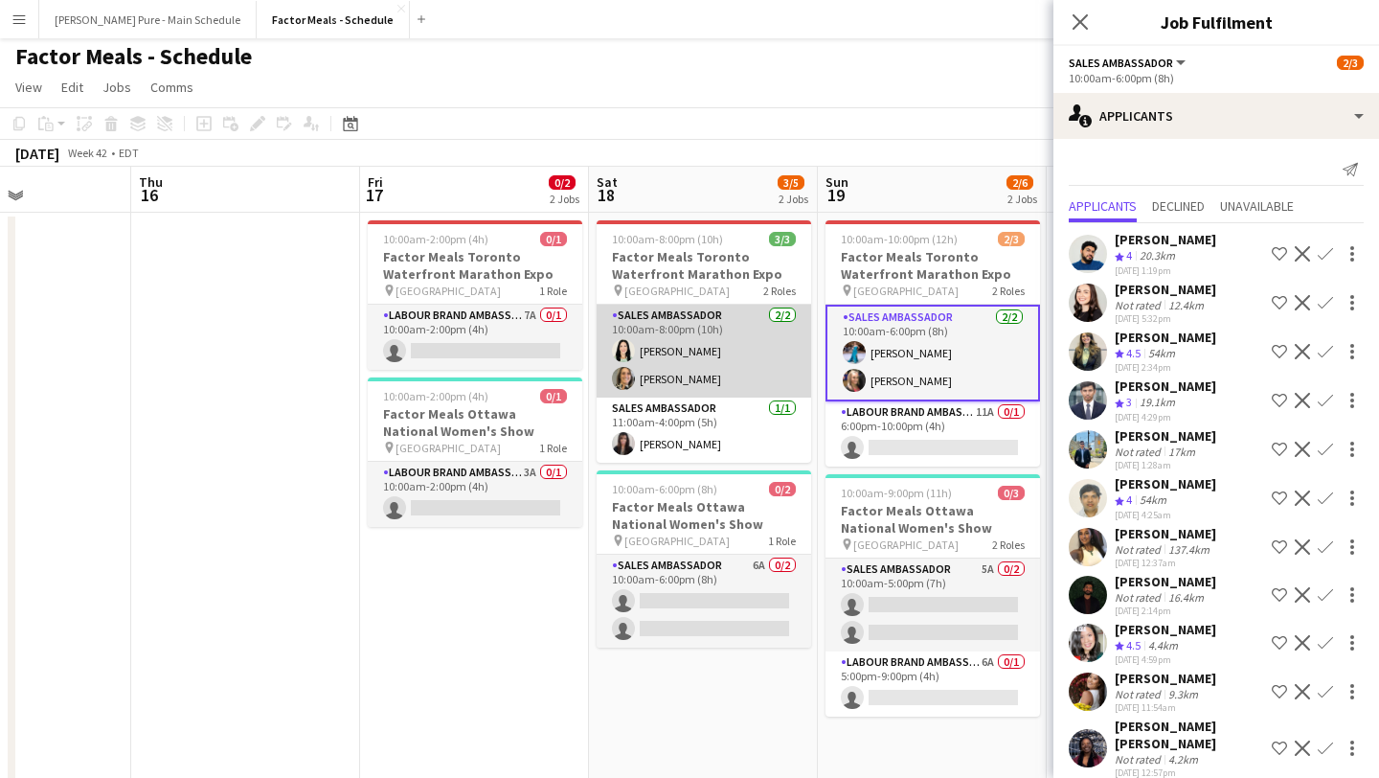
click at [694, 363] on app-card-role "Sales Ambassador 2/2 10:00am-8:00pm (10h) Kimberly Hudema Laurie Preddy" at bounding box center [704, 351] width 215 height 93
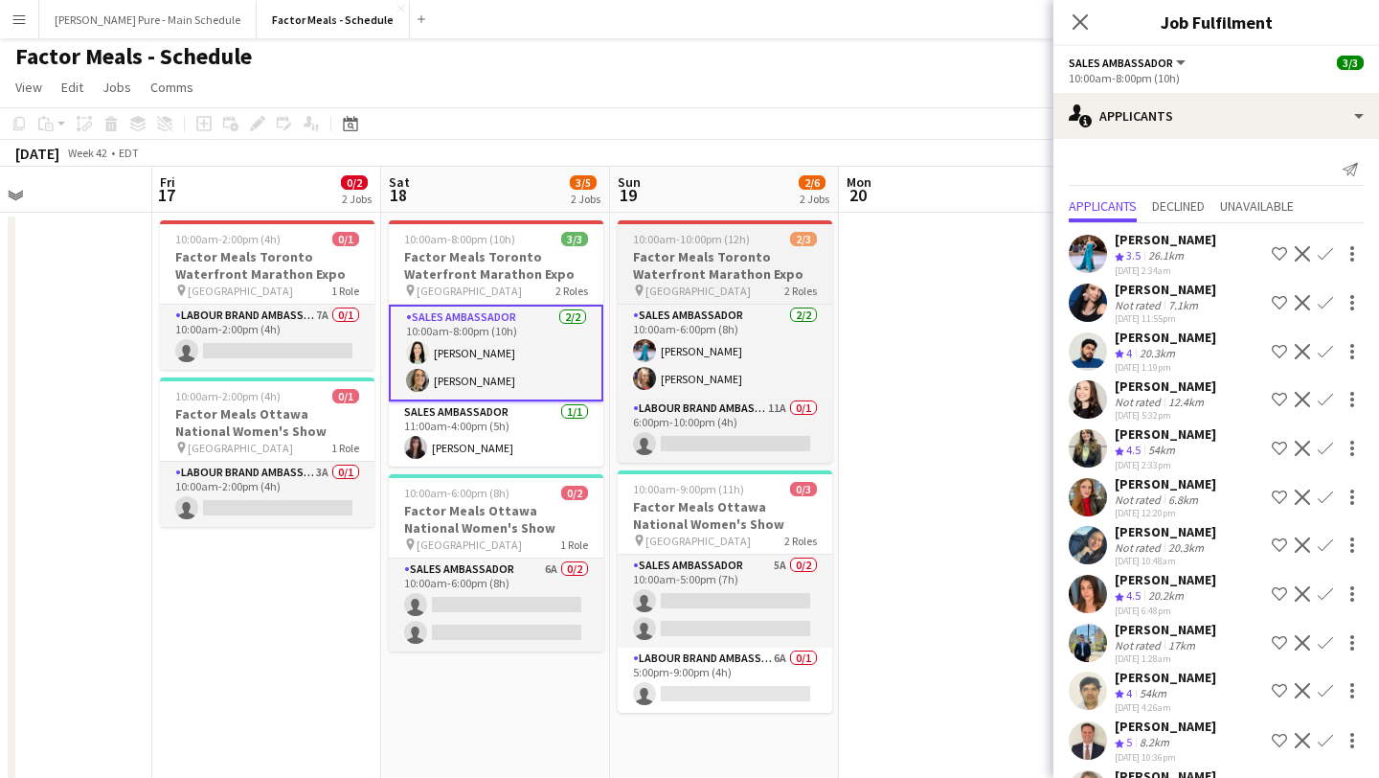
scroll to position [0, 772]
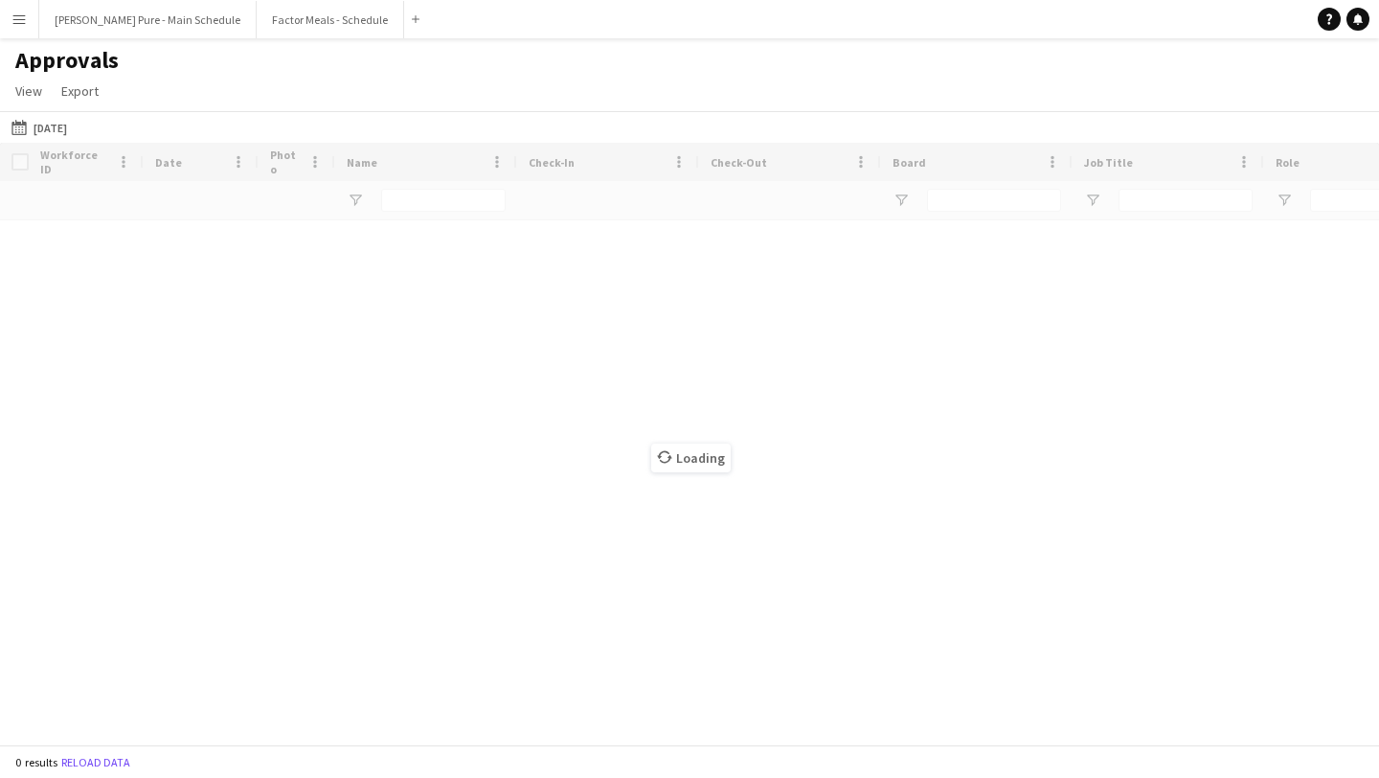
type input "**********"
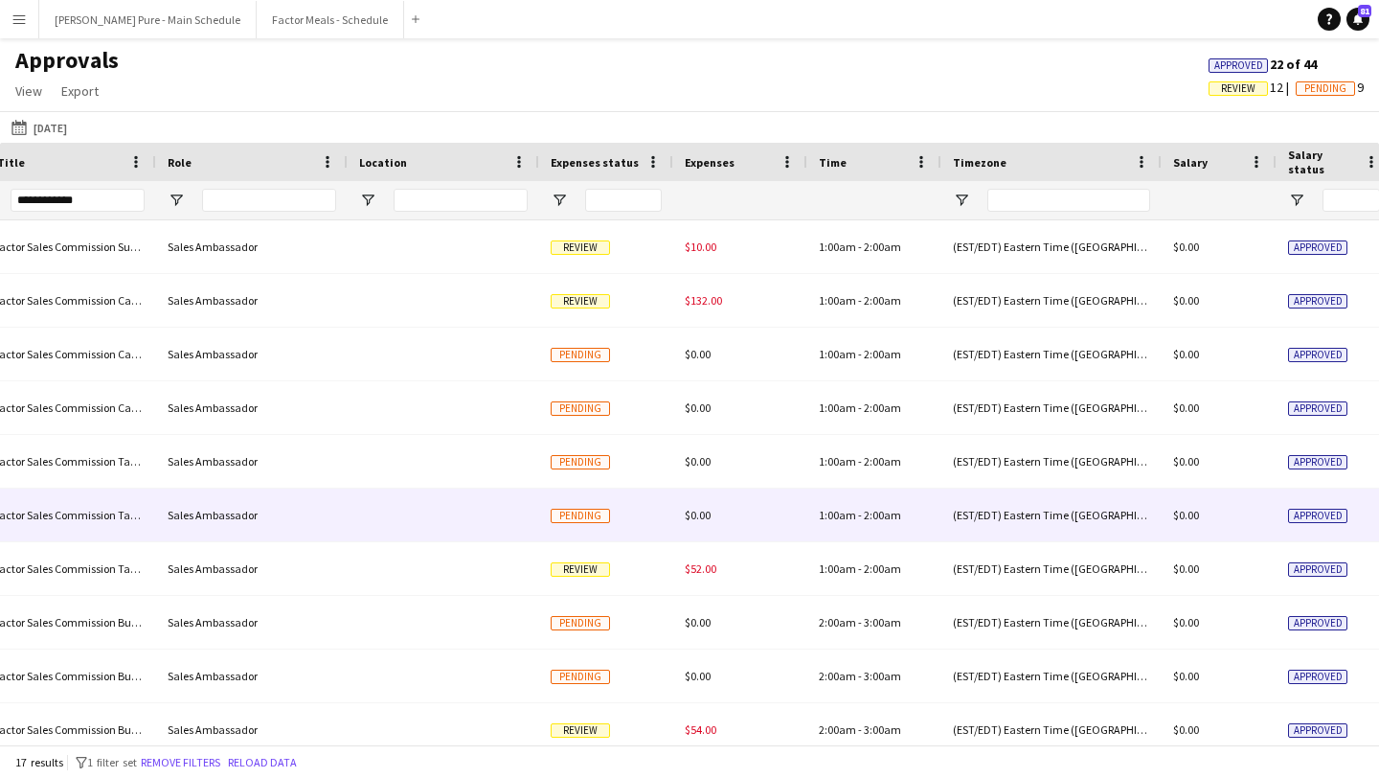
click at [571, 509] on span "Pending" at bounding box center [580, 516] width 59 height 14
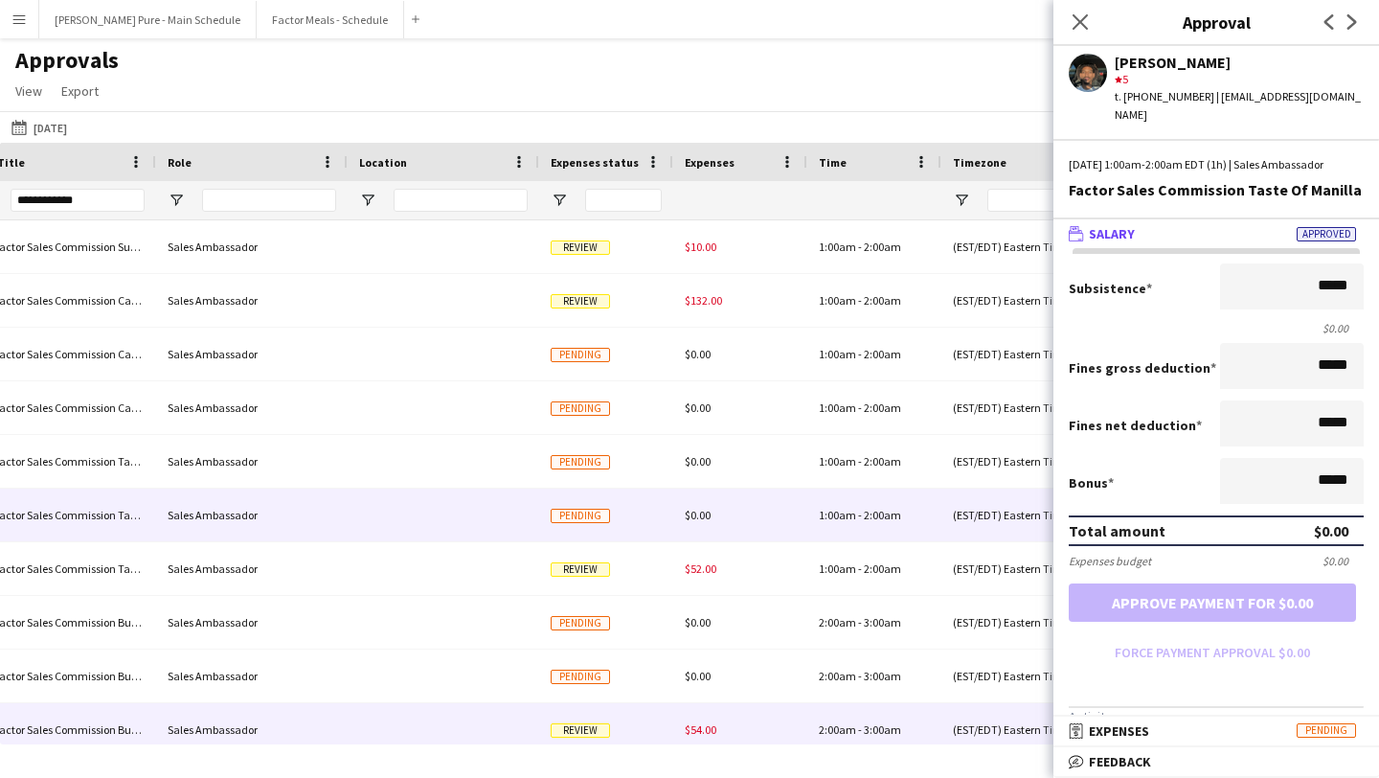
scroll to position [141, 0]
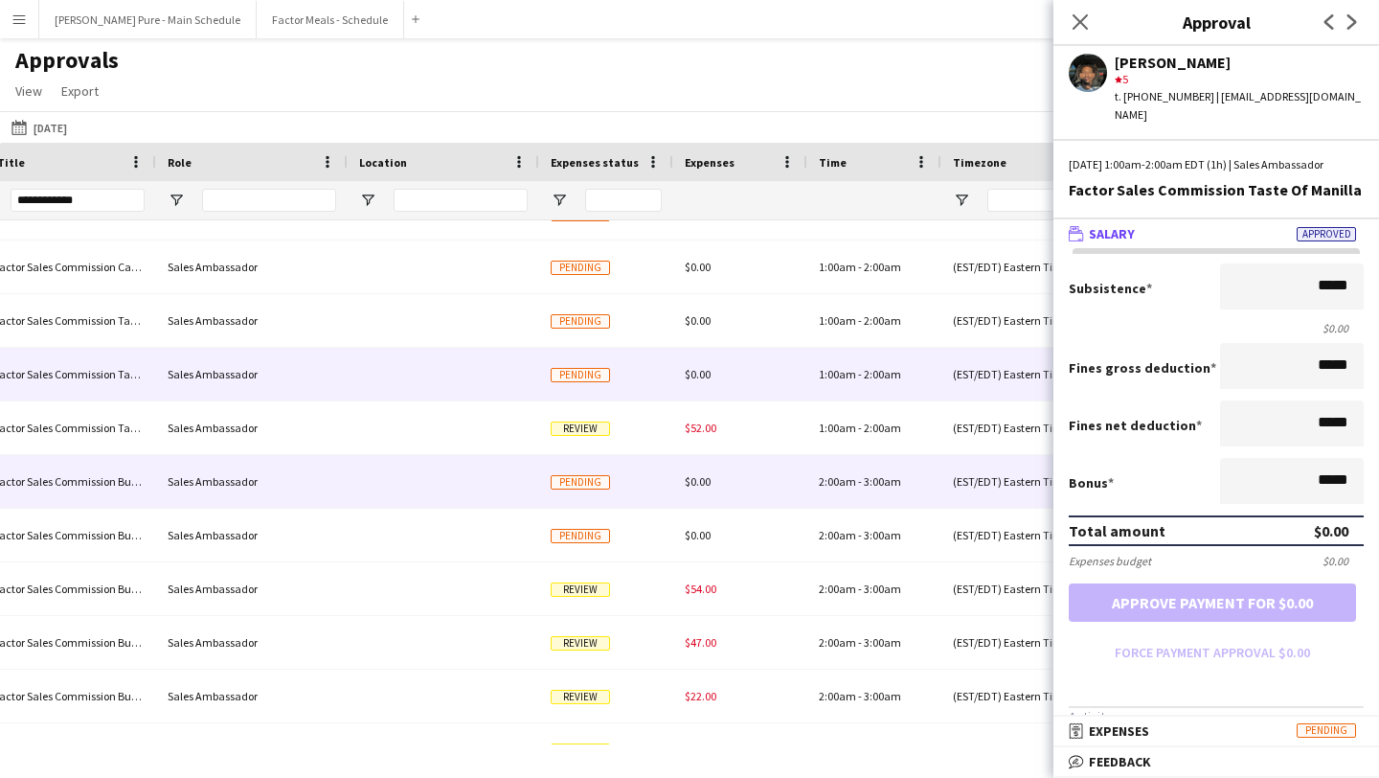
click at [535, 471] on div at bounding box center [444, 481] width 192 height 53
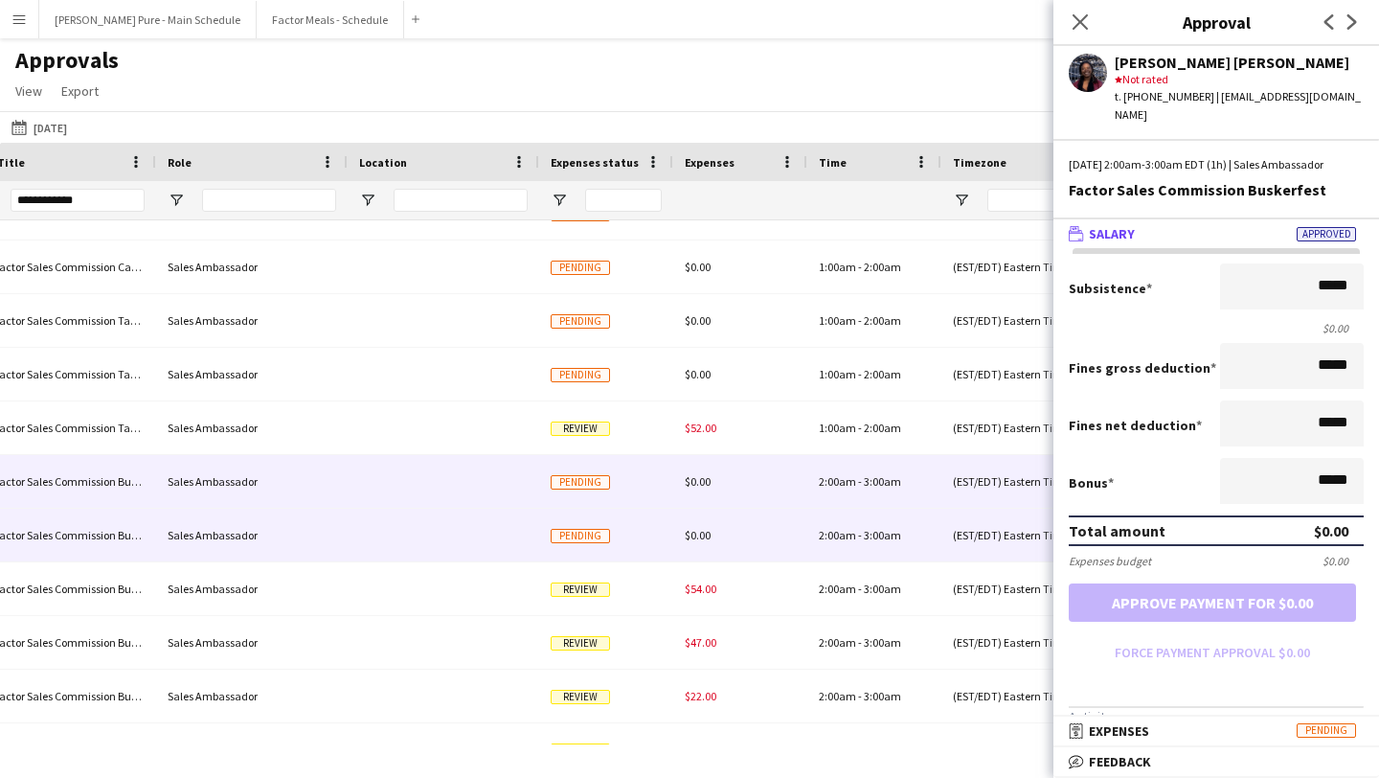
click at [550, 529] on div "Pending" at bounding box center [606, 535] width 134 height 53
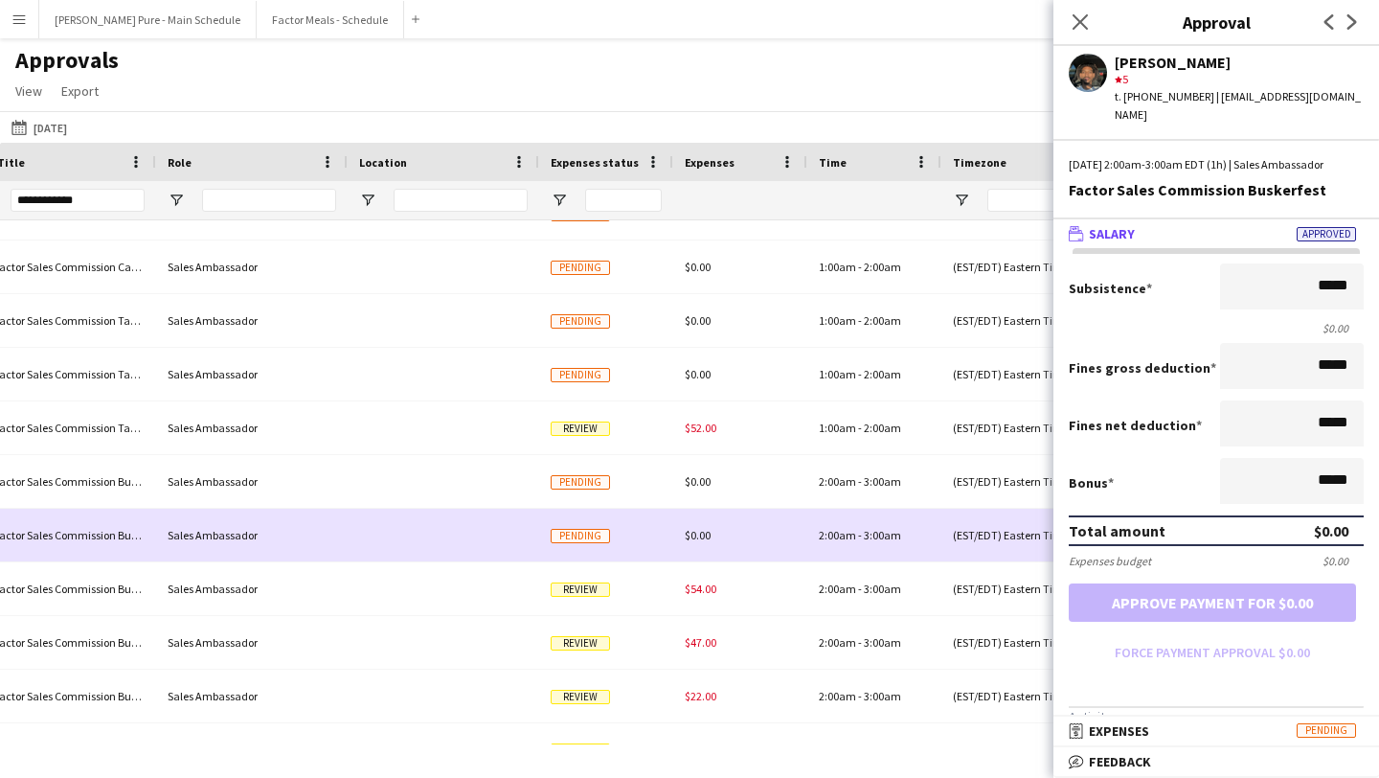
scroll to position [388, 0]
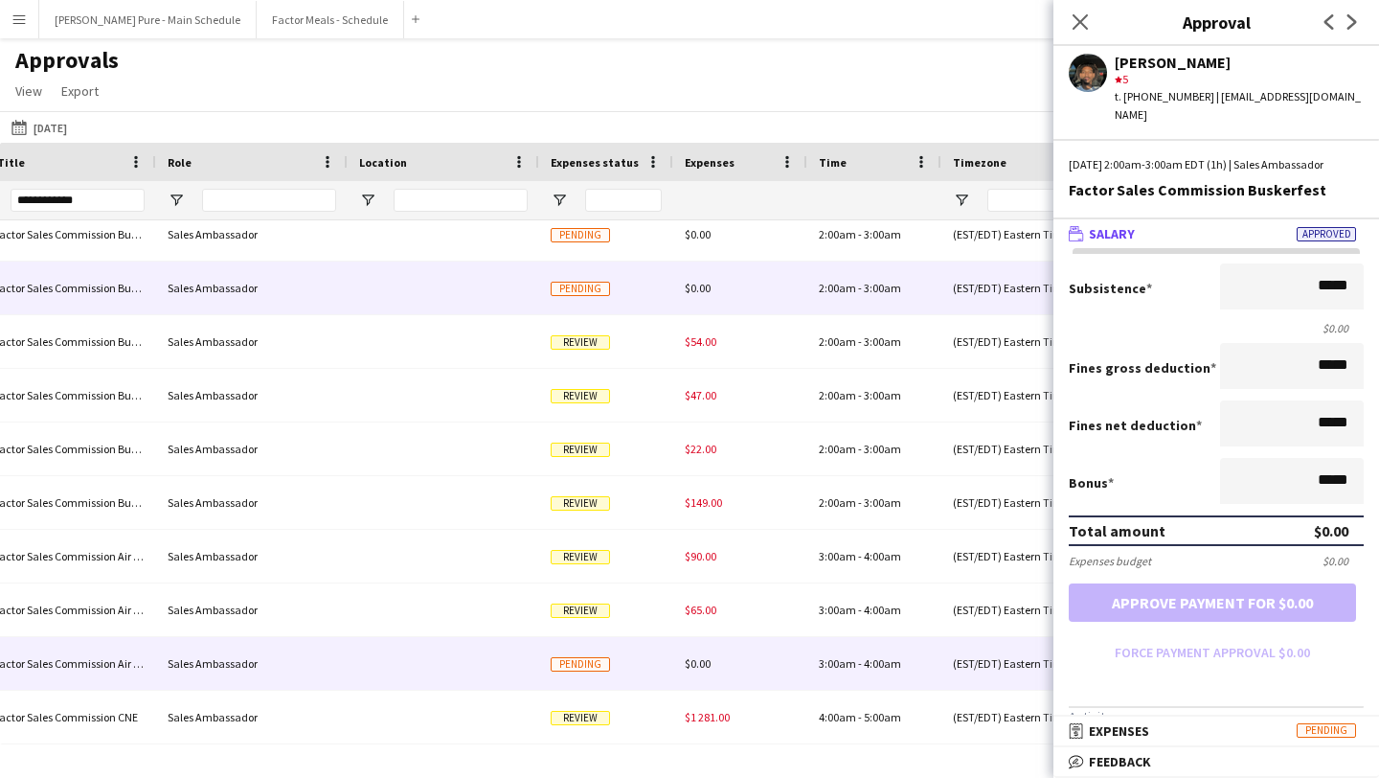
click at [568, 661] on span "Pending" at bounding box center [580, 664] width 59 height 14
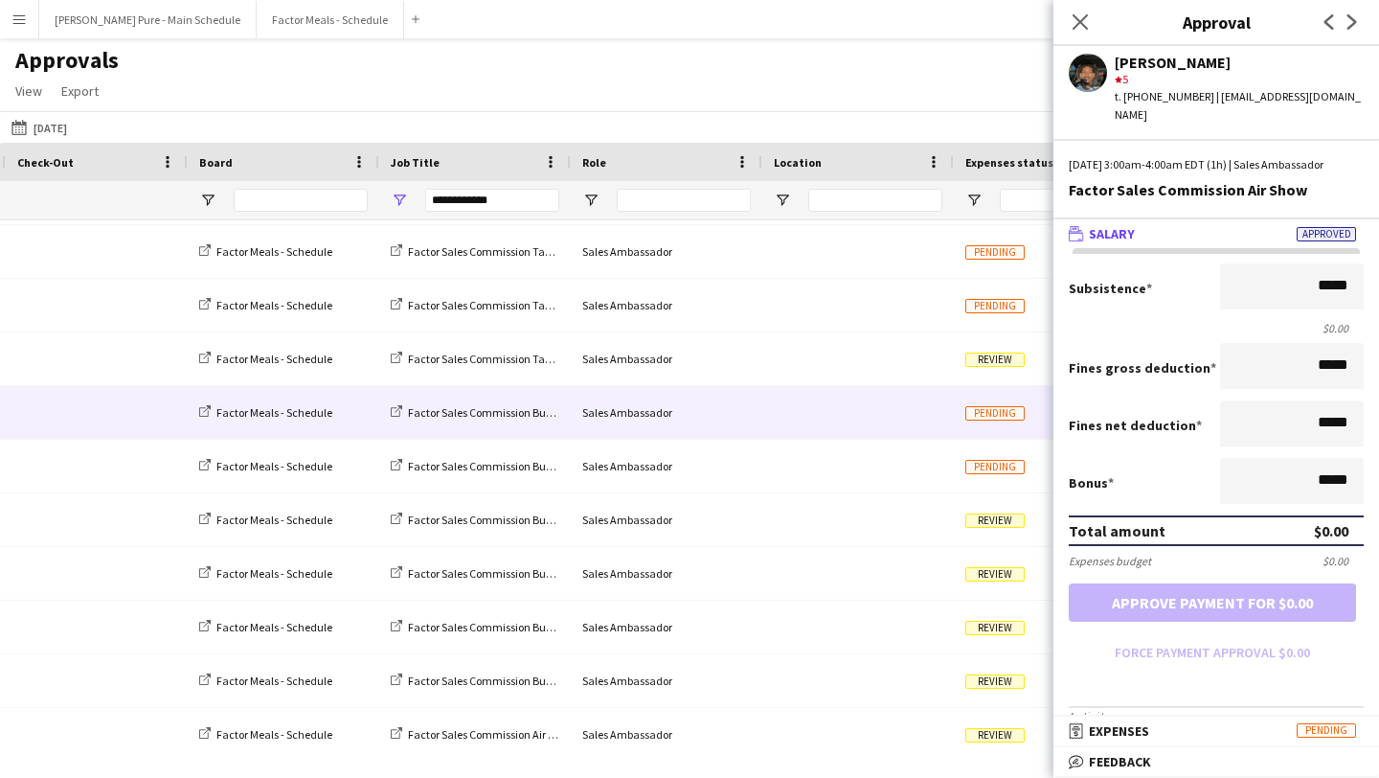
scroll to position [0, 695]
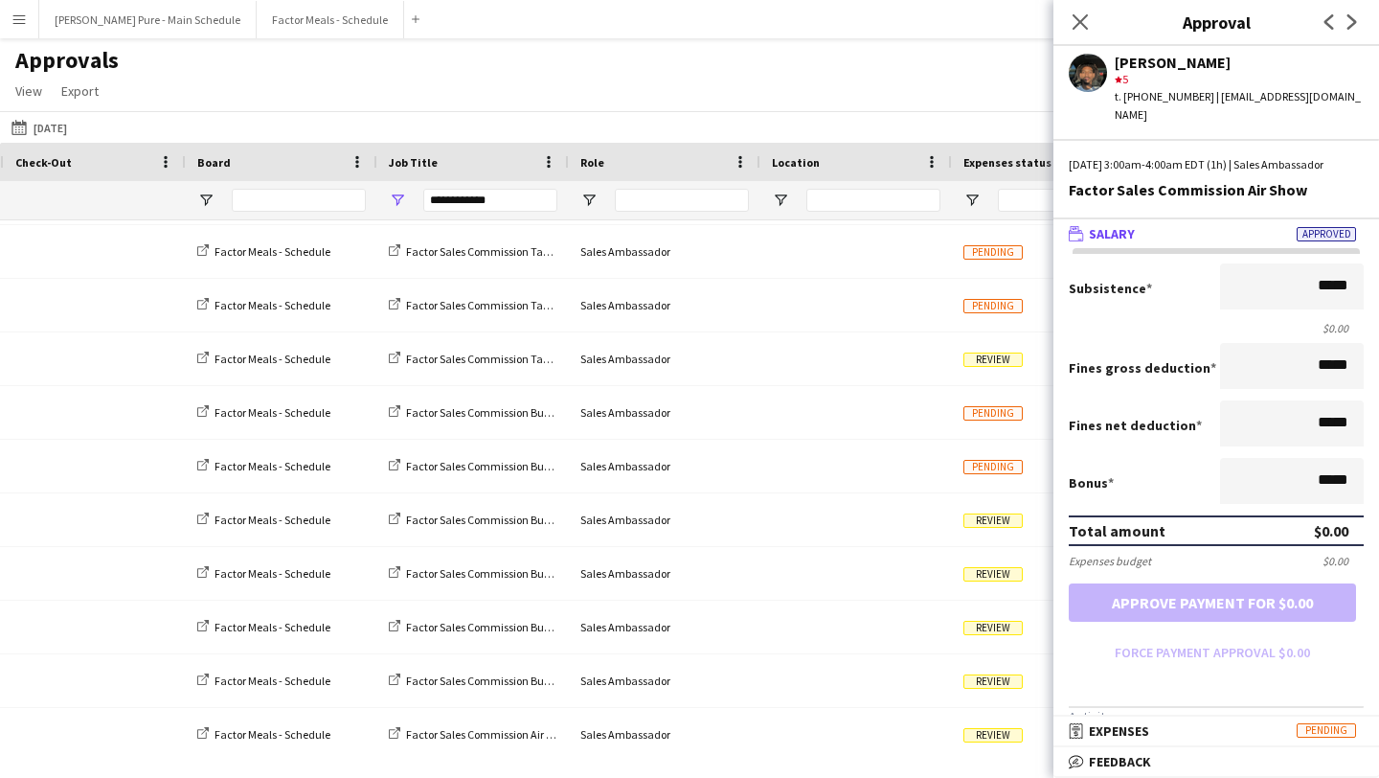
click at [1096, 15] on div "Close pop-in" at bounding box center [1081, 22] width 54 height 44
click at [1087, 19] on icon "Close pop-in" at bounding box center [1080, 21] width 18 height 18
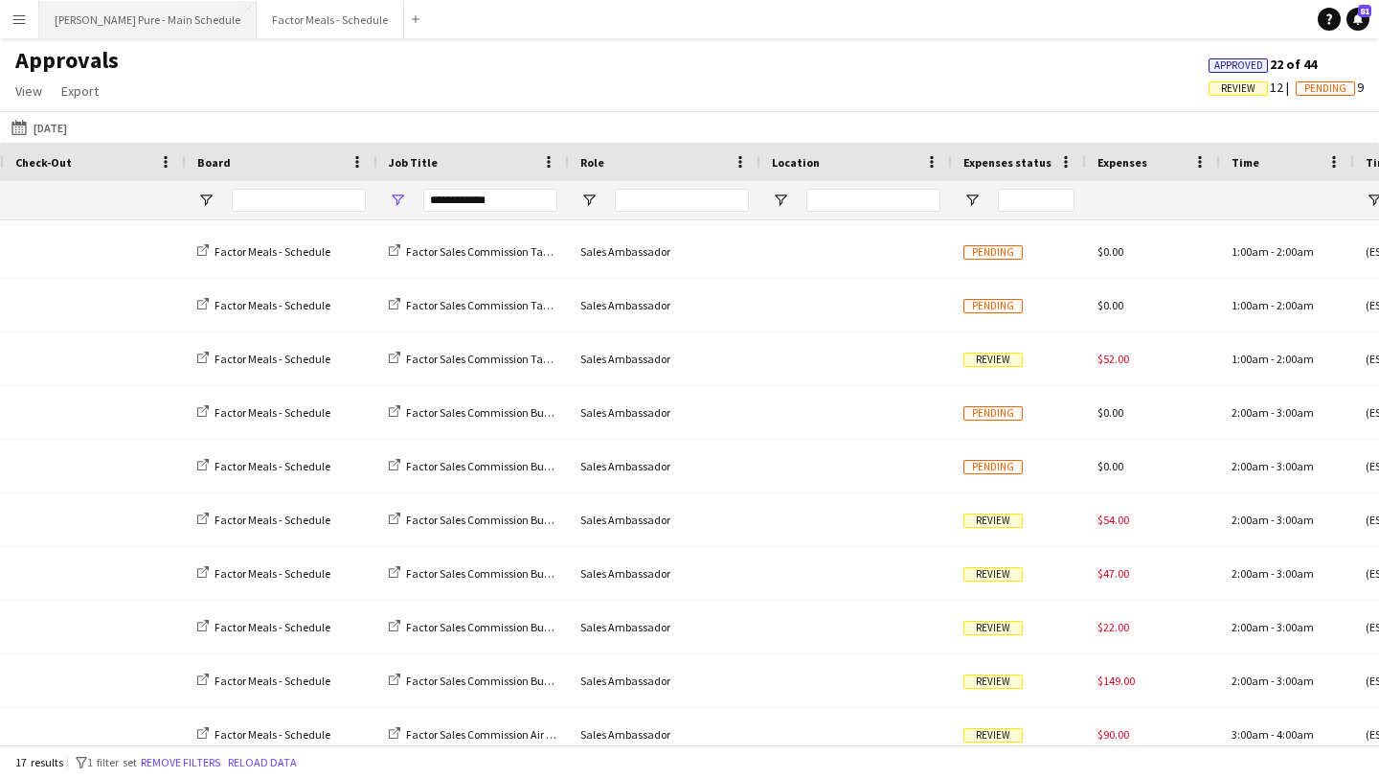
click at [137, 17] on button "[PERSON_NAME] Pure - Main Schedule Close" at bounding box center [147, 19] width 217 height 37
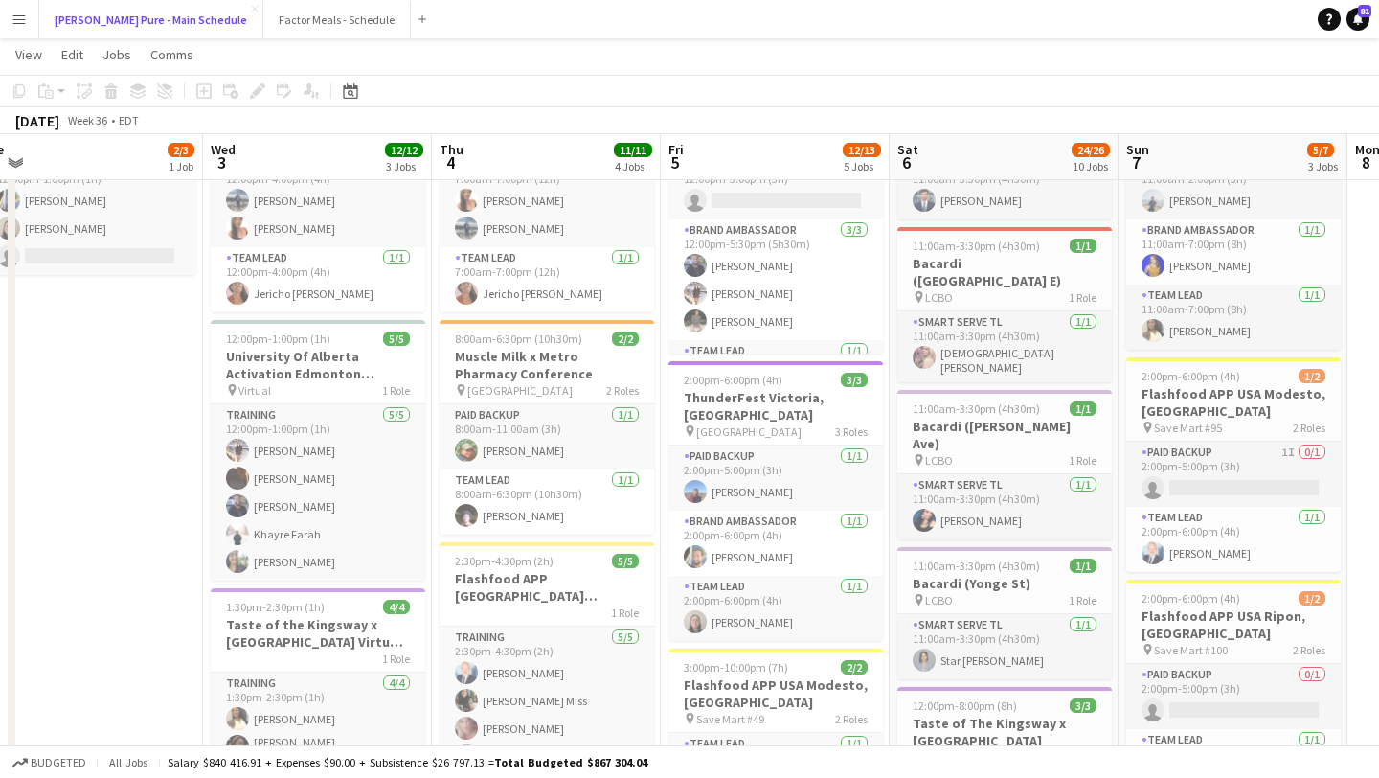
scroll to position [163, 0]
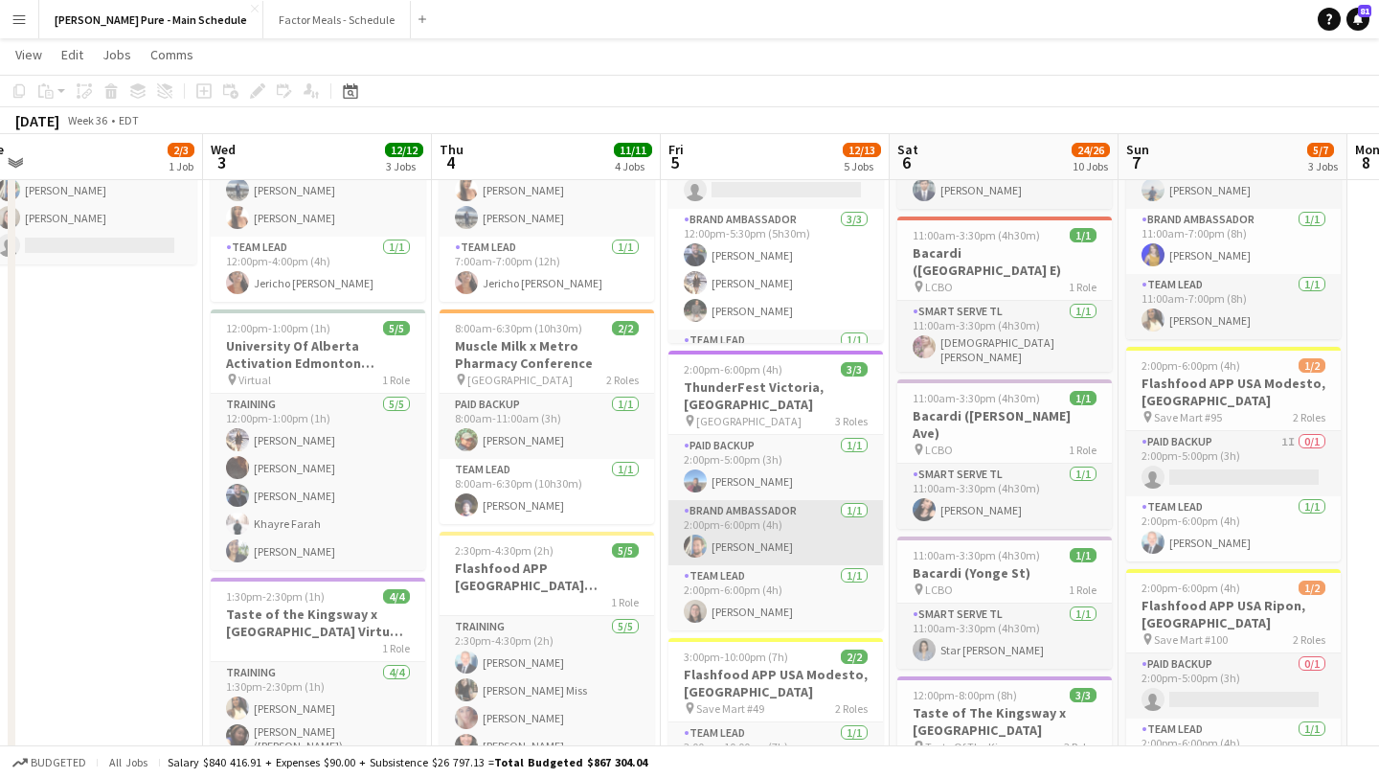
click at [691, 535] on app-user-avatar at bounding box center [695, 546] width 23 height 23
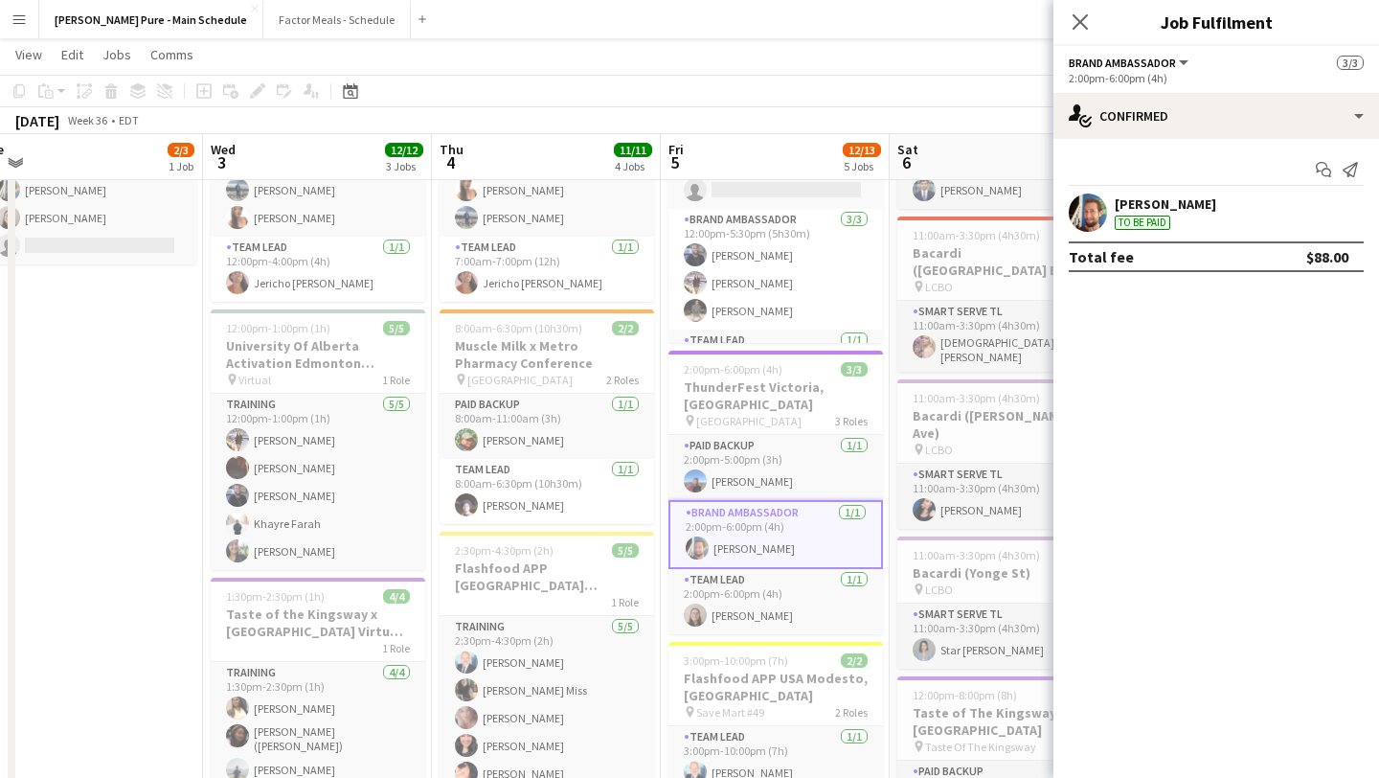
click at [1091, 217] on app-user-avatar at bounding box center [1088, 213] width 38 height 38
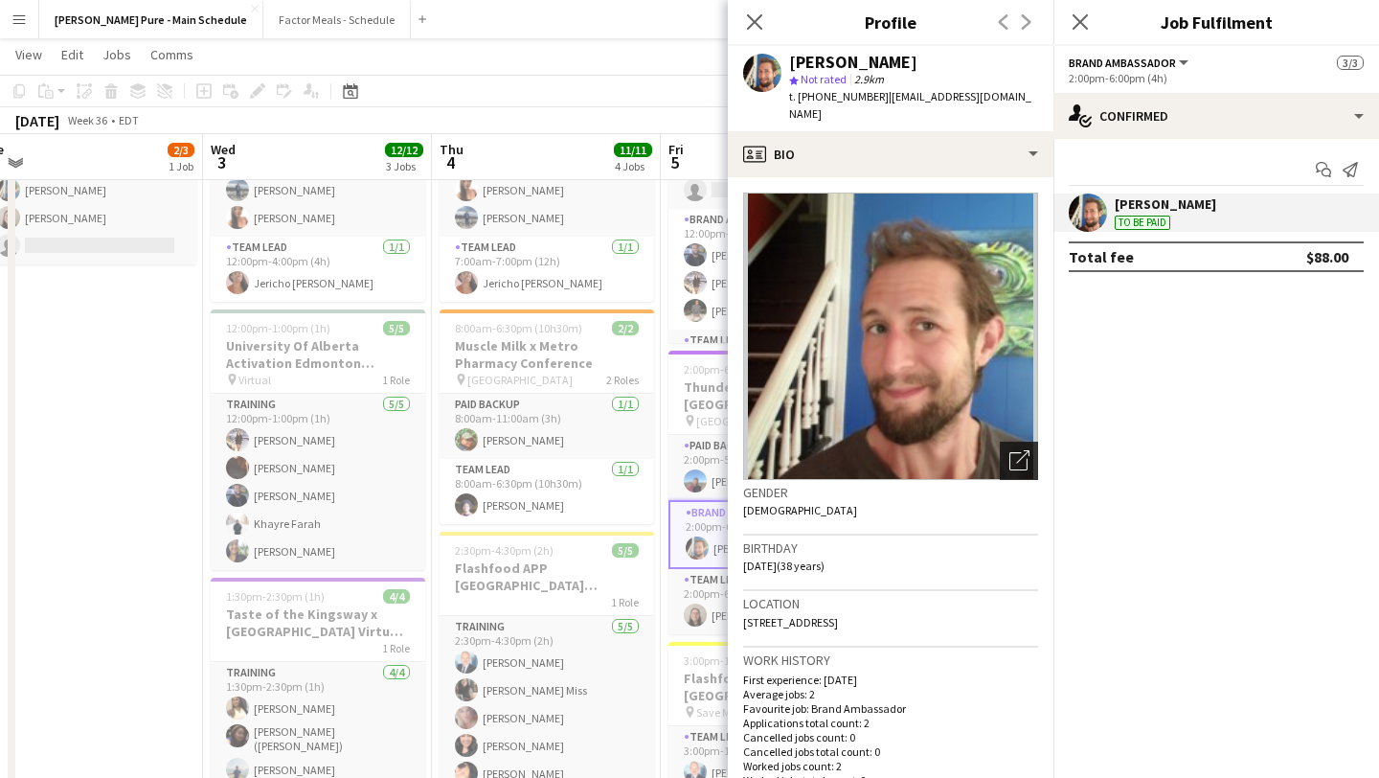
click at [1030, 453] on div "Open photos pop-in" at bounding box center [1019, 461] width 38 height 38
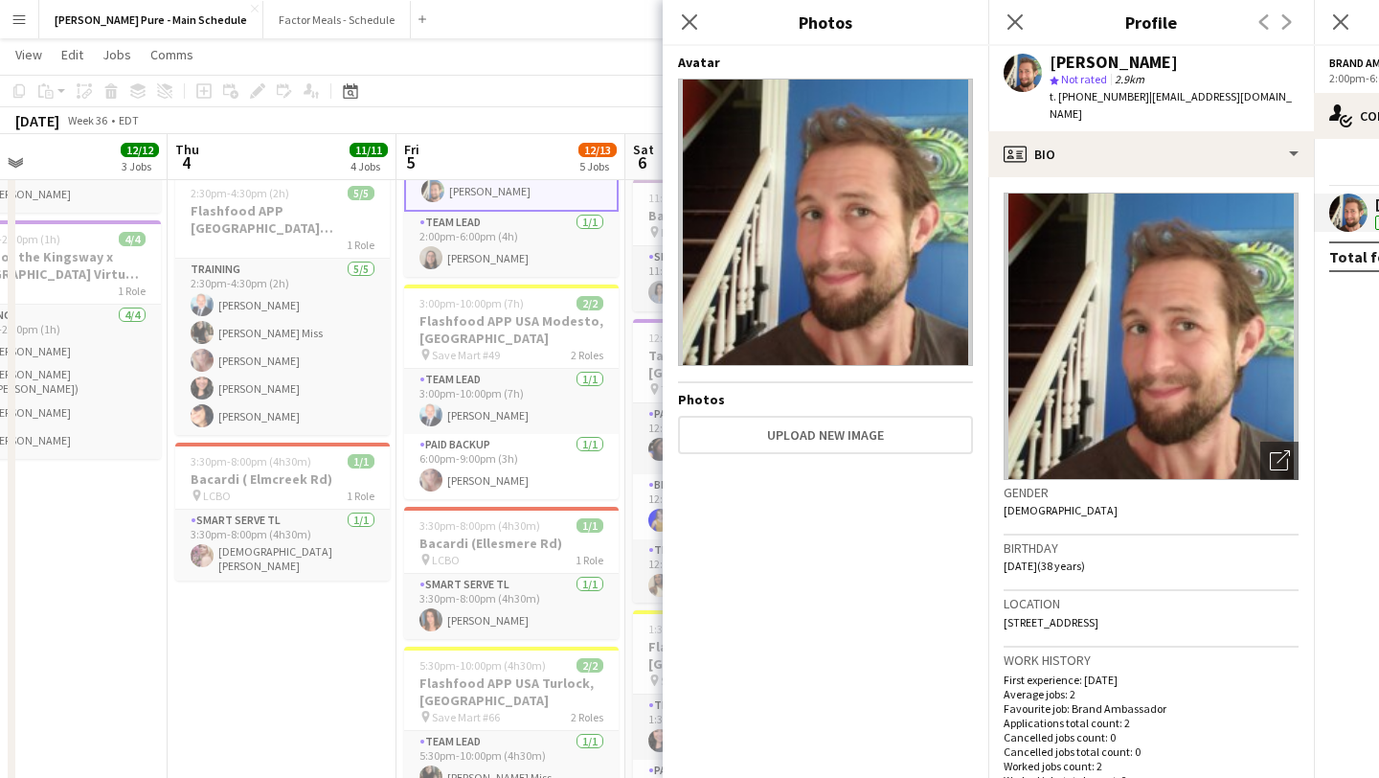
scroll to position [408, 0]
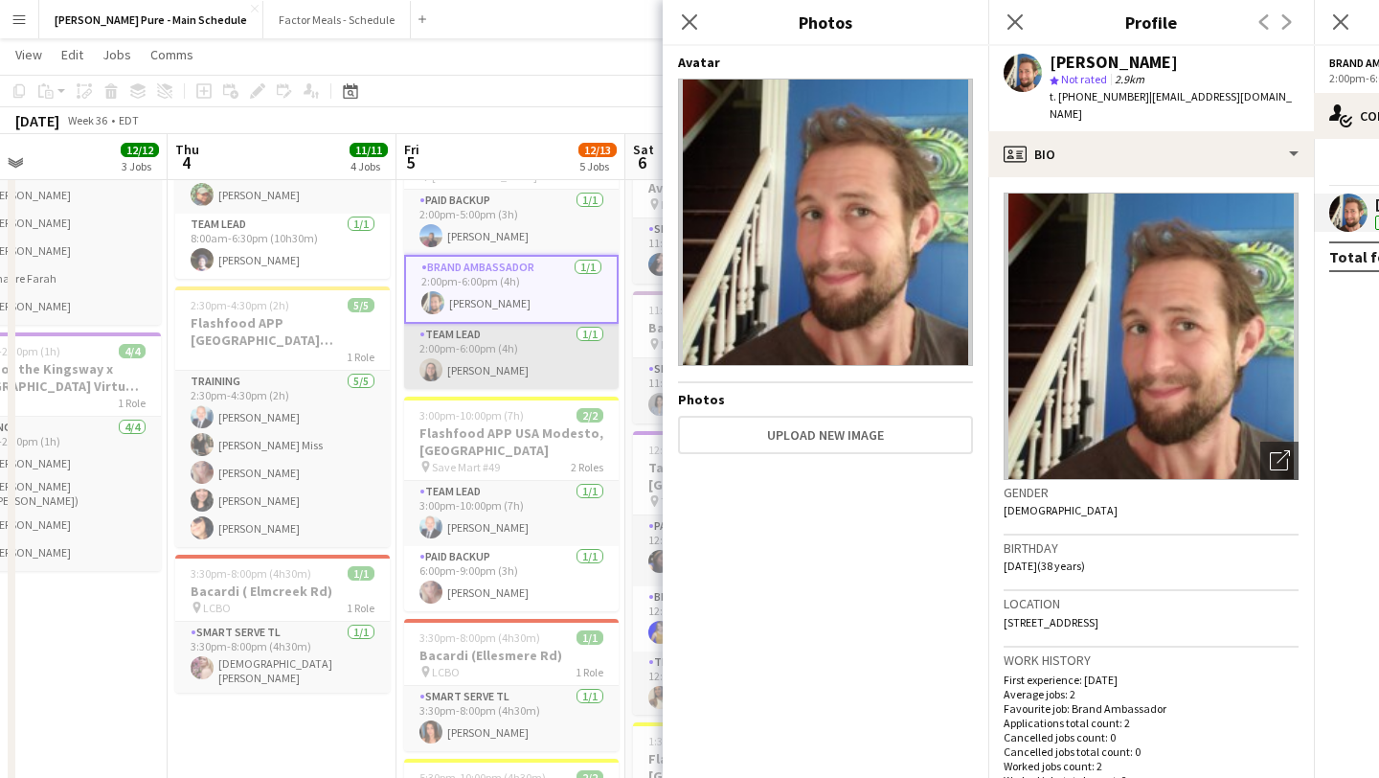
click at [439, 358] on app-user-avatar at bounding box center [431, 369] width 23 height 23
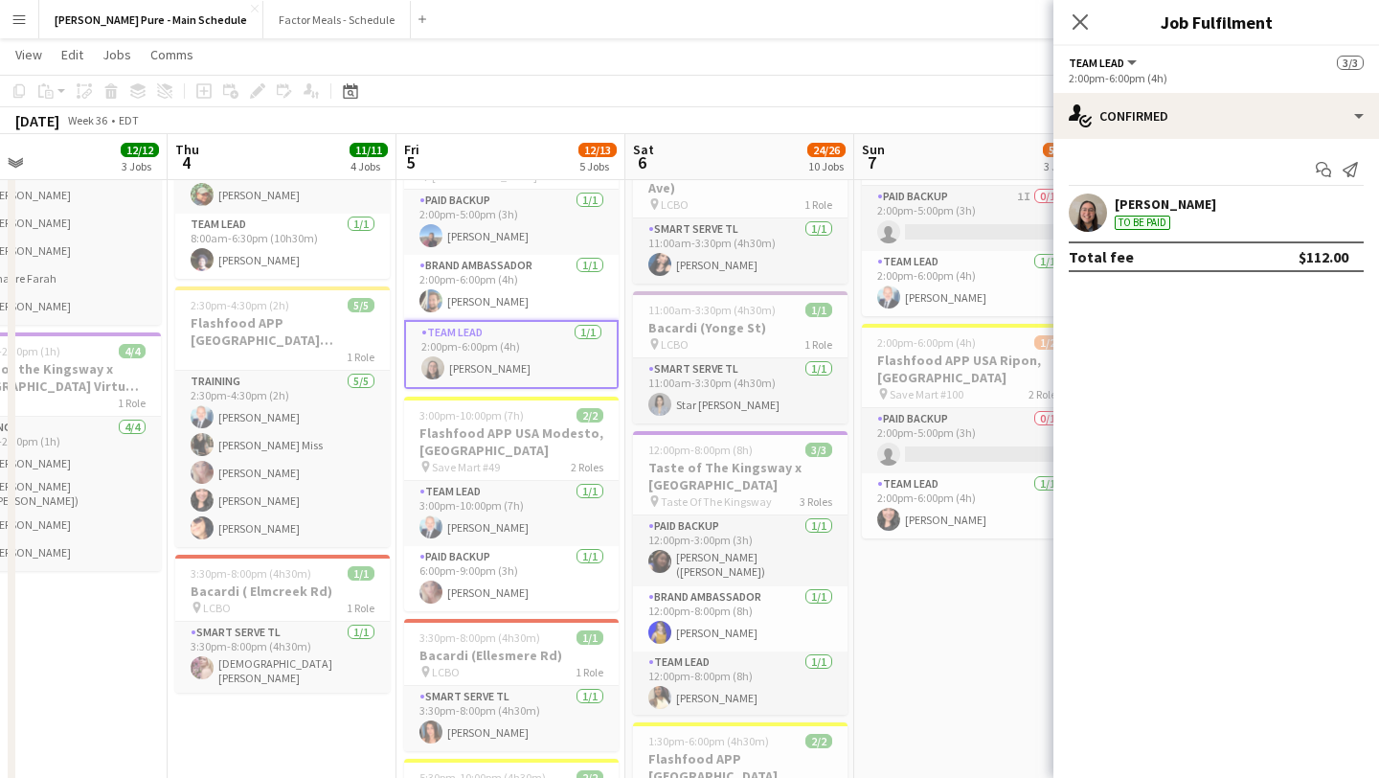
click at [1092, 218] on app-user-avatar at bounding box center [1088, 213] width 38 height 38
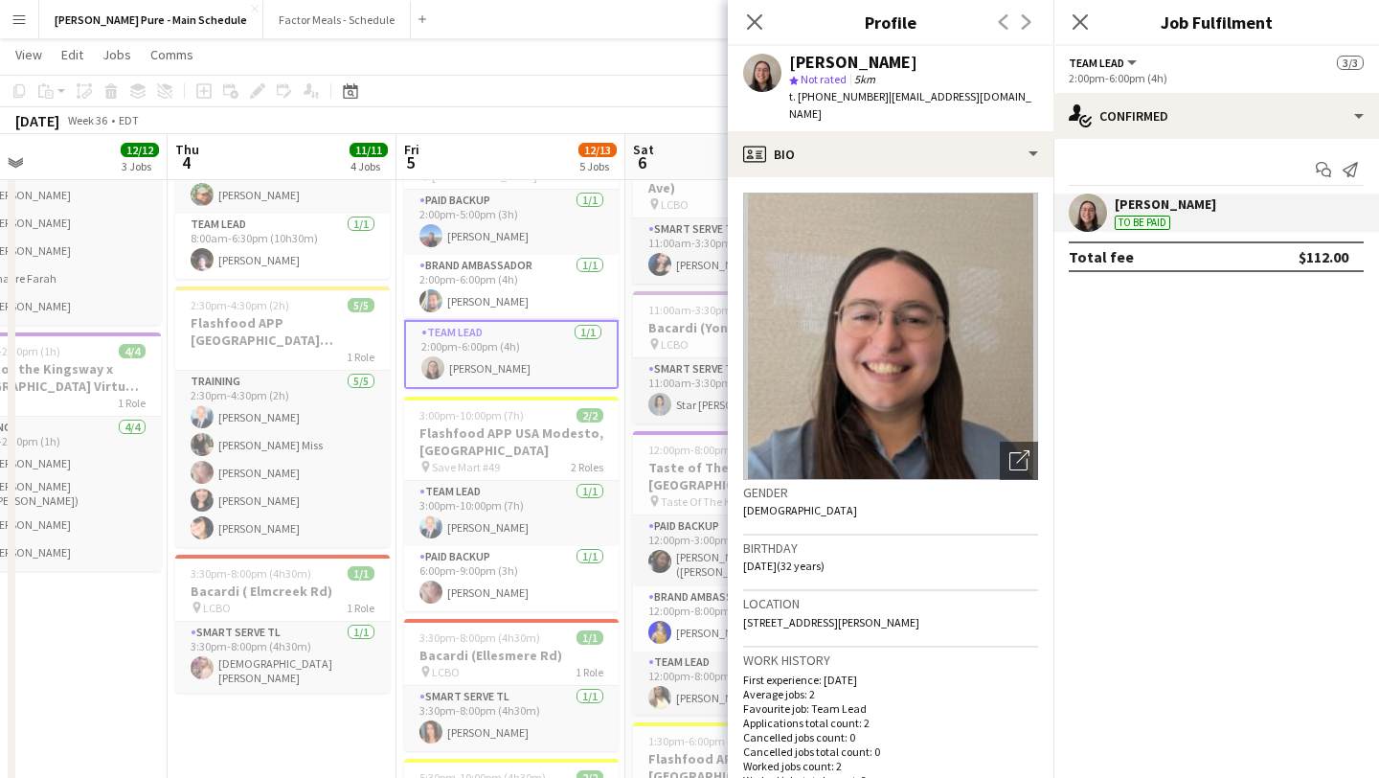
click at [24, 12] on app-icon "Menu" at bounding box center [18, 18] width 15 height 15
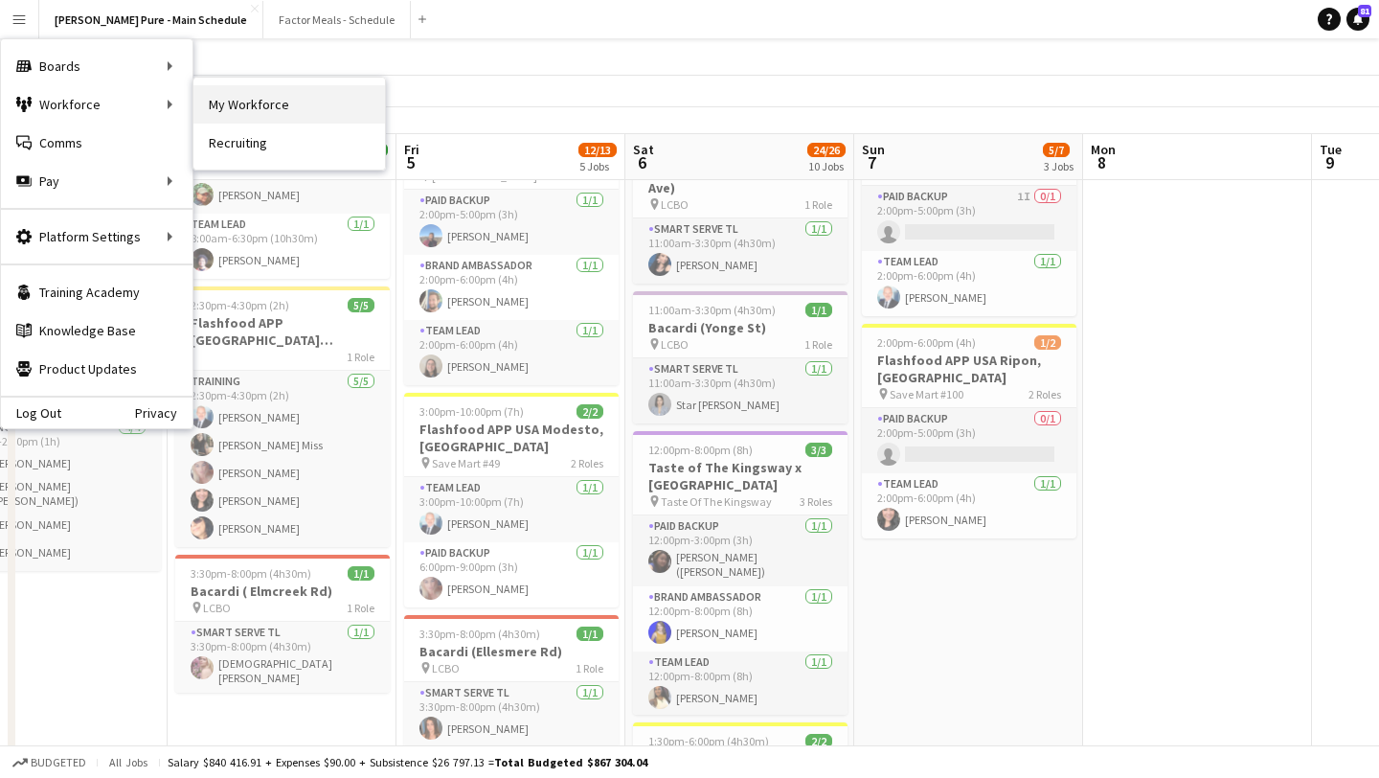
click at [283, 100] on link "My Workforce" at bounding box center [290, 104] width 192 height 38
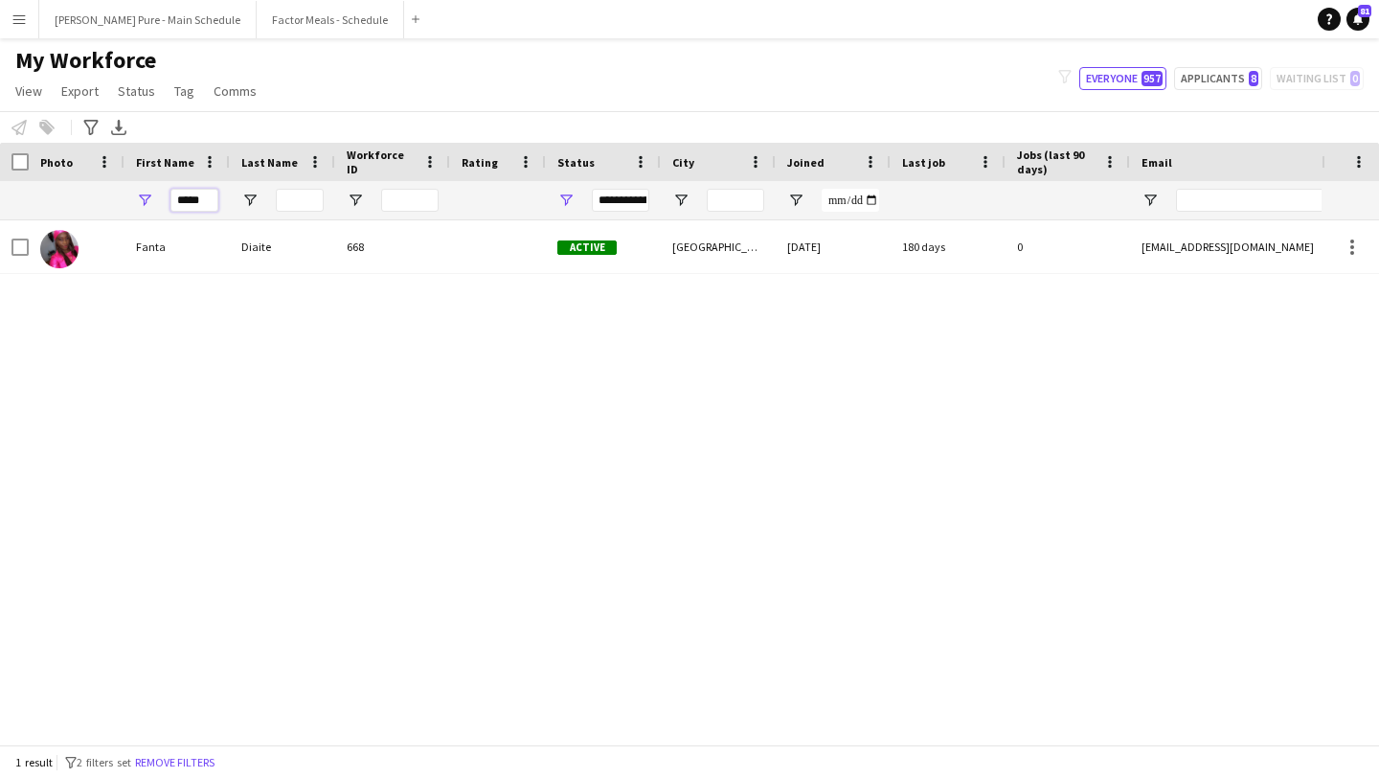
drag, startPoint x: 149, startPoint y: 199, endPoint x: 43, endPoint y: 199, distance: 106.3
click at [43, 199] on div "*****" at bounding box center [1038, 200] width 2077 height 38
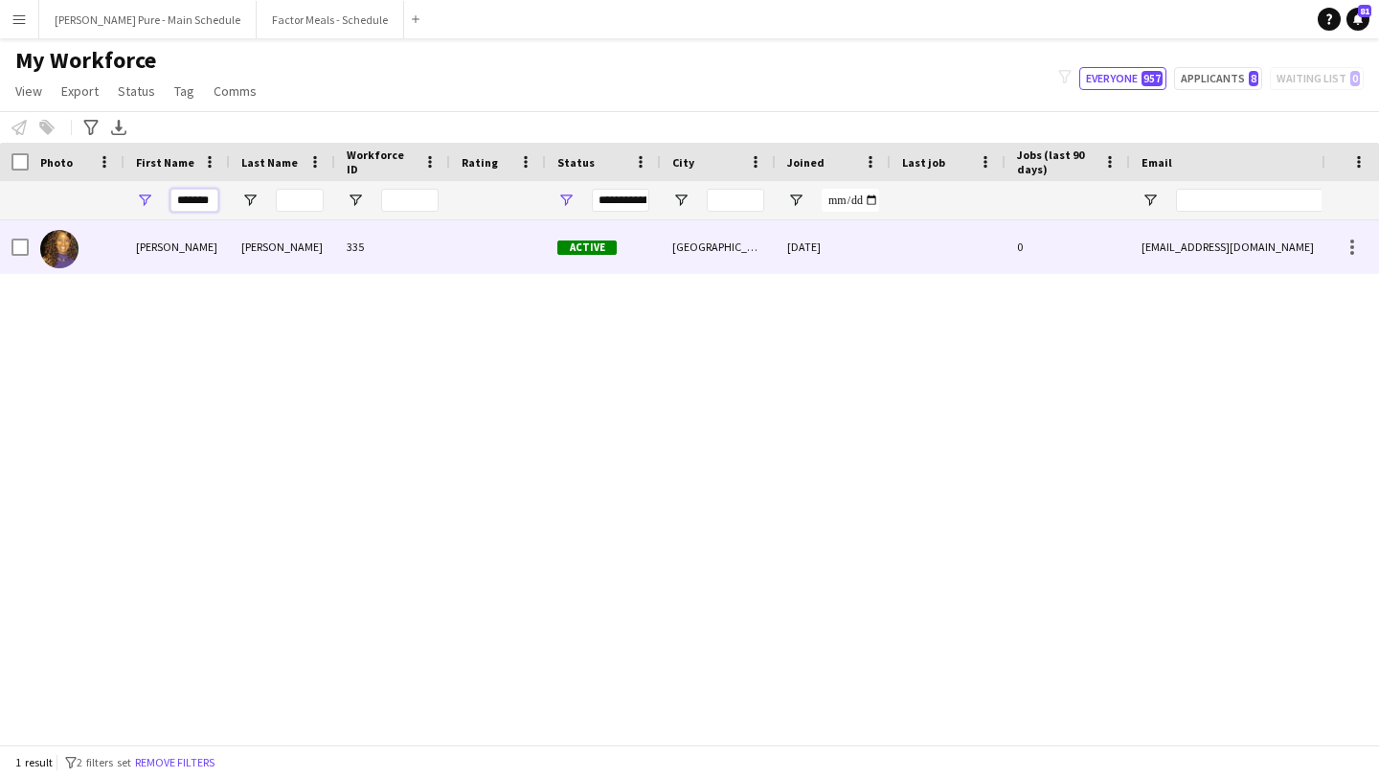
type input "*******"
click at [57, 247] on img at bounding box center [59, 249] width 38 height 38
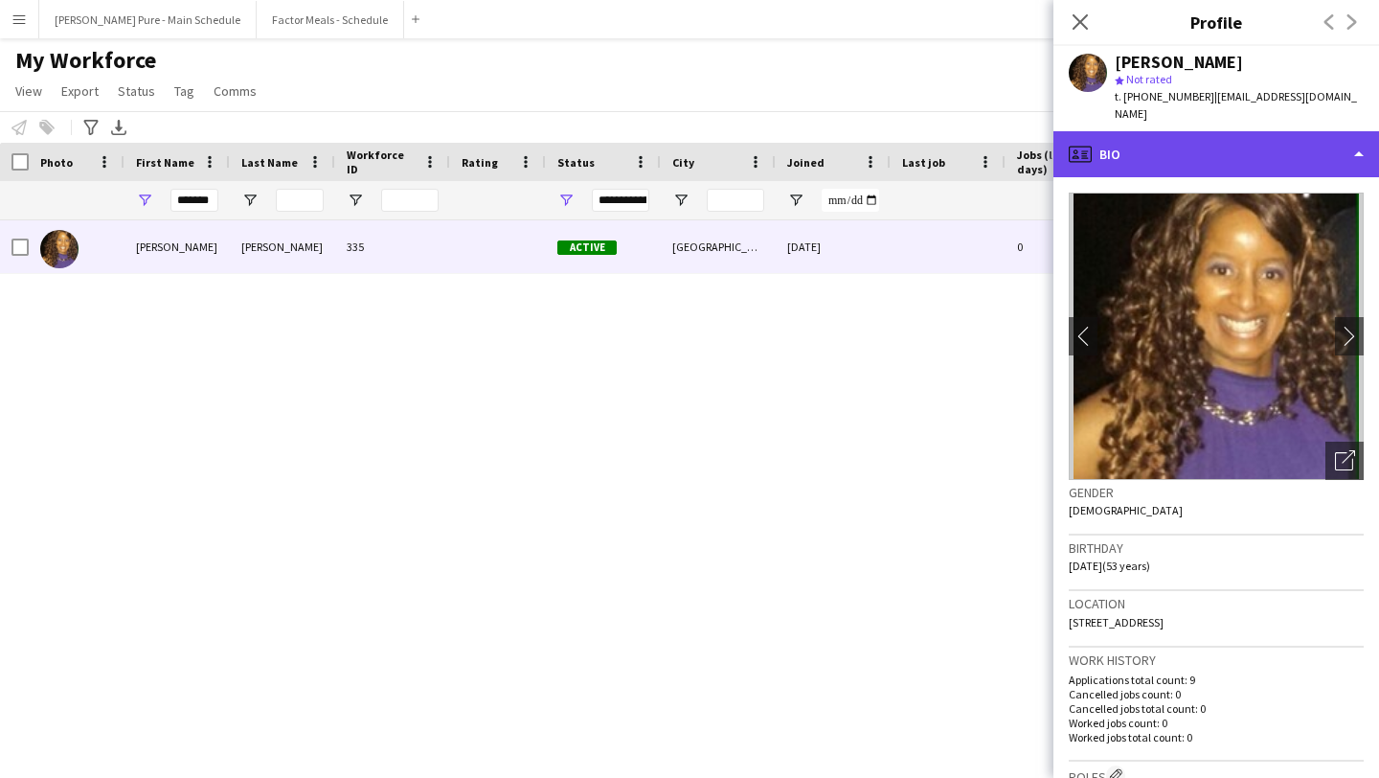
click at [1307, 137] on div "profile Bio" at bounding box center [1217, 154] width 326 height 46
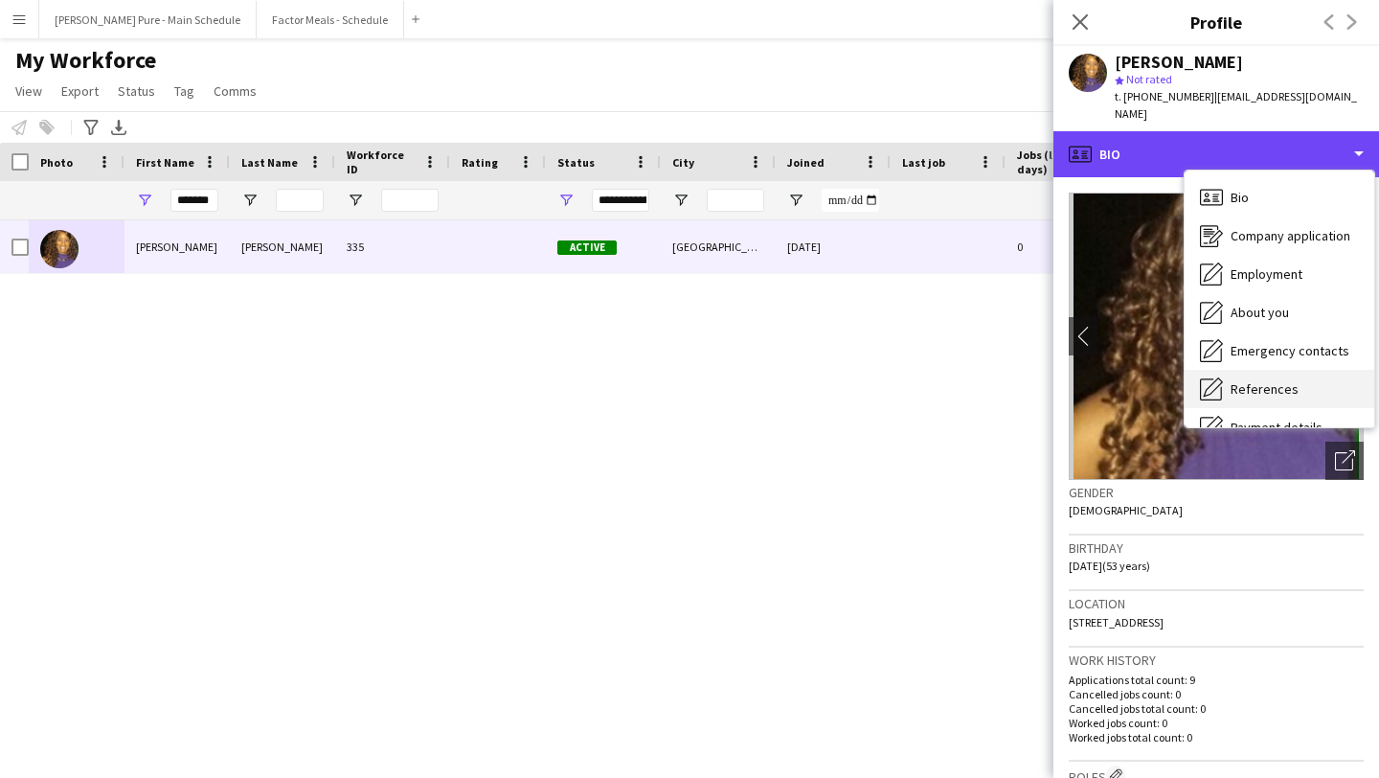
scroll to position [142, 0]
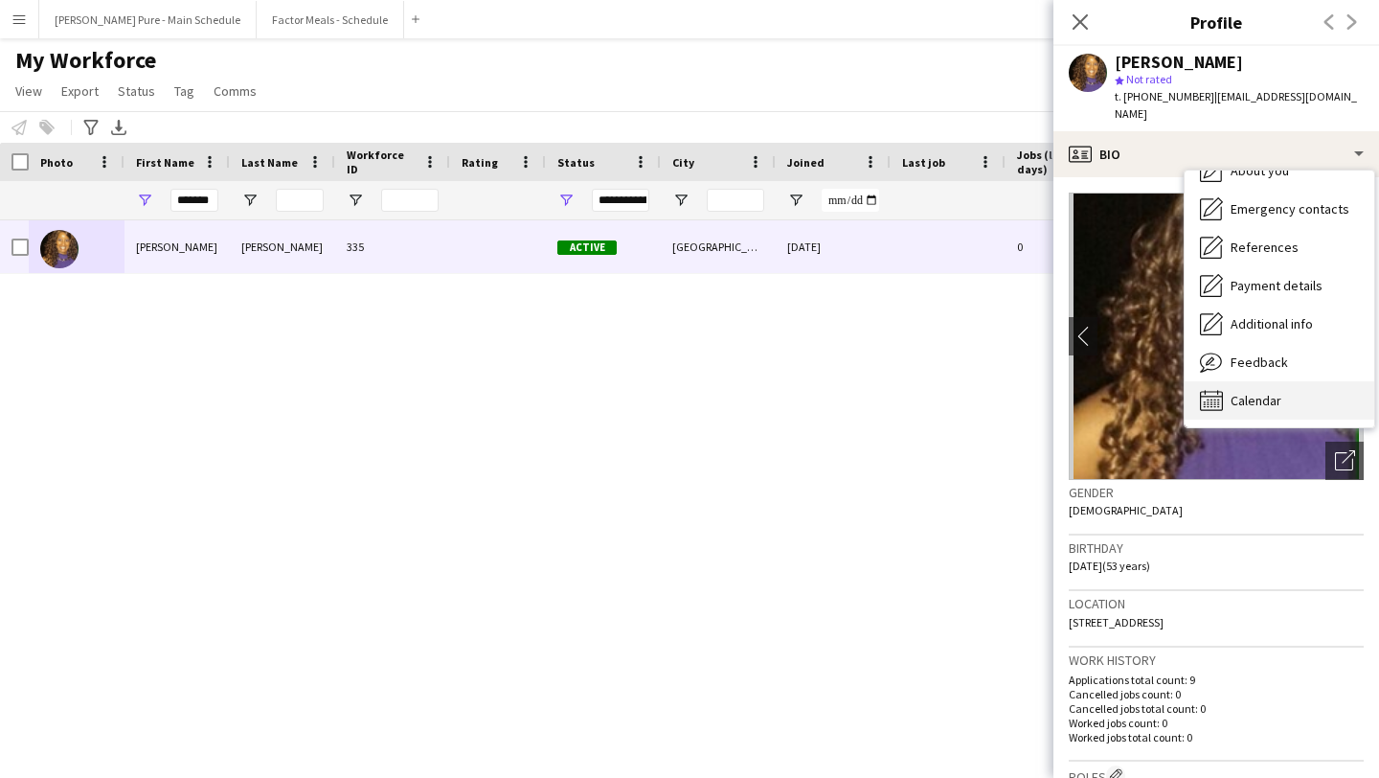
click at [1279, 392] on span "Calendar" at bounding box center [1256, 400] width 51 height 17
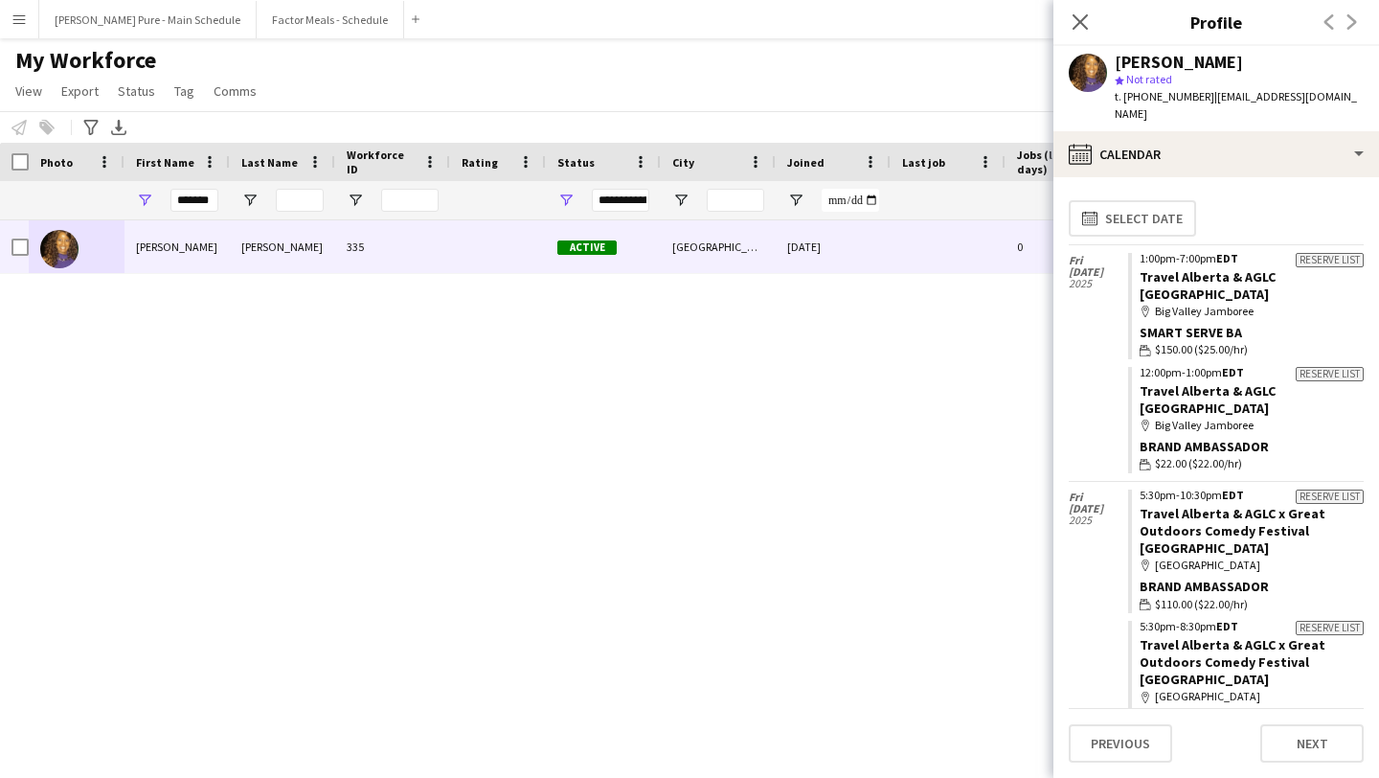
scroll to position [526, 0]
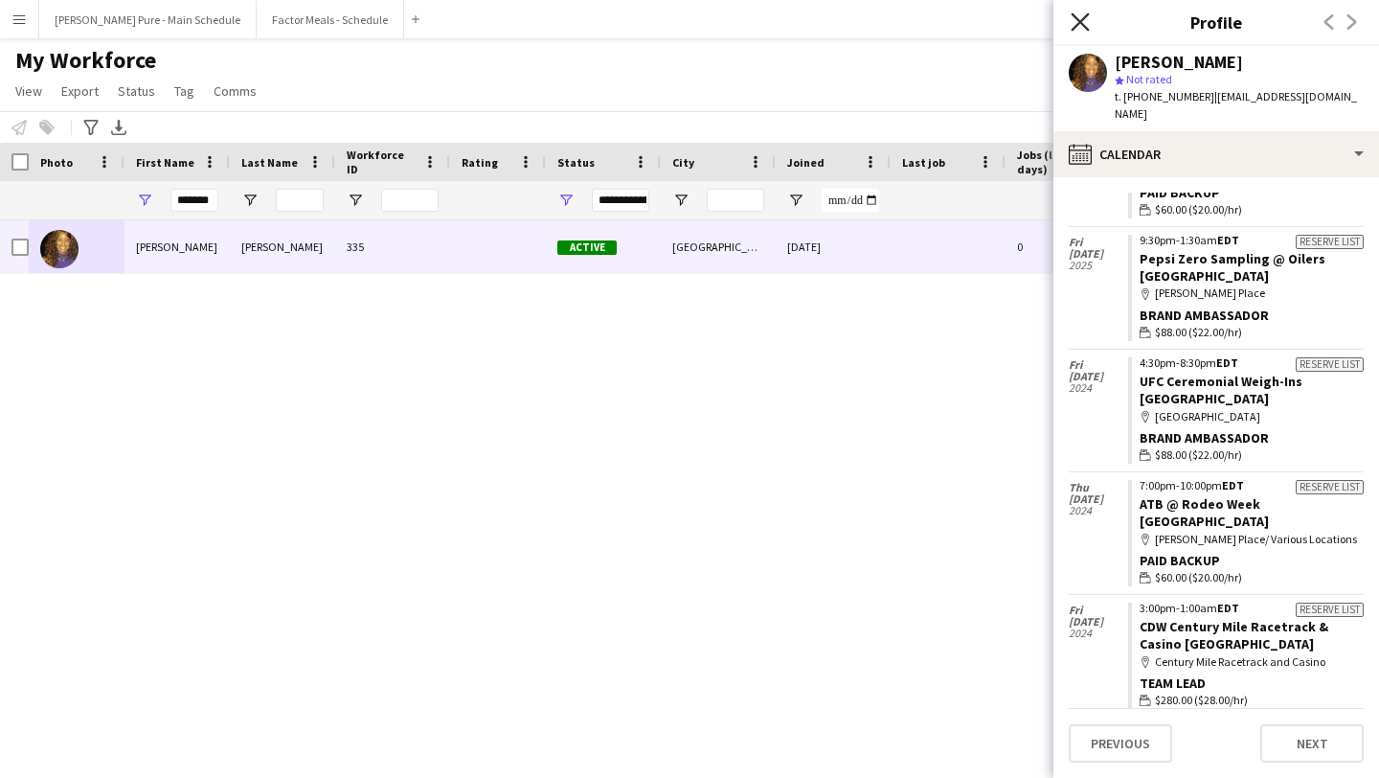
click at [1082, 21] on icon at bounding box center [1080, 21] width 18 height 18
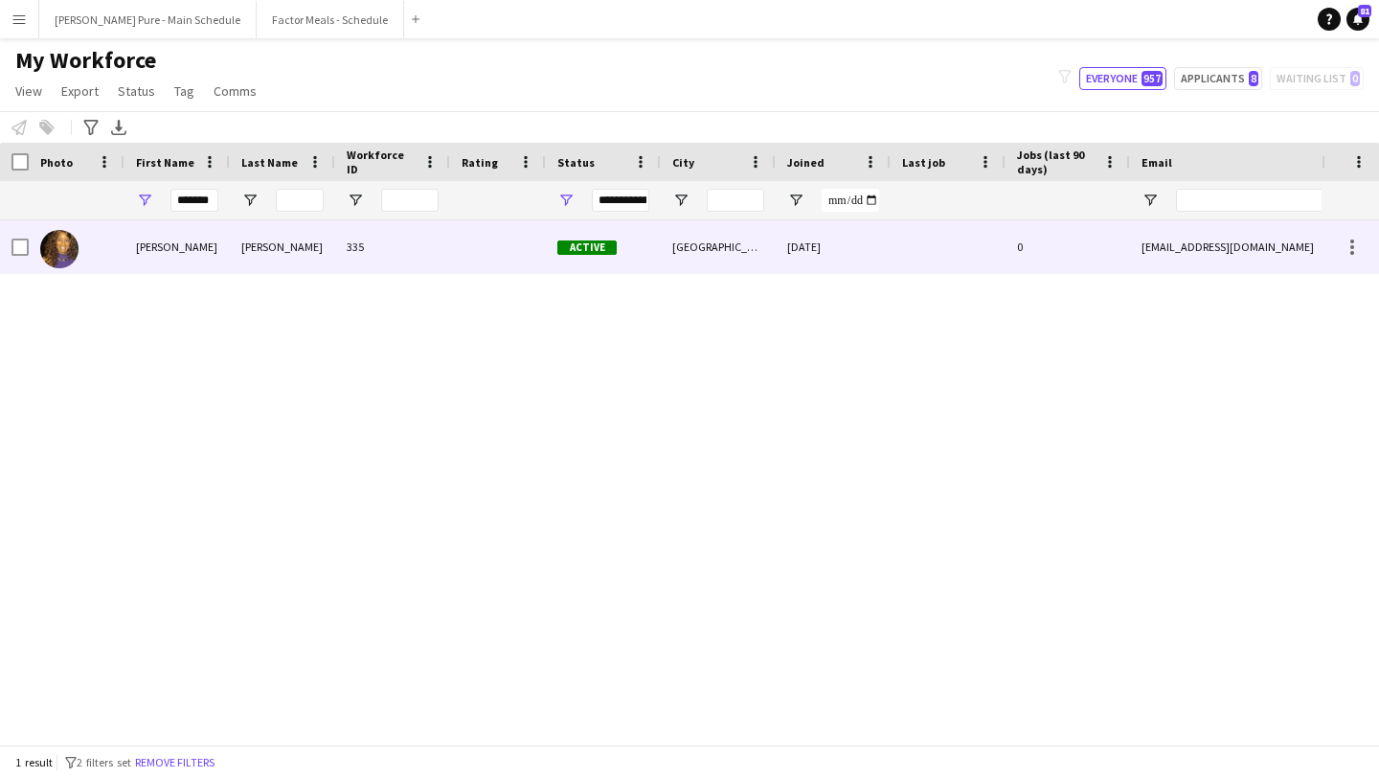
click at [575, 245] on span "Active" at bounding box center [587, 247] width 59 height 14
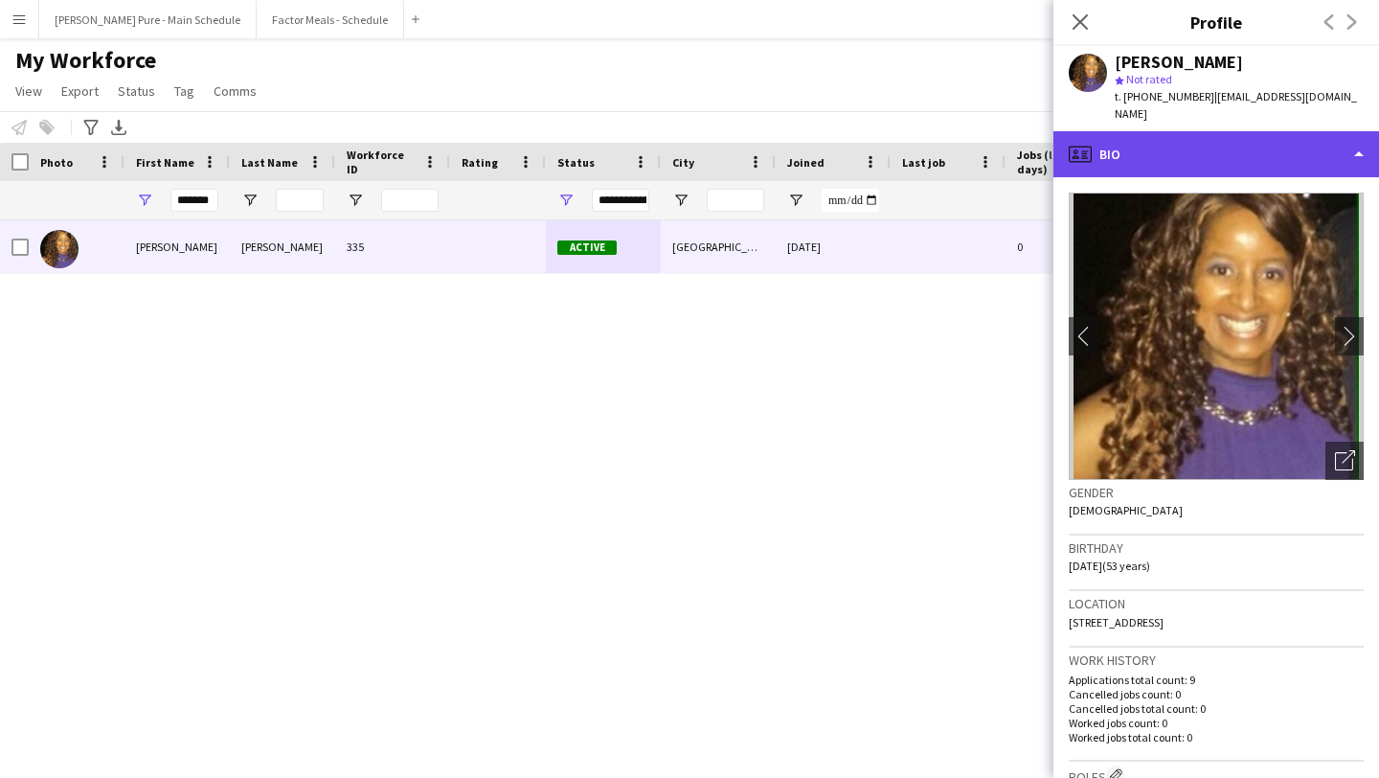
click at [1325, 131] on div "profile Bio" at bounding box center [1217, 154] width 326 height 46
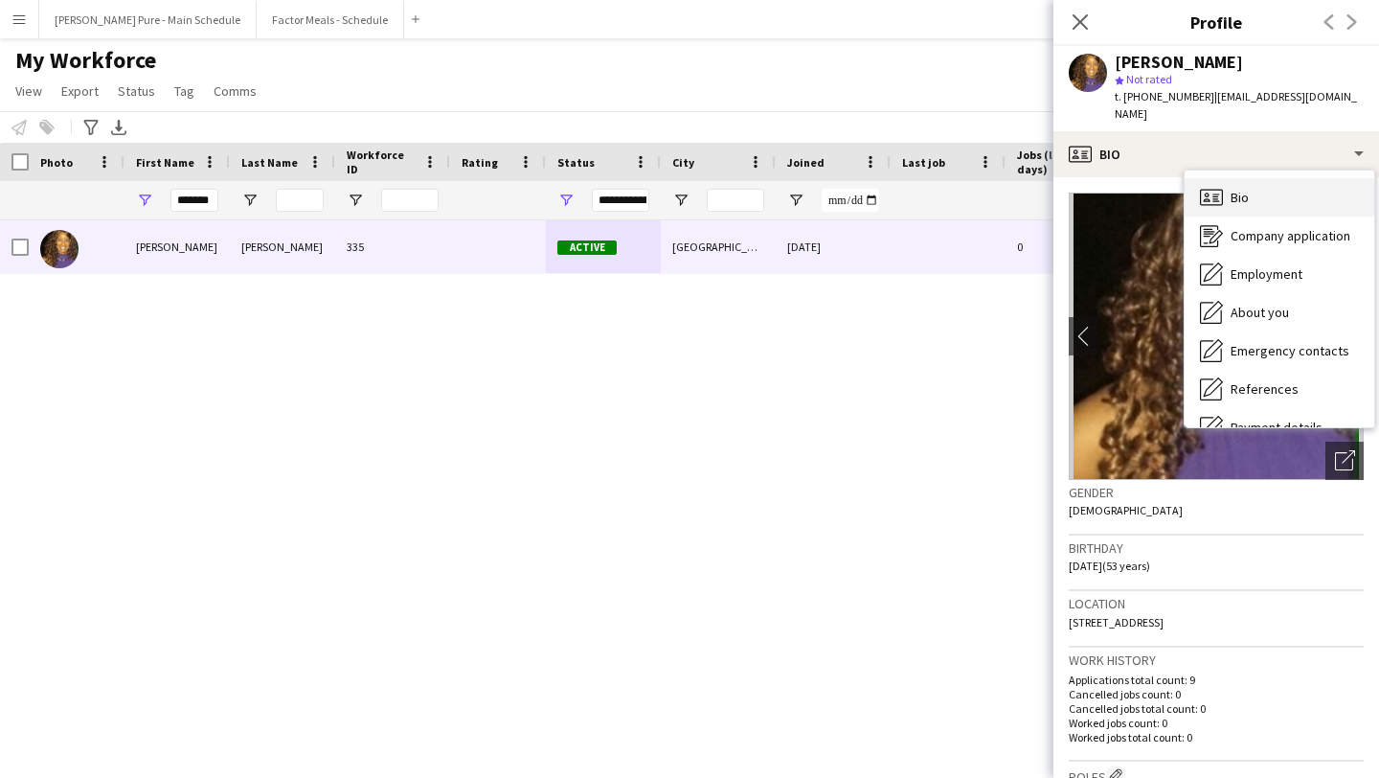
click at [1306, 185] on div "Bio Bio" at bounding box center [1280, 197] width 190 height 38
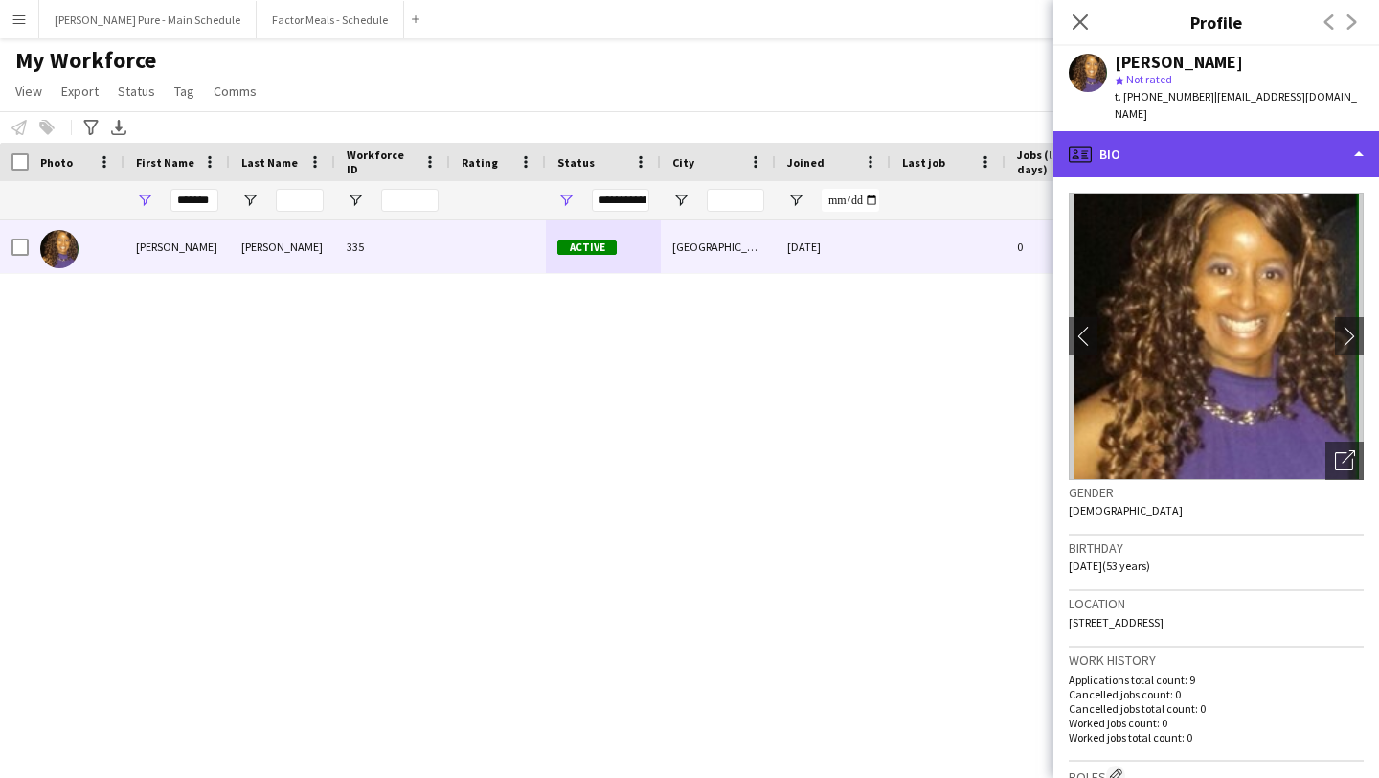
click at [1326, 135] on div "profile Bio" at bounding box center [1217, 154] width 326 height 46
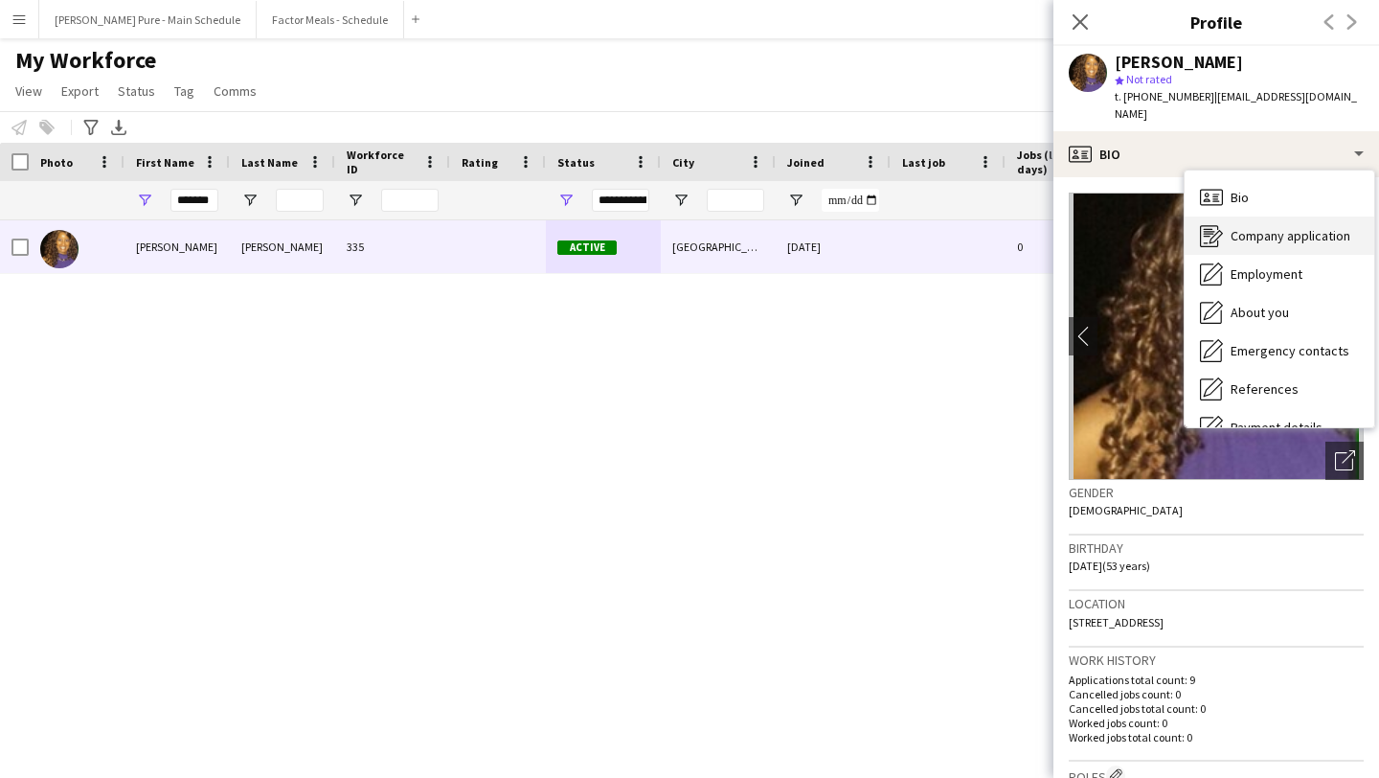
click at [1316, 227] on span "Company application" at bounding box center [1291, 235] width 120 height 17
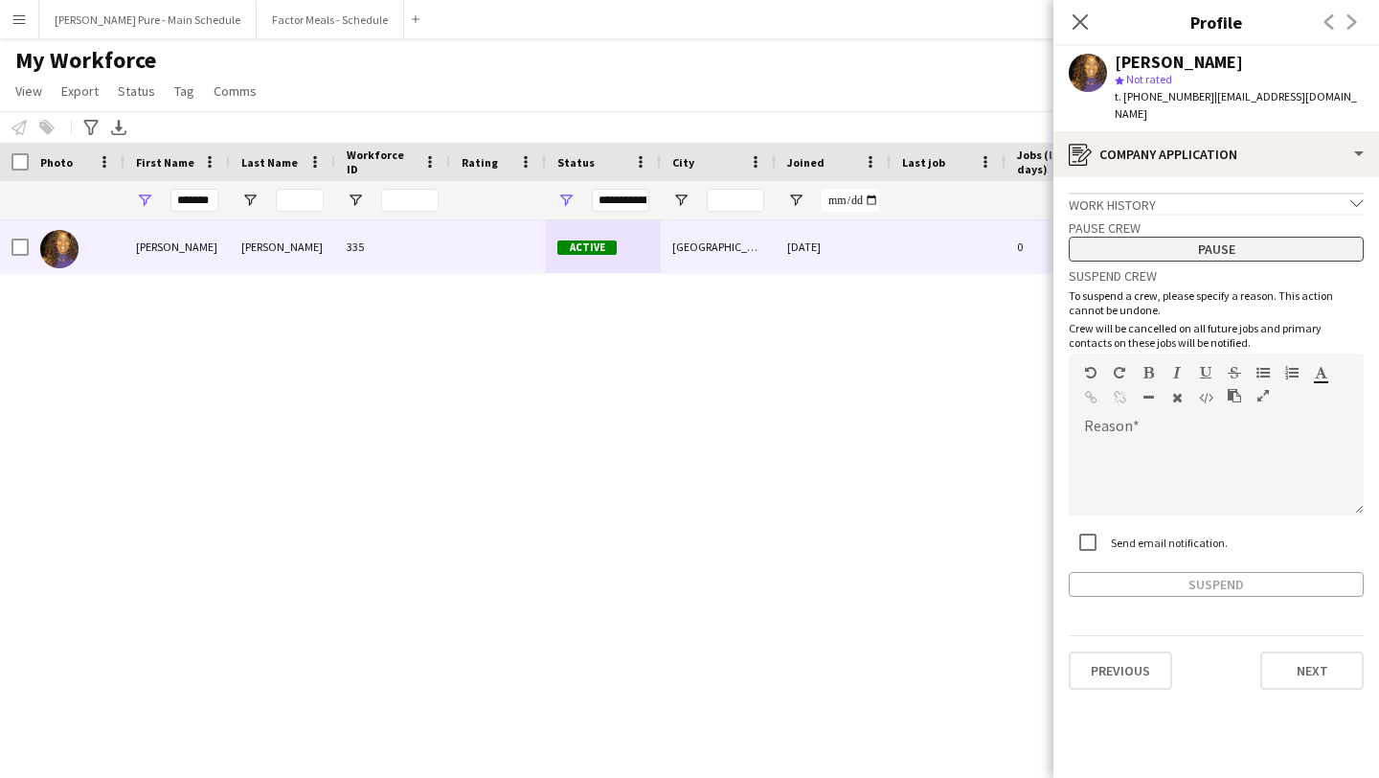
click at [1221, 237] on button "Pause" at bounding box center [1216, 249] width 295 height 25
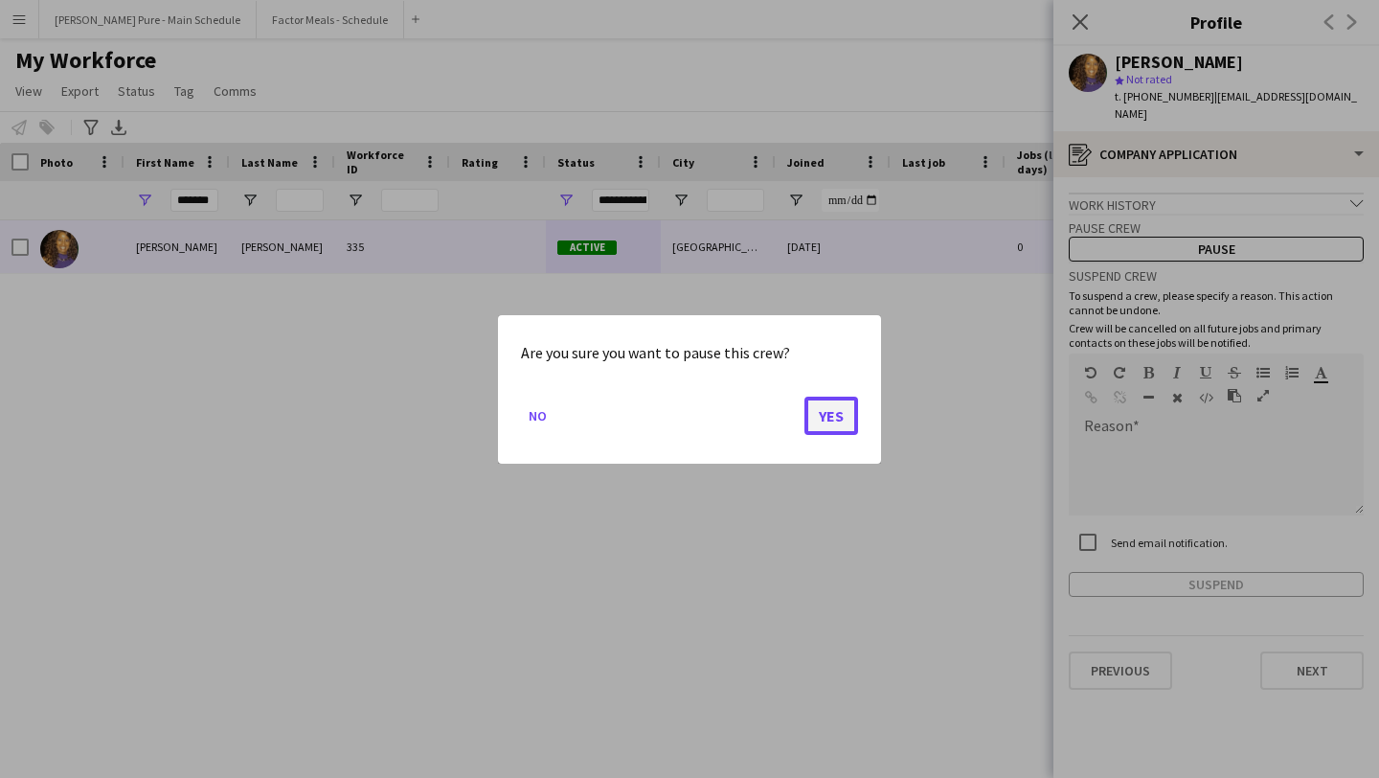
click at [849, 417] on button "Yes" at bounding box center [832, 415] width 54 height 38
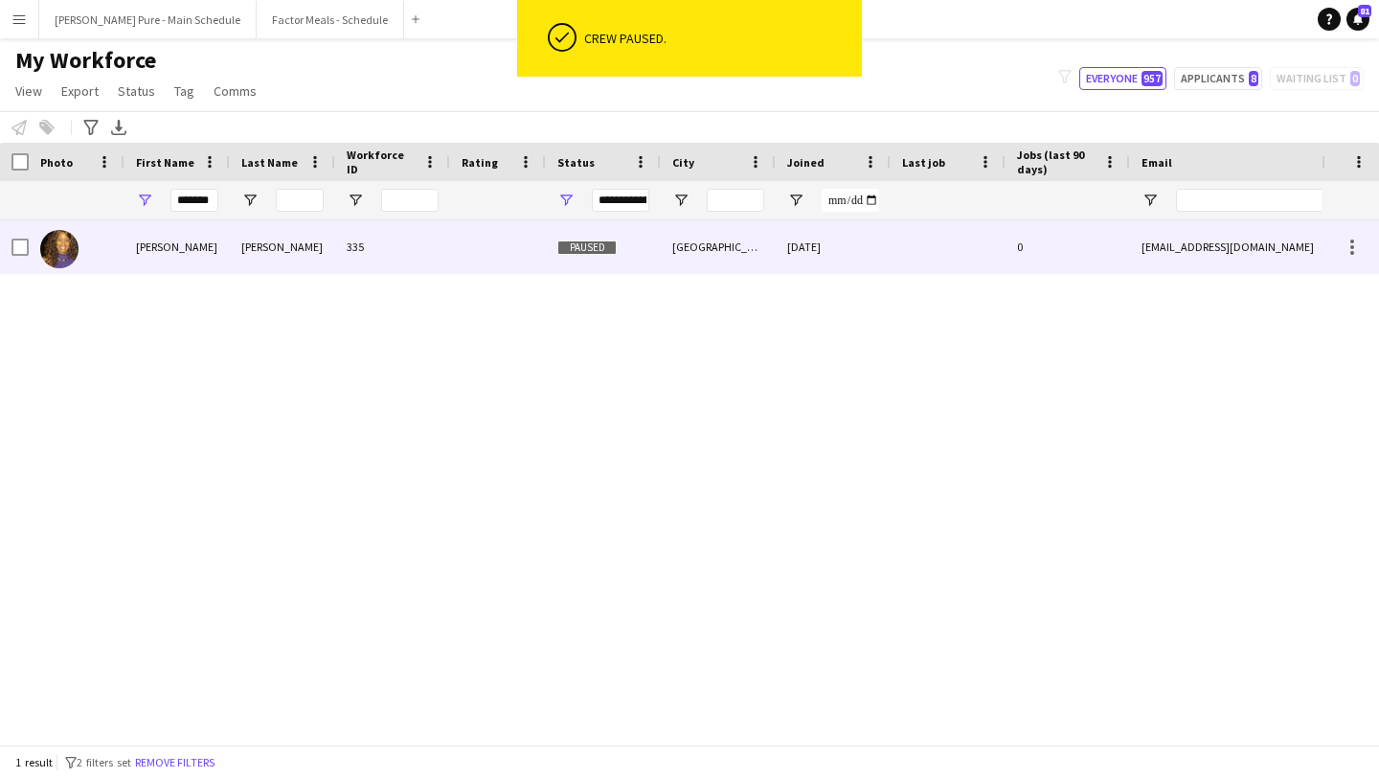
click at [554, 241] on div "Paused" at bounding box center [603, 246] width 115 height 53
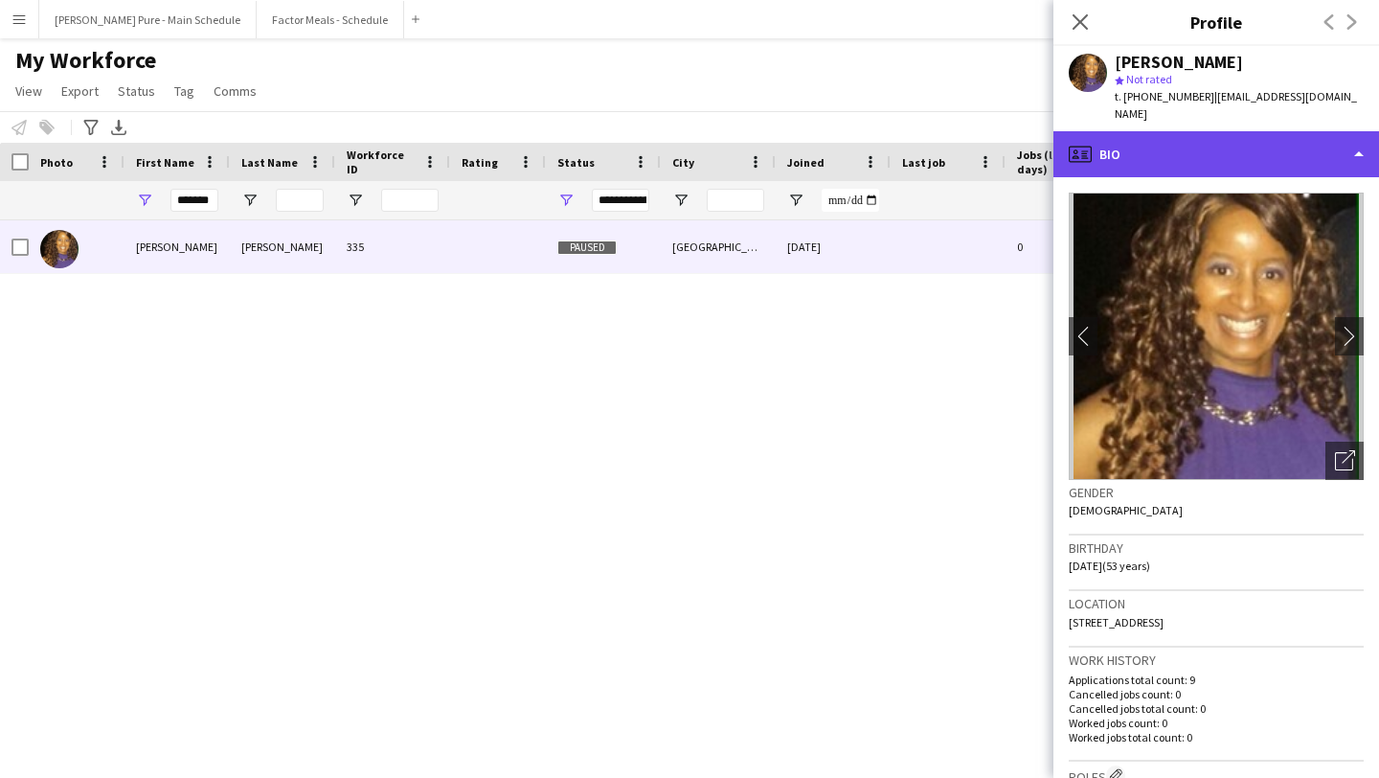
click at [1176, 144] on div "profile Bio" at bounding box center [1217, 154] width 326 height 46
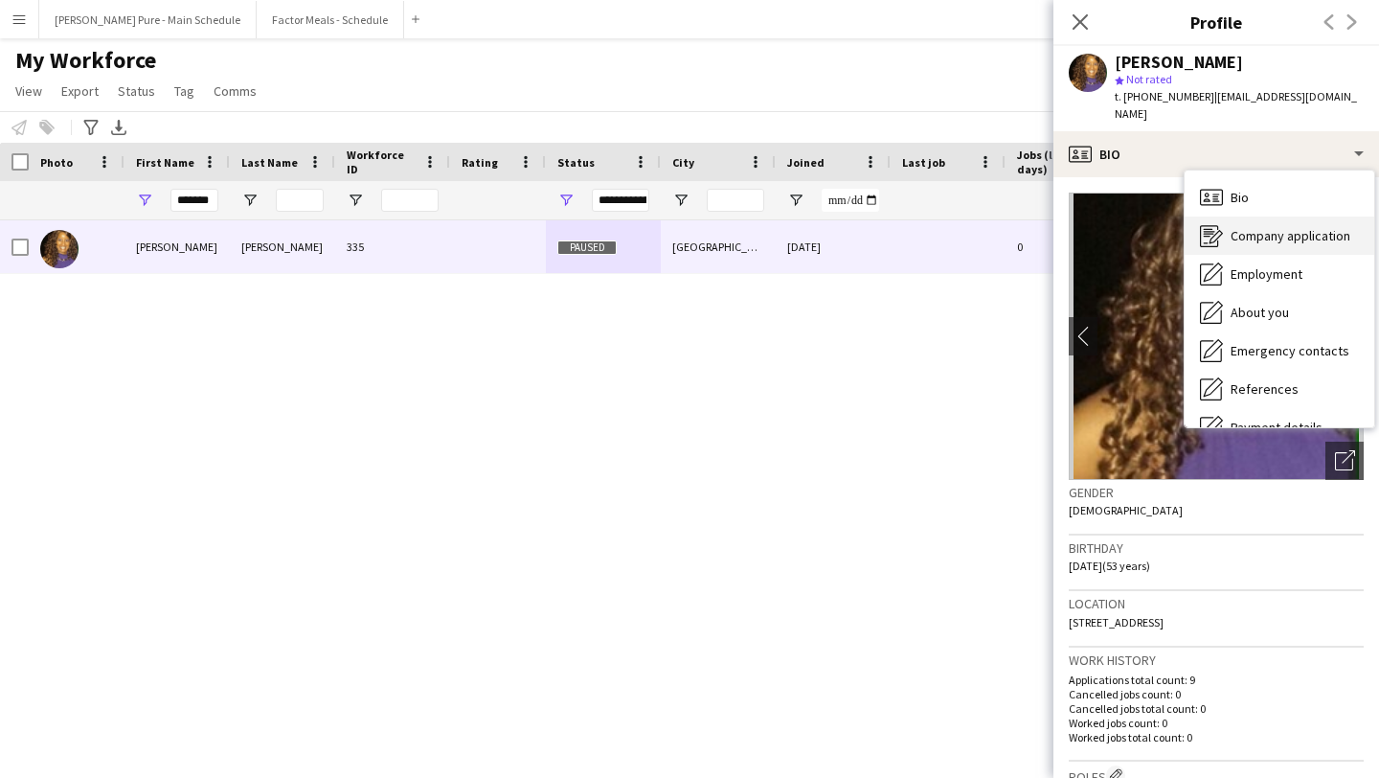
click at [1268, 227] on span "Company application" at bounding box center [1291, 235] width 120 height 17
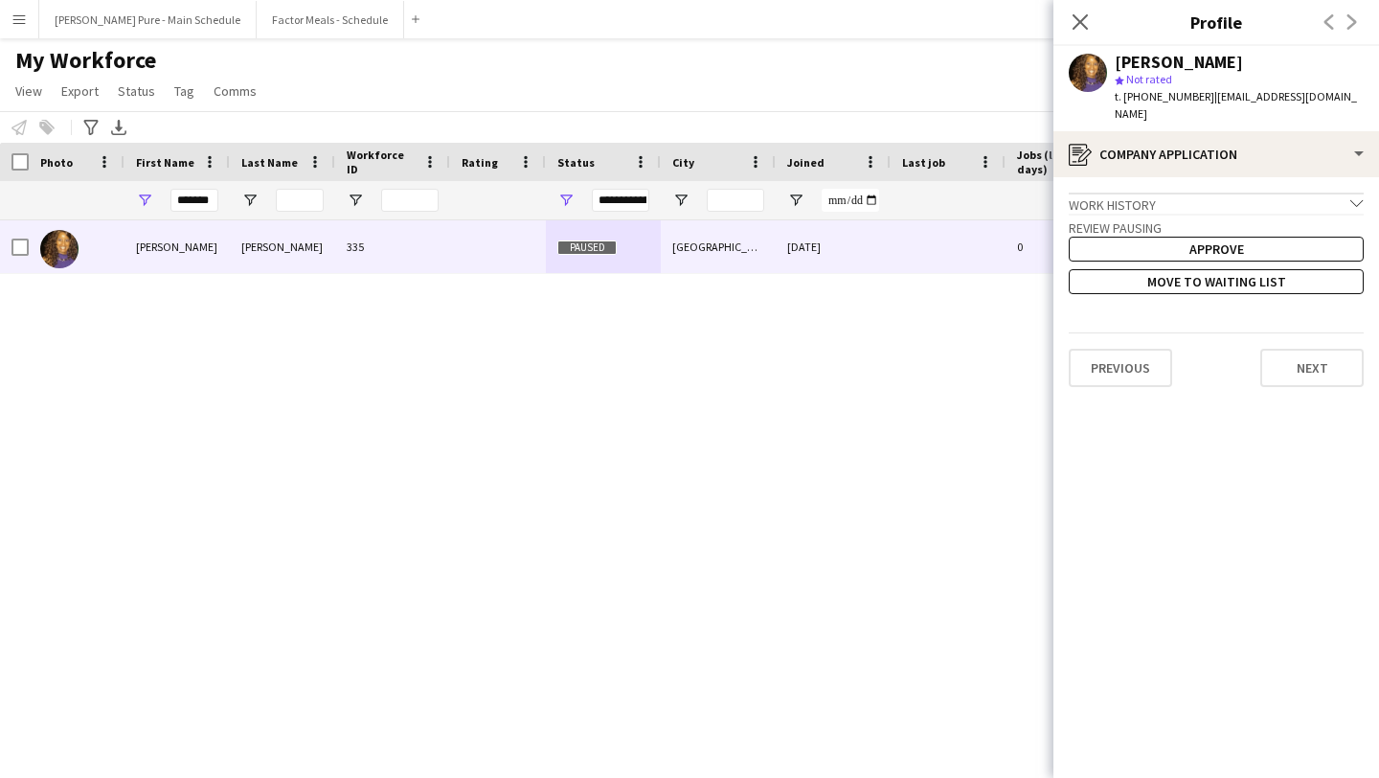
click at [1291, 193] on div "Work history chevron-down" at bounding box center [1216, 203] width 295 height 21
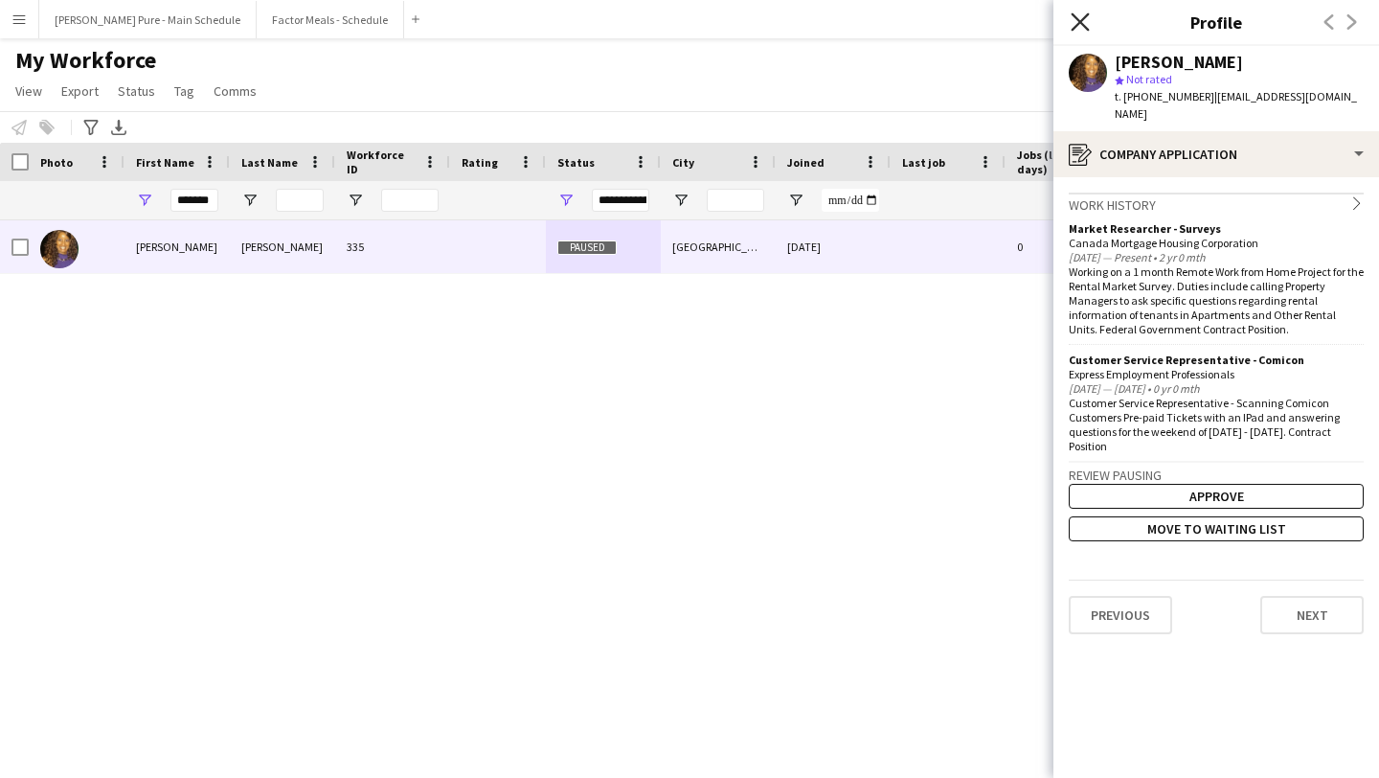
click at [1079, 24] on icon at bounding box center [1080, 21] width 18 height 18
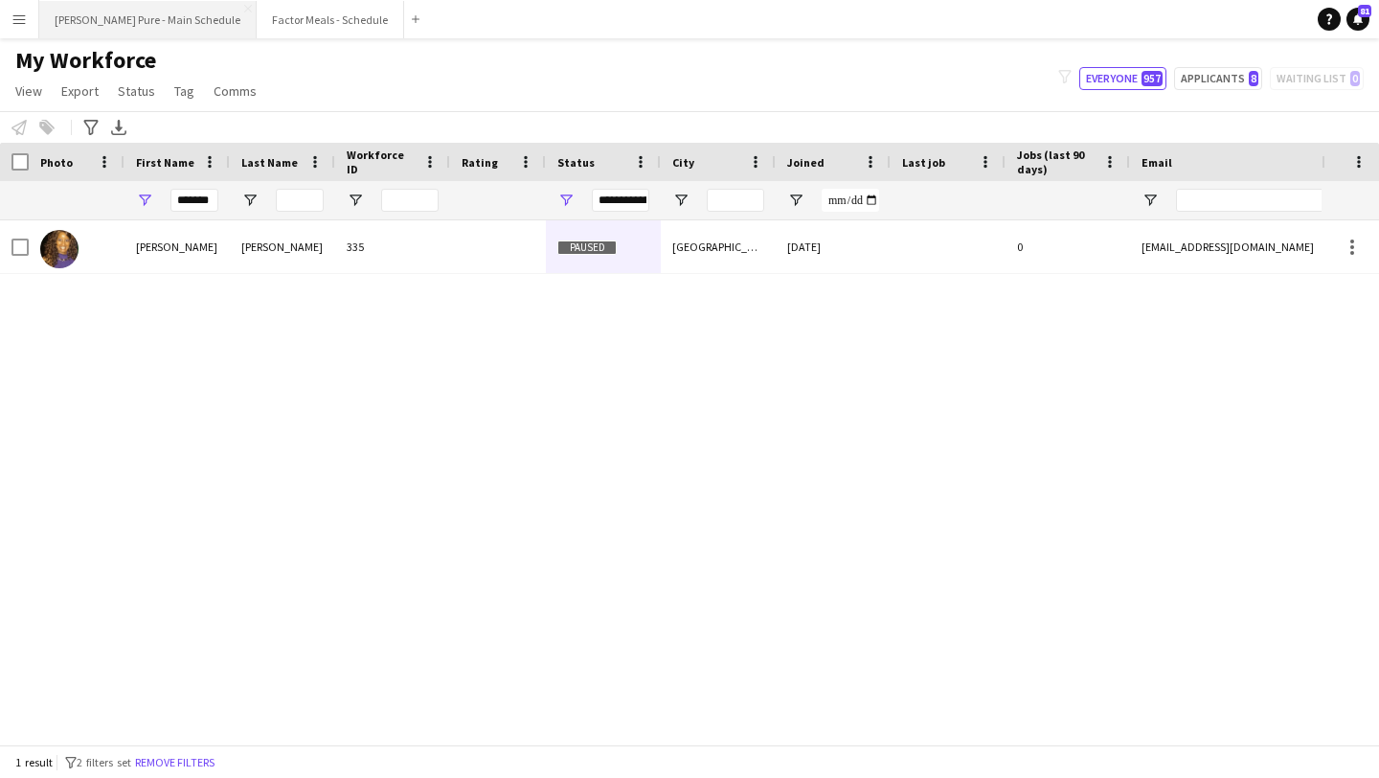
click at [139, 19] on button "Simon Pure - Main Schedule Close" at bounding box center [147, 19] width 217 height 37
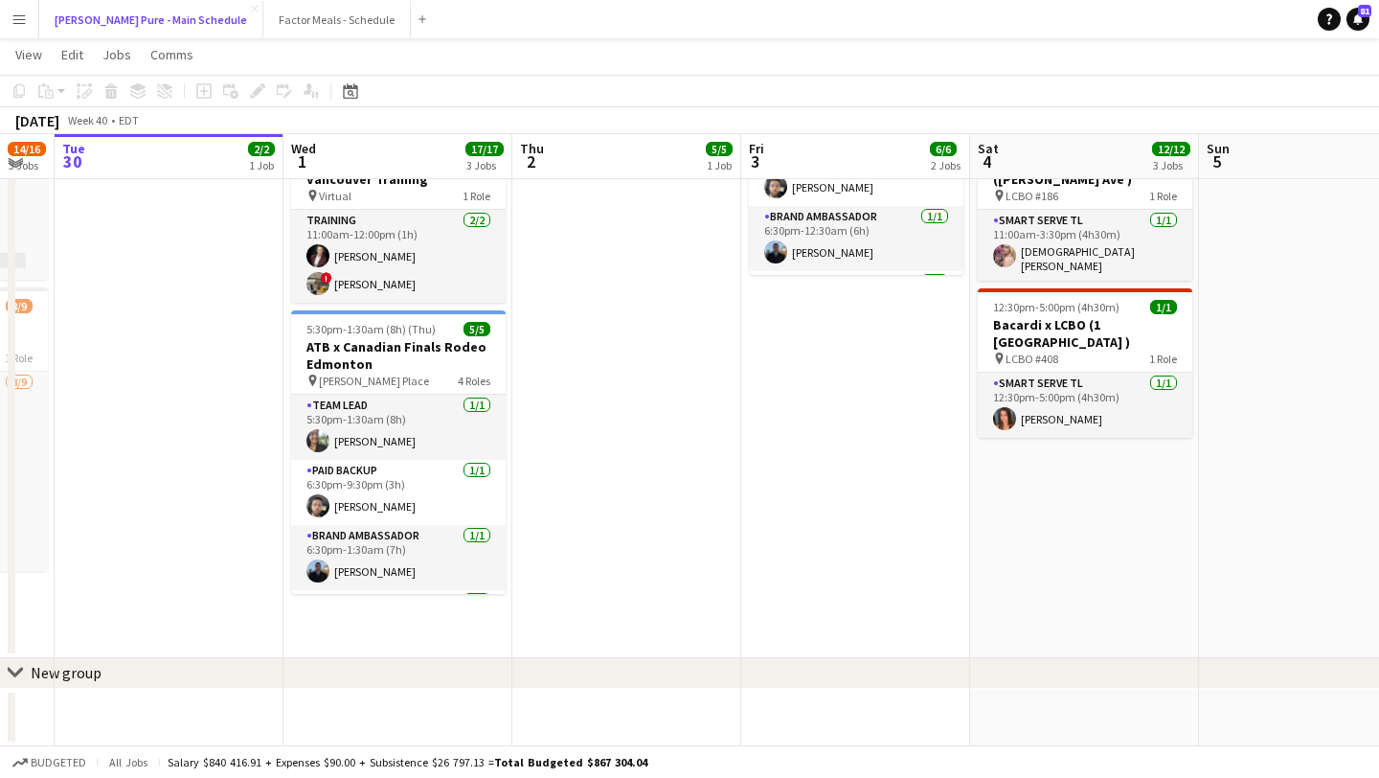
scroll to position [388, 0]
